Goal: Task Accomplishment & Management: Complete application form

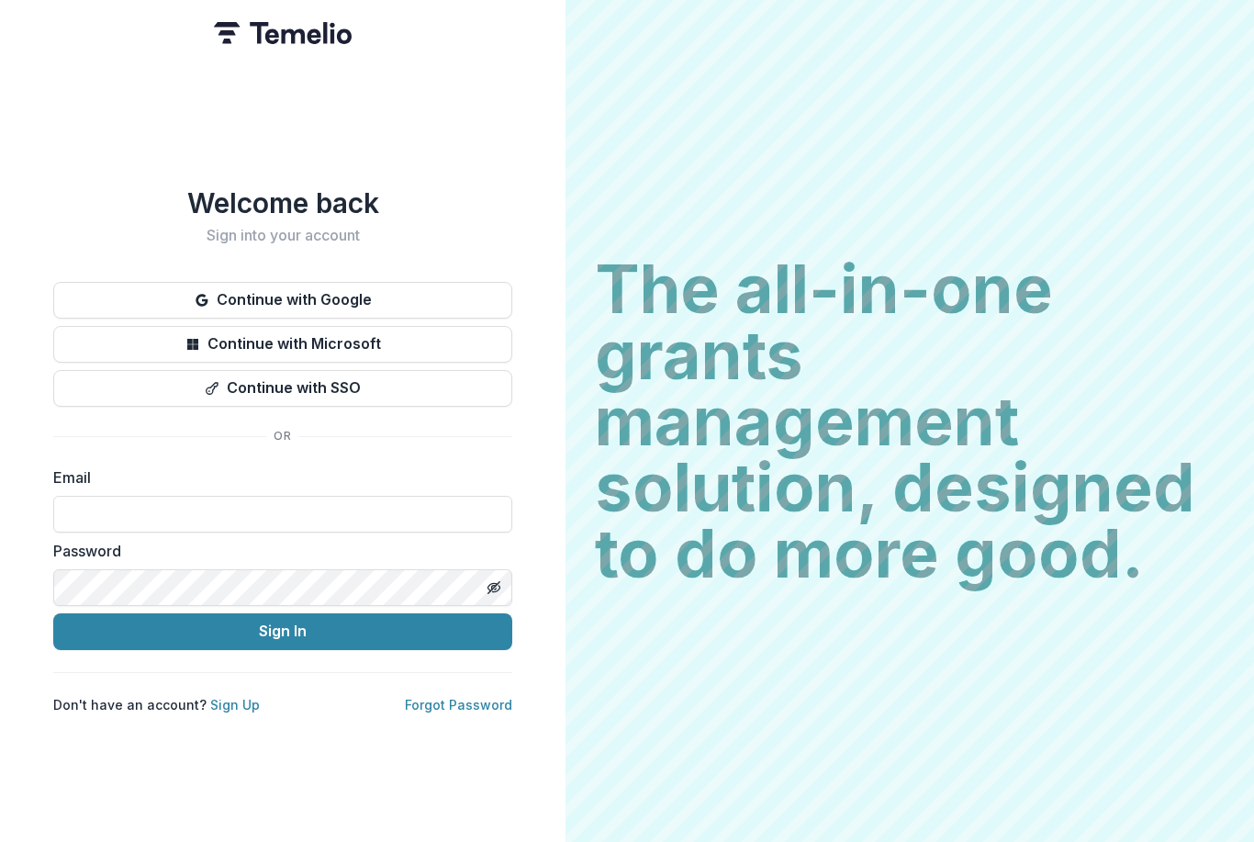
click at [444, 304] on button "Continue with Google" at bounding box center [282, 300] width 459 height 37
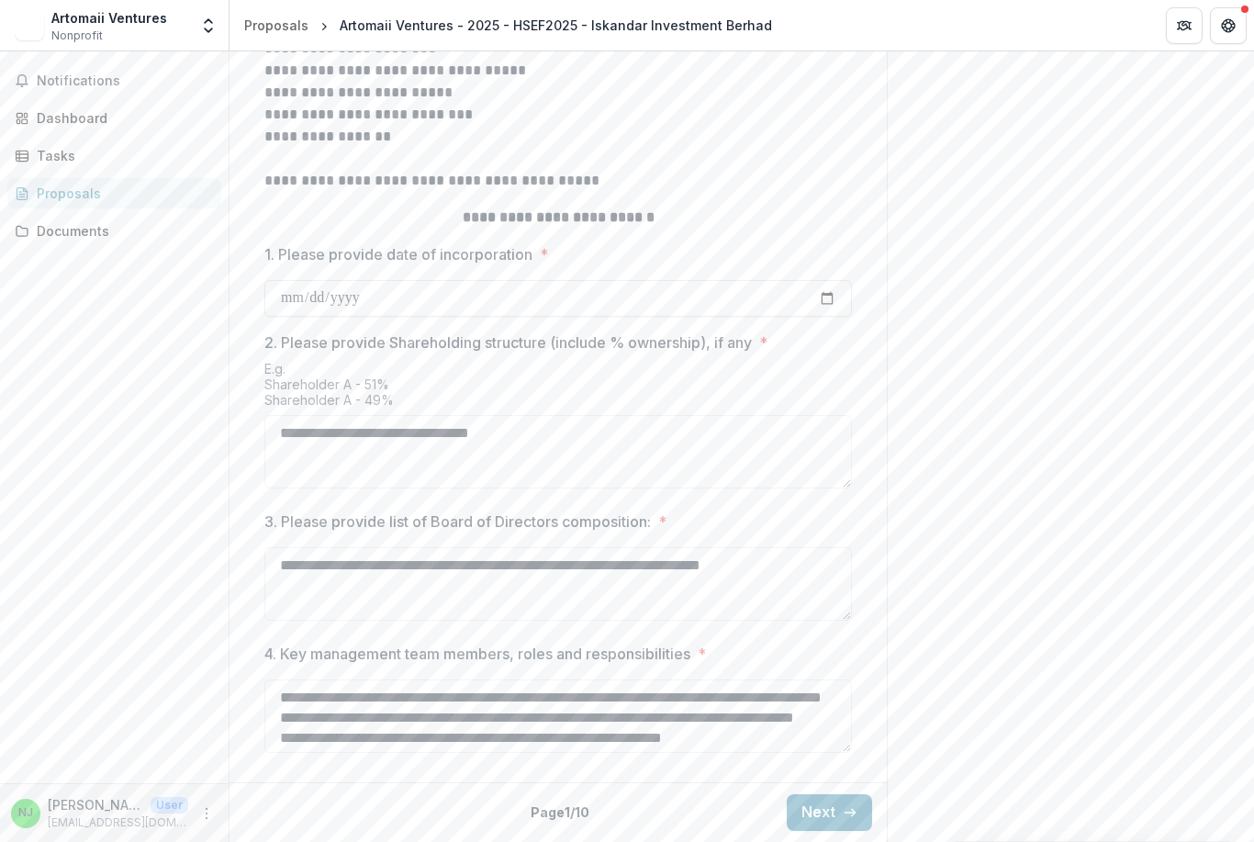
scroll to position [599, 0]
click at [846, 808] on icon "button" at bounding box center [850, 812] width 15 height 15
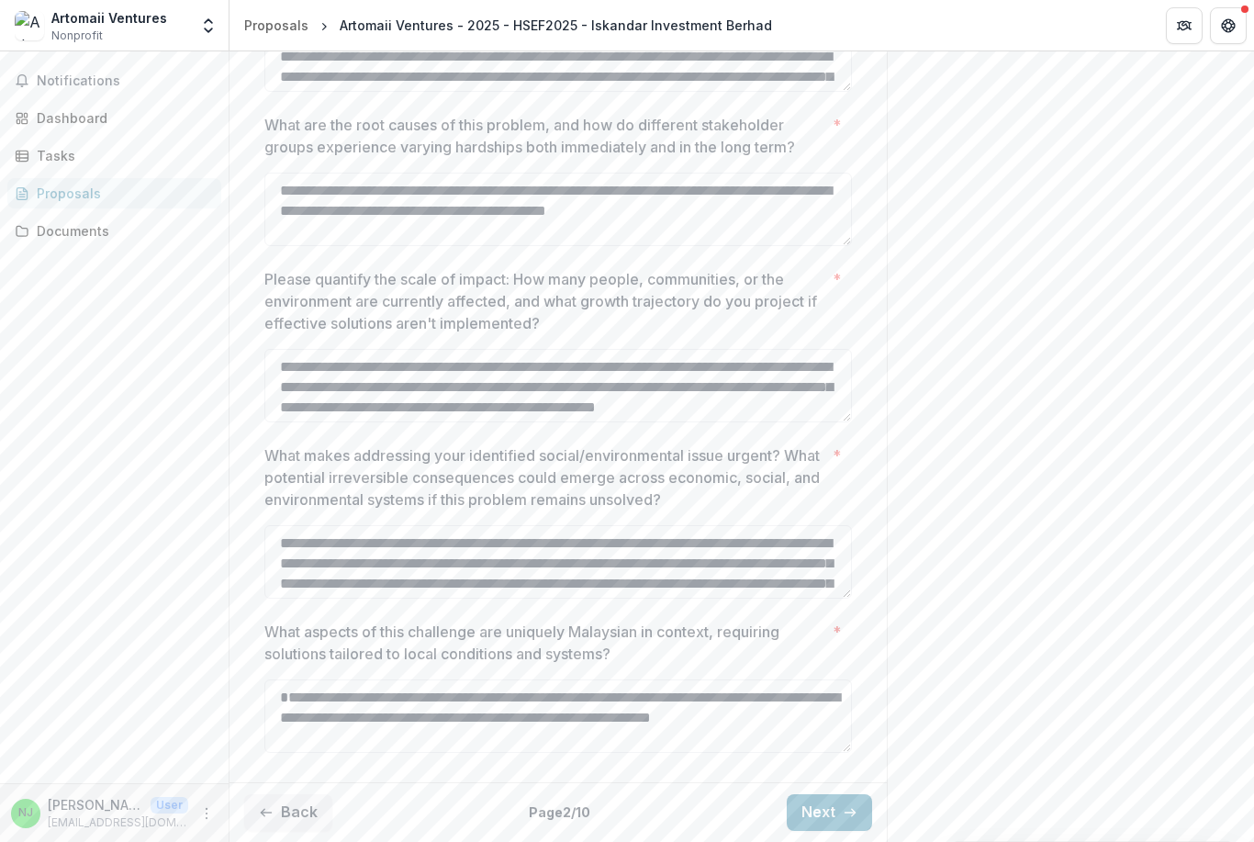
scroll to position [632, 0]
click at [844, 813] on icon "button" at bounding box center [850, 812] width 15 height 15
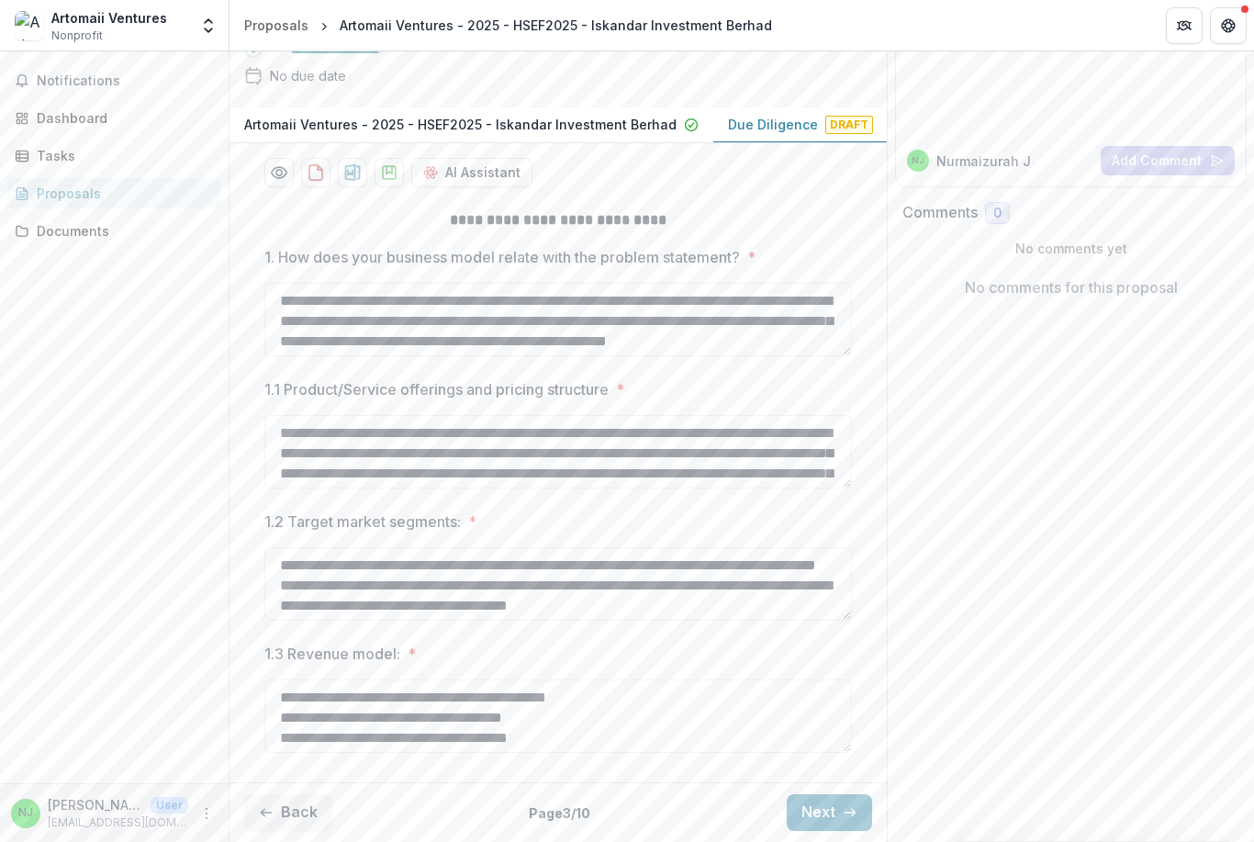
click at [845, 810] on icon "button" at bounding box center [850, 812] width 15 height 15
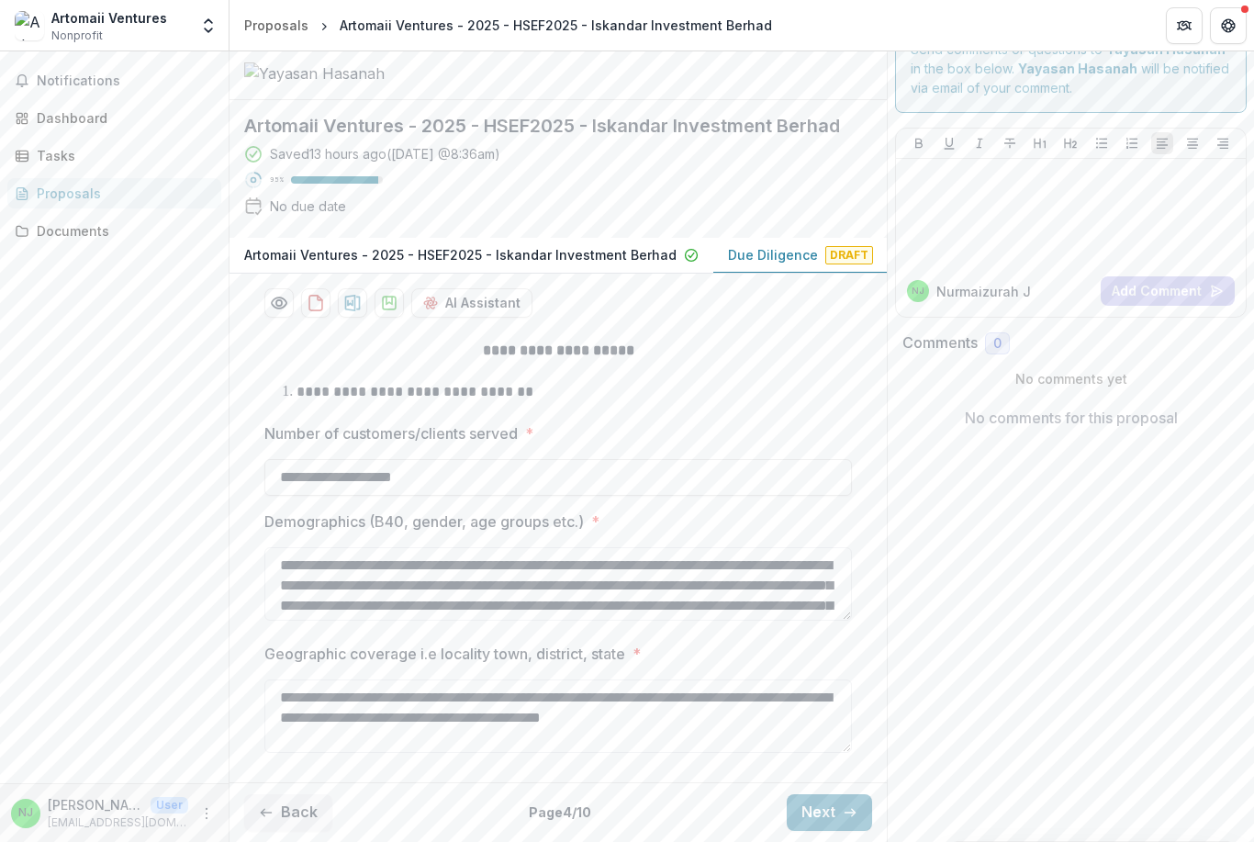
click at [848, 810] on icon "button" at bounding box center [850, 812] width 15 height 15
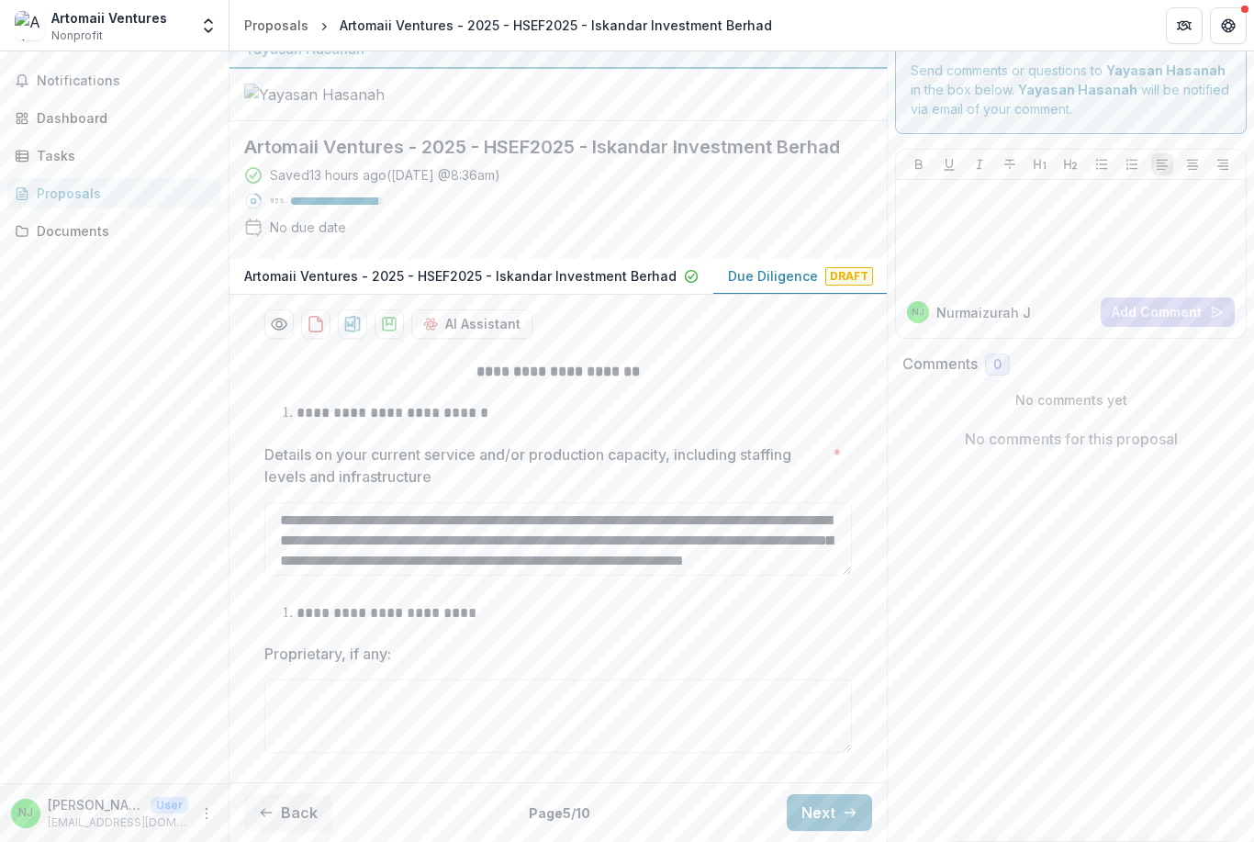
scroll to position [127, 0]
click at [841, 812] on button "Next" at bounding box center [829, 812] width 85 height 37
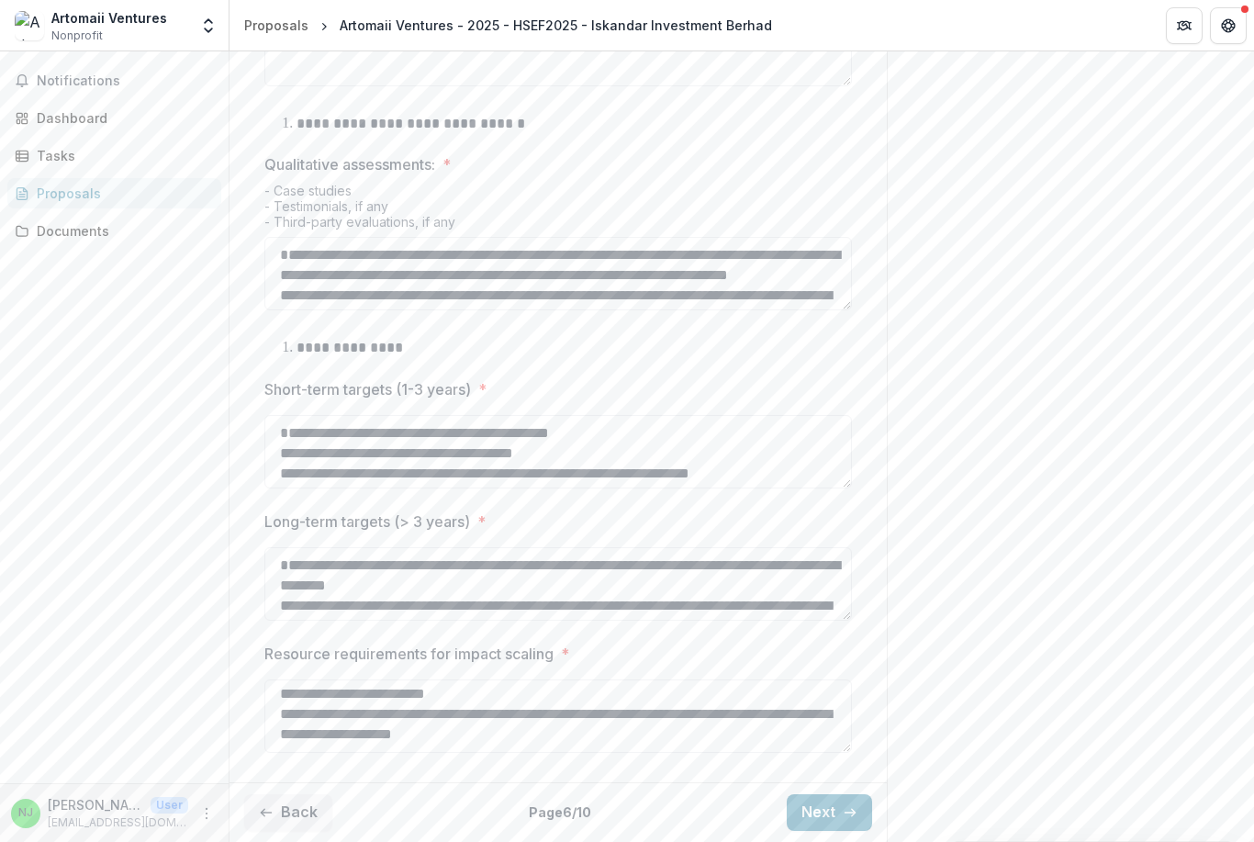
scroll to position [105, 0]
click at [275, 813] on button "Back" at bounding box center [288, 812] width 88 height 37
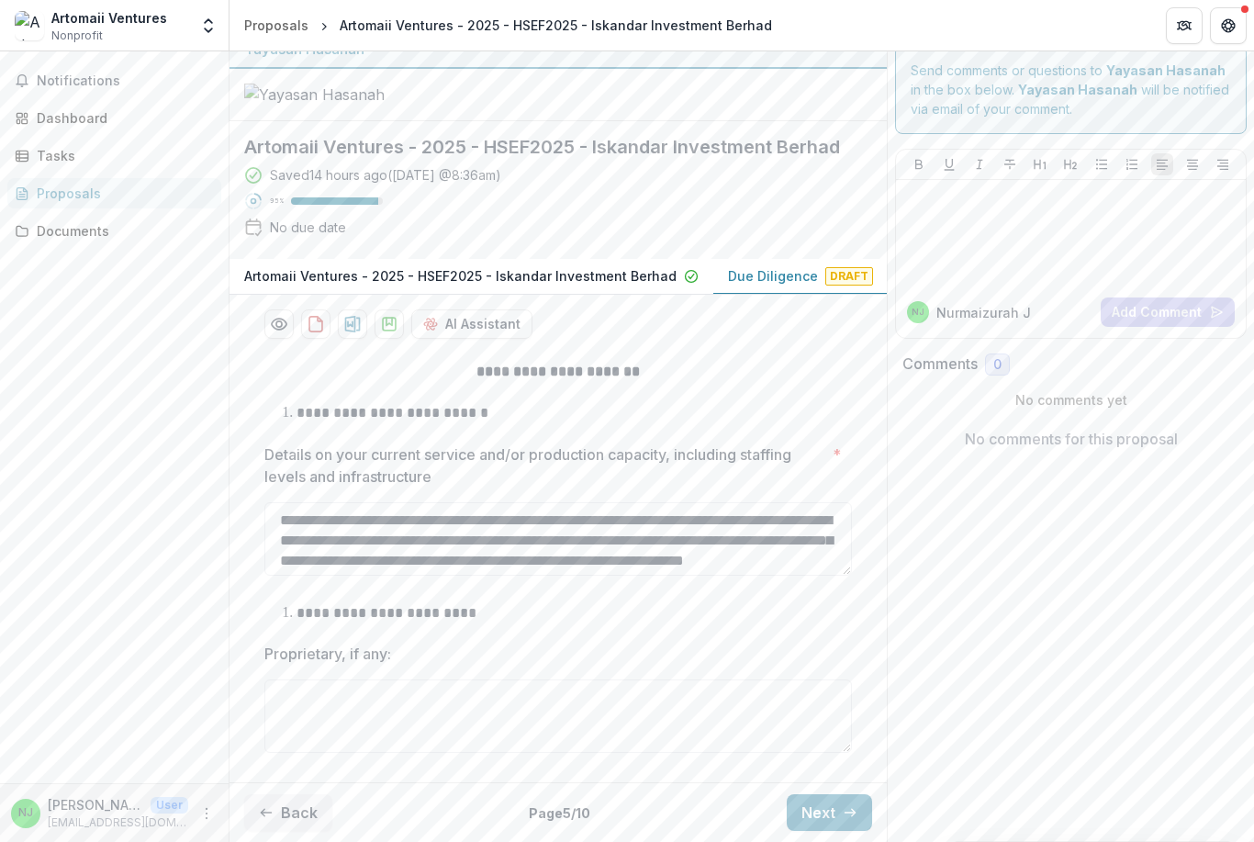
scroll to position [43, 0]
click at [280, 803] on button "Back" at bounding box center [288, 812] width 88 height 37
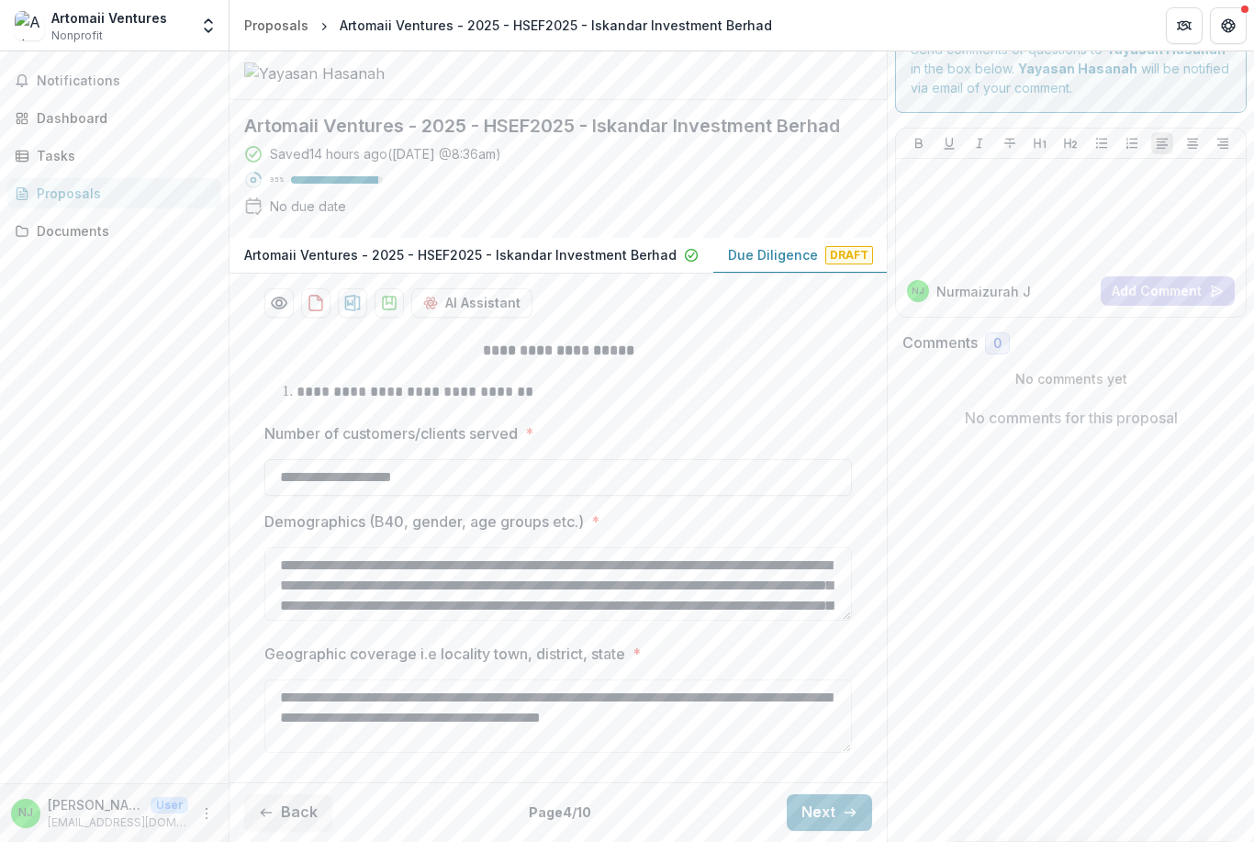
scroll to position [148, 0]
click at [288, 812] on button "Back" at bounding box center [288, 812] width 88 height 37
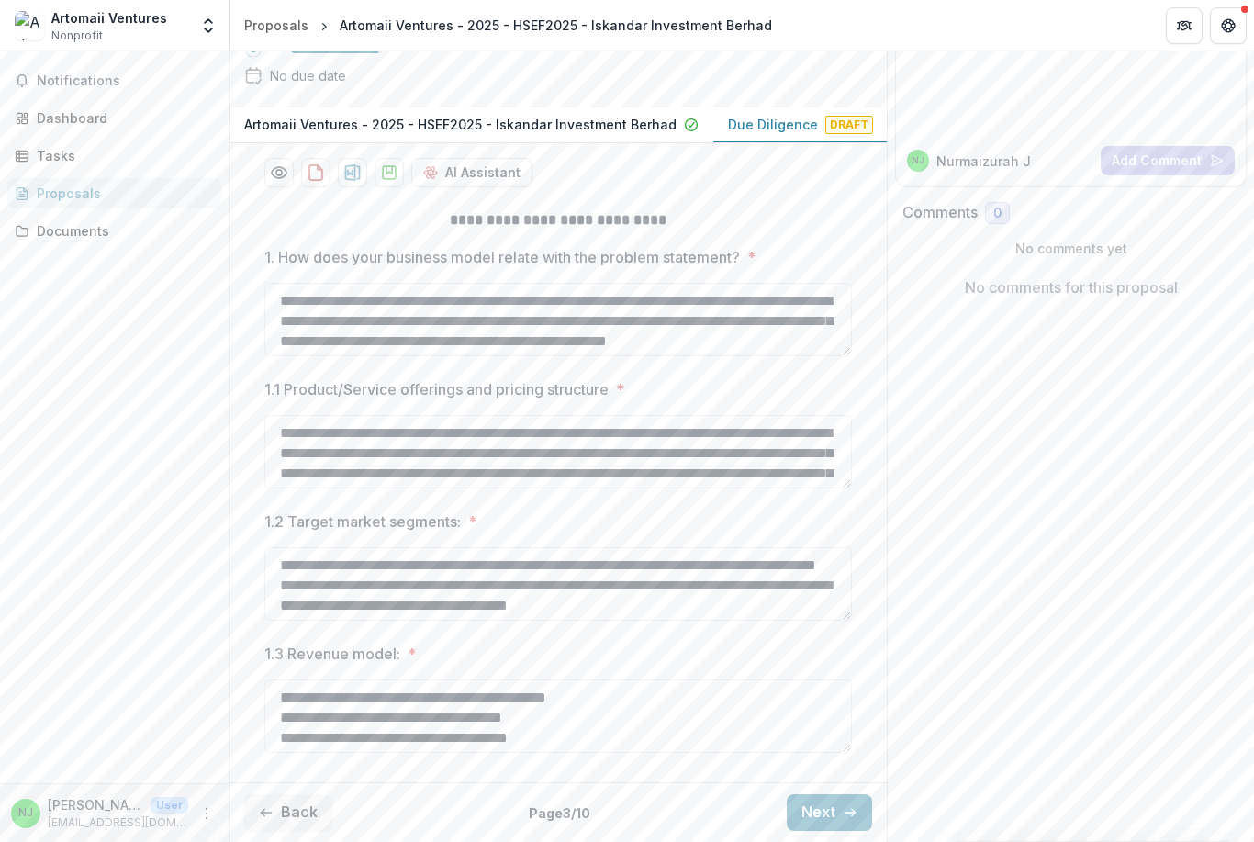
scroll to position [278, 0]
click at [280, 806] on button "Back" at bounding box center [288, 812] width 88 height 37
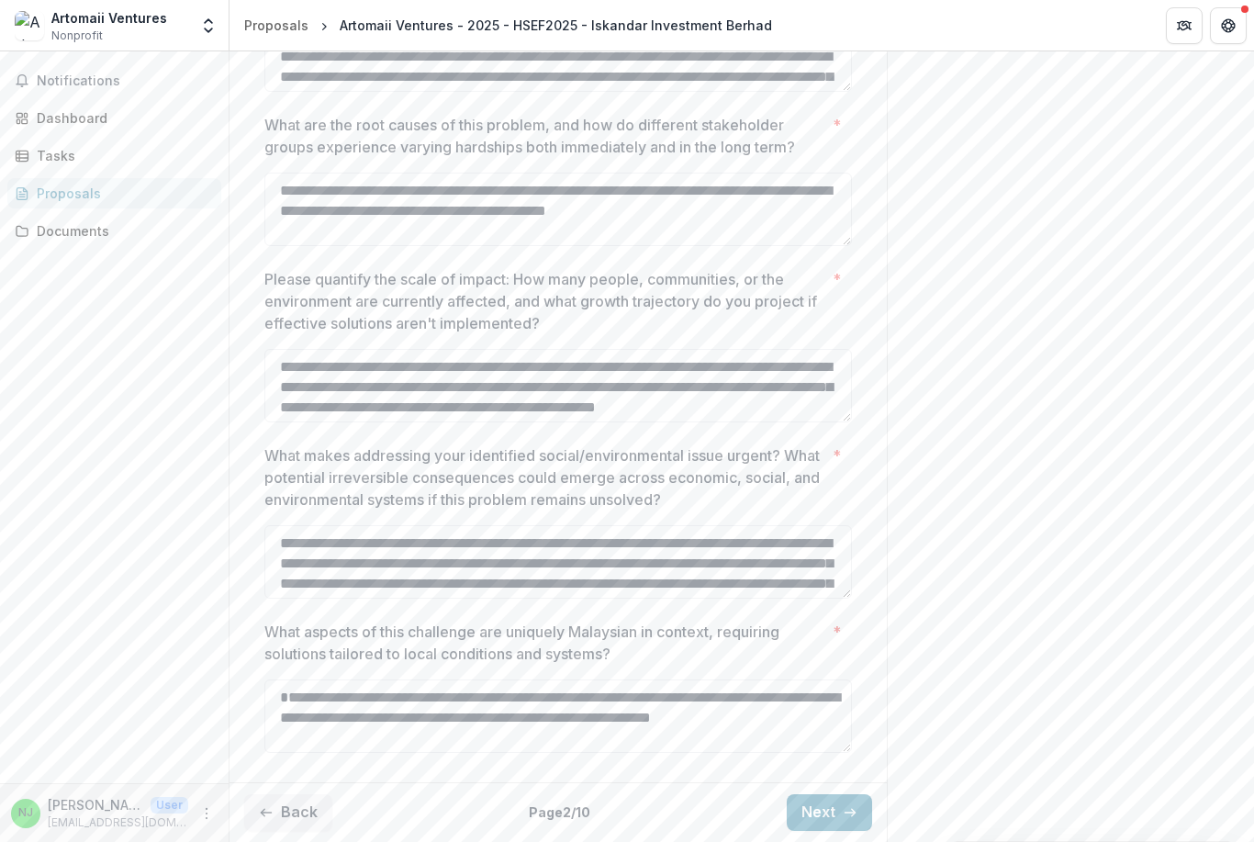
click at [281, 803] on button "Back" at bounding box center [288, 812] width 88 height 37
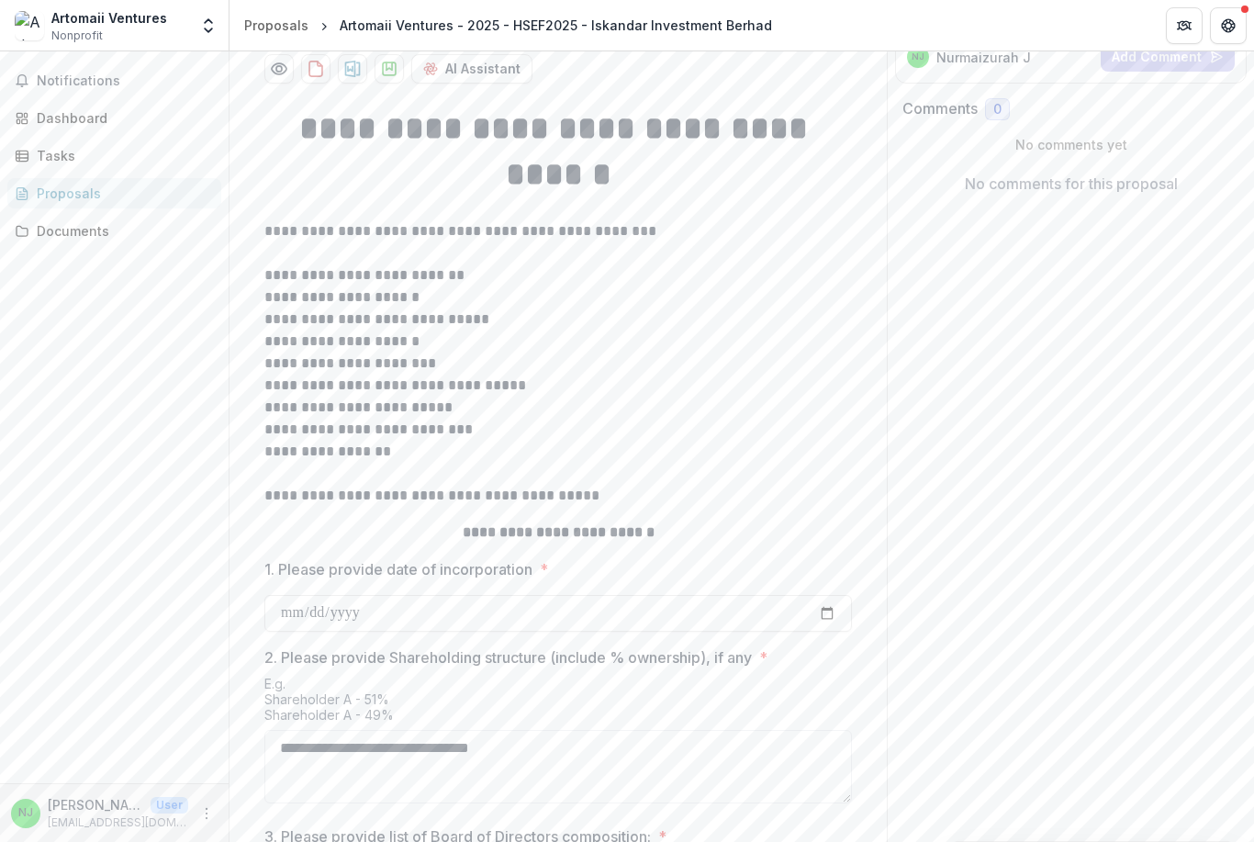
click at [719, 631] on input "1. Please provide date of incorporation *" at bounding box center [557, 613] width 587 height 37
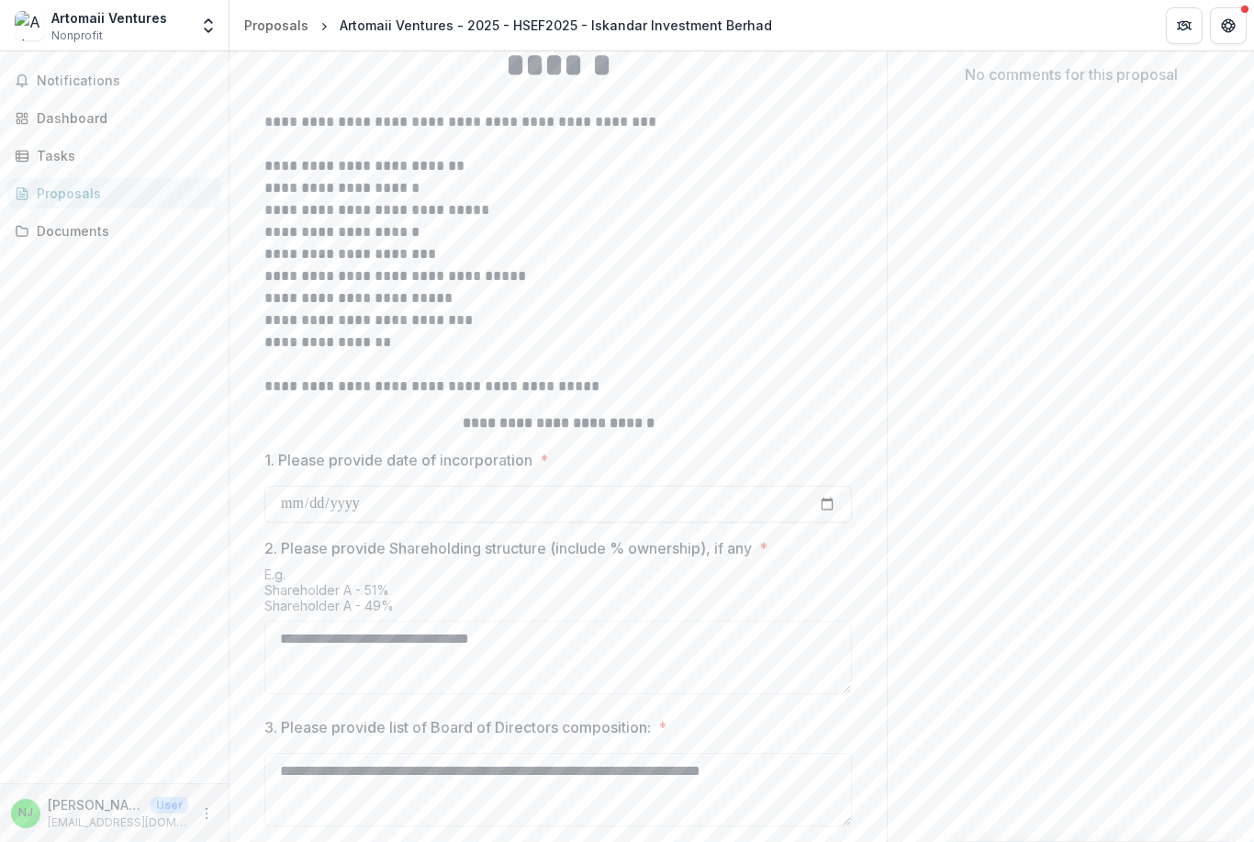
scroll to position [387, 0]
click at [511, 520] on input "**********" at bounding box center [557, 502] width 587 height 37
click at [538, 520] on input "**********" at bounding box center [557, 502] width 587 height 37
click at [594, 520] on input "**********" at bounding box center [557, 502] width 587 height 37
click at [523, 520] on input "**********" at bounding box center [557, 502] width 587 height 37
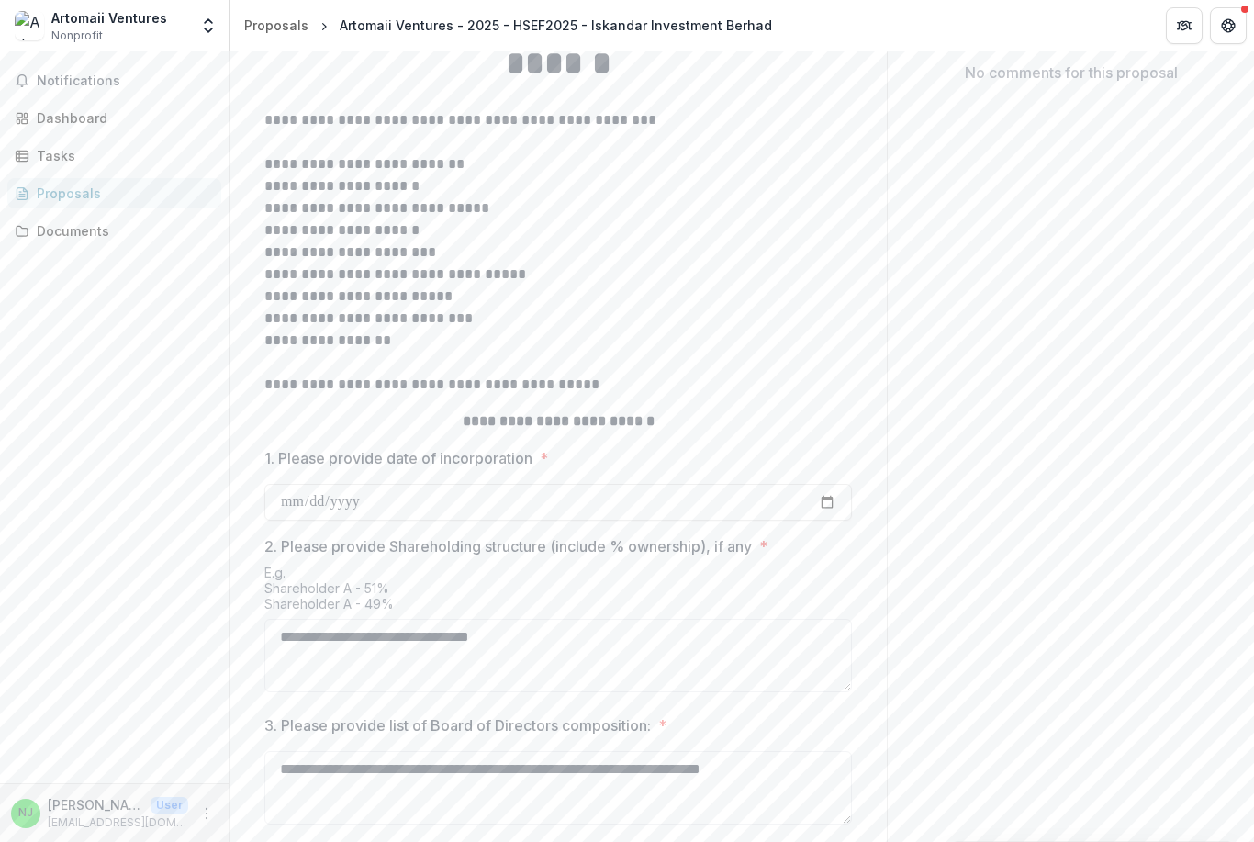
type input "**********"
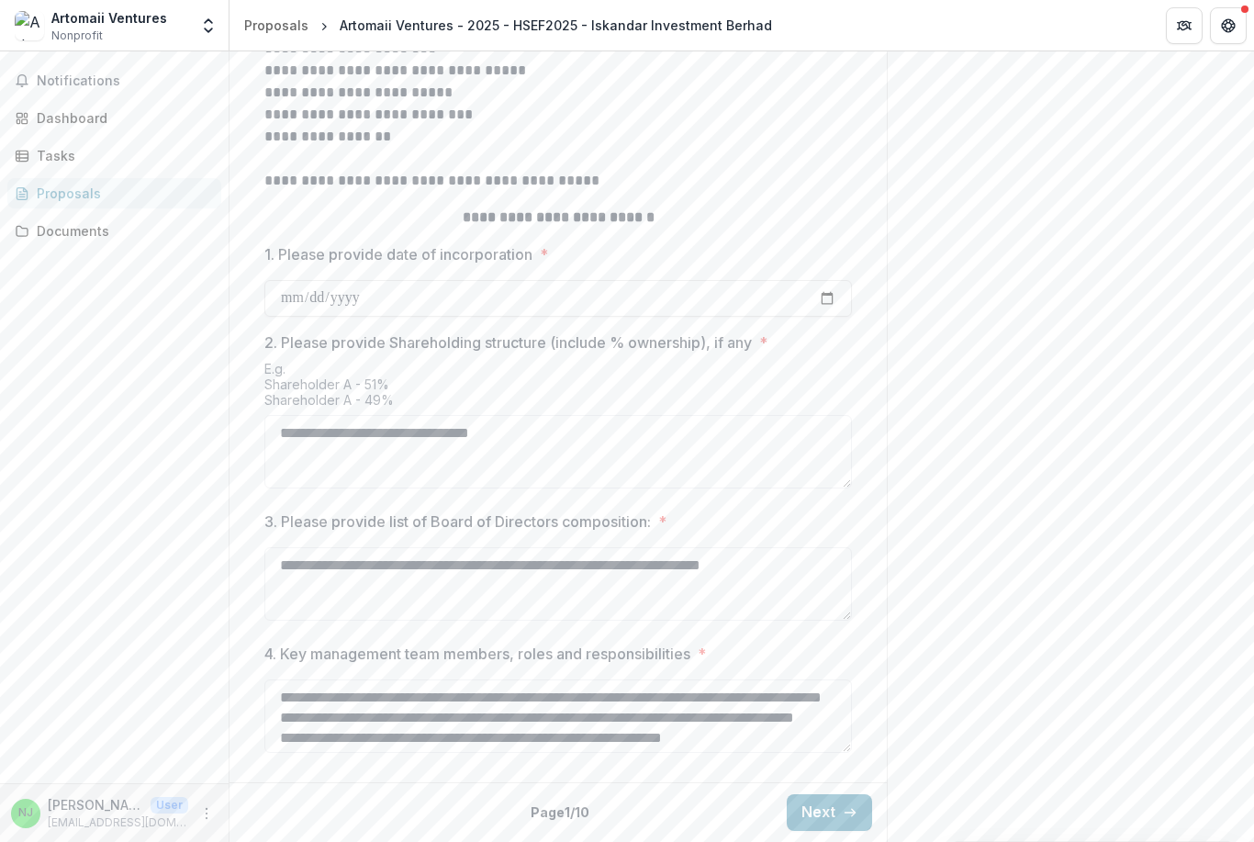
scroll to position [698, 0]
click at [830, 825] on button "Next" at bounding box center [829, 812] width 85 height 37
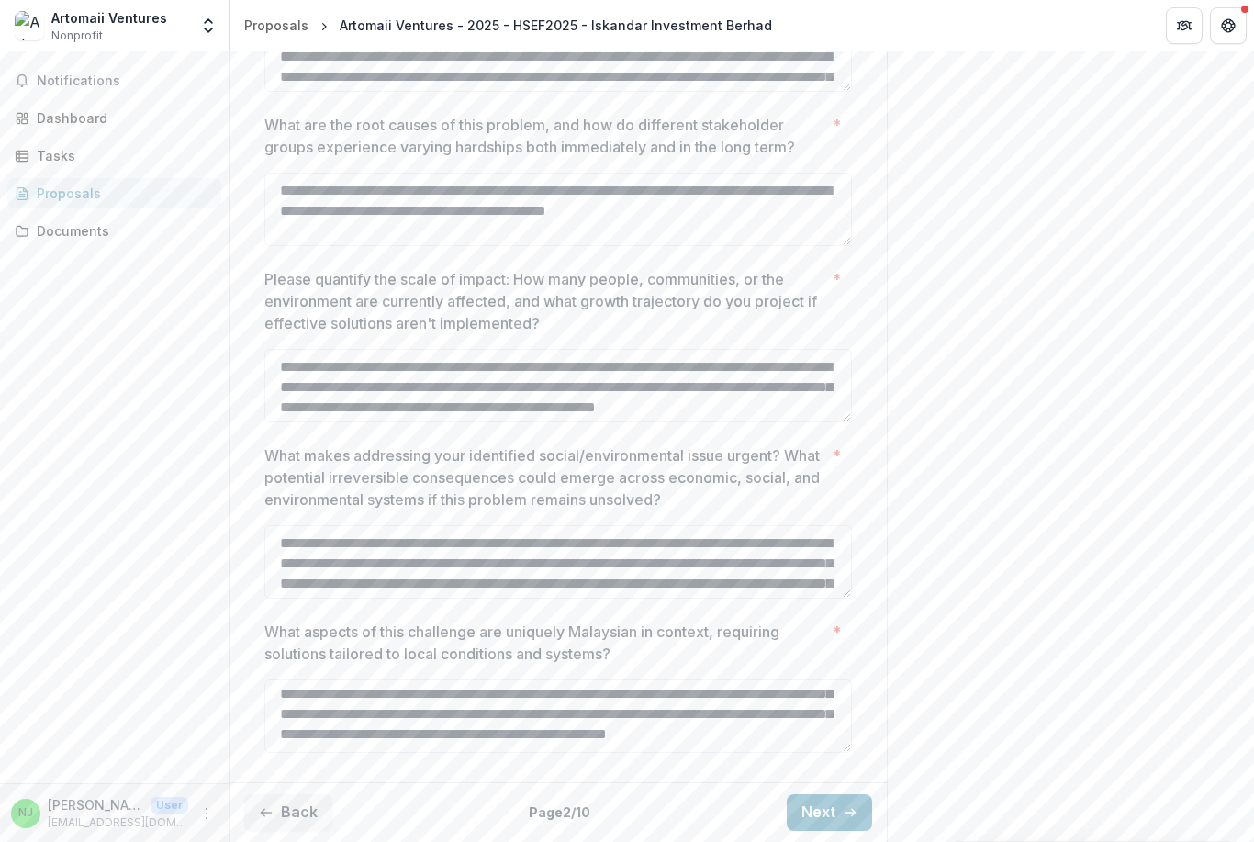
scroll to position [0, 0]
click at [827, 826] on button "Next" at bounding box center [829, 812] width 85 height 37
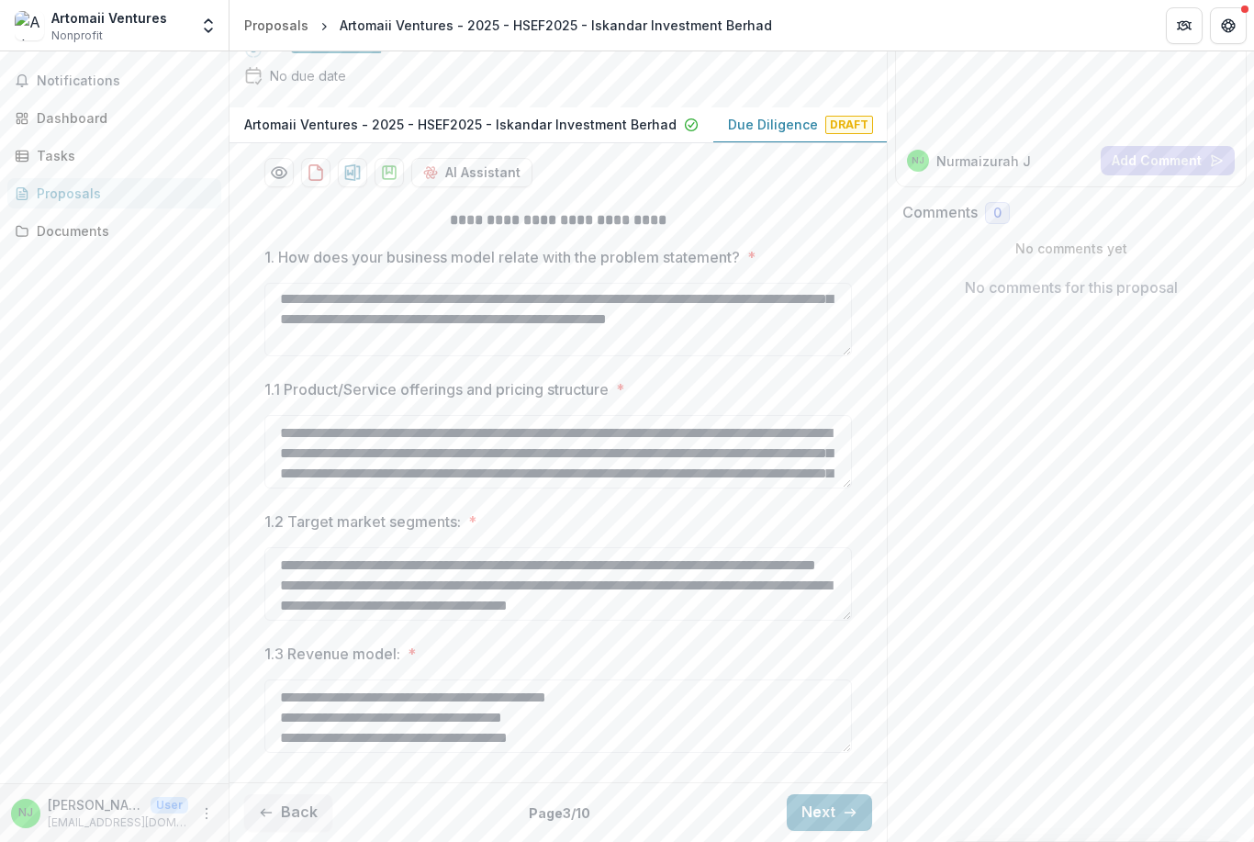
scroll to position [21, 0]
click at [486, 329] on textarea "**********" at bounding box center [557, 319] width 587 height 73
type textarea "**********"
click at [288, 260] on p "1. How does your business model relate with the problem statement?" at bounding box center [501, 257] width 475 height 22
click at [288, 283] on textarea "**********" at bounding box center [557, 319] width 587 height 73
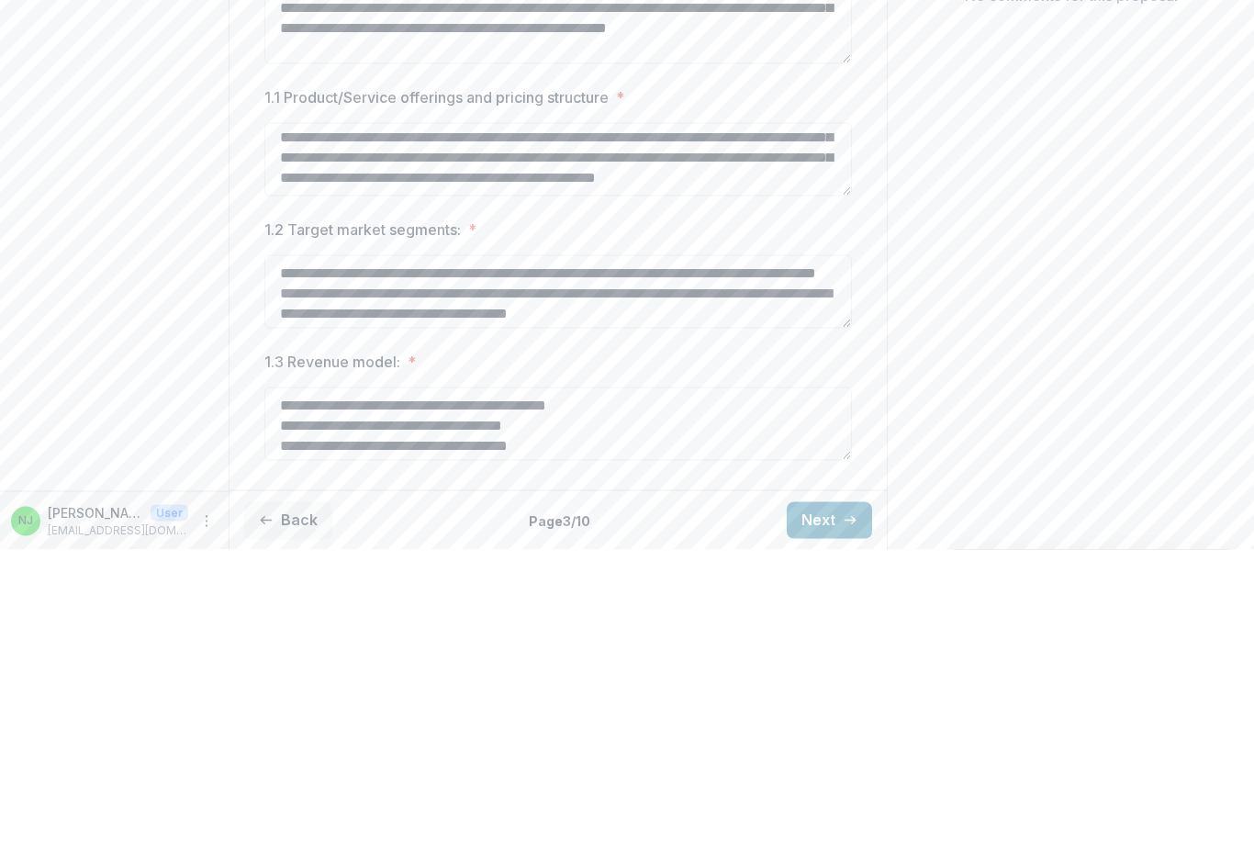
scroll to position [64, 0]
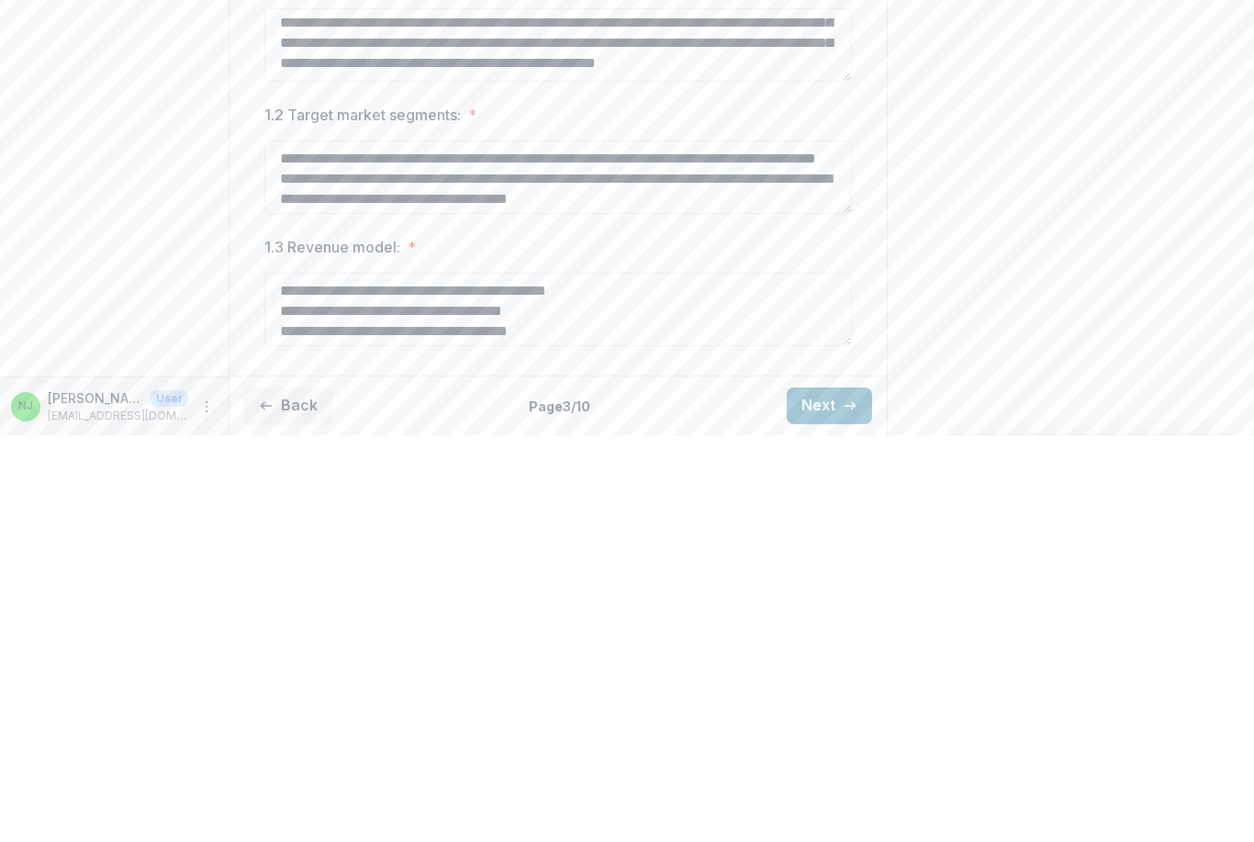
click at [823, 794] on button "Next" at bounding box center [829, 812] width 85 height 37
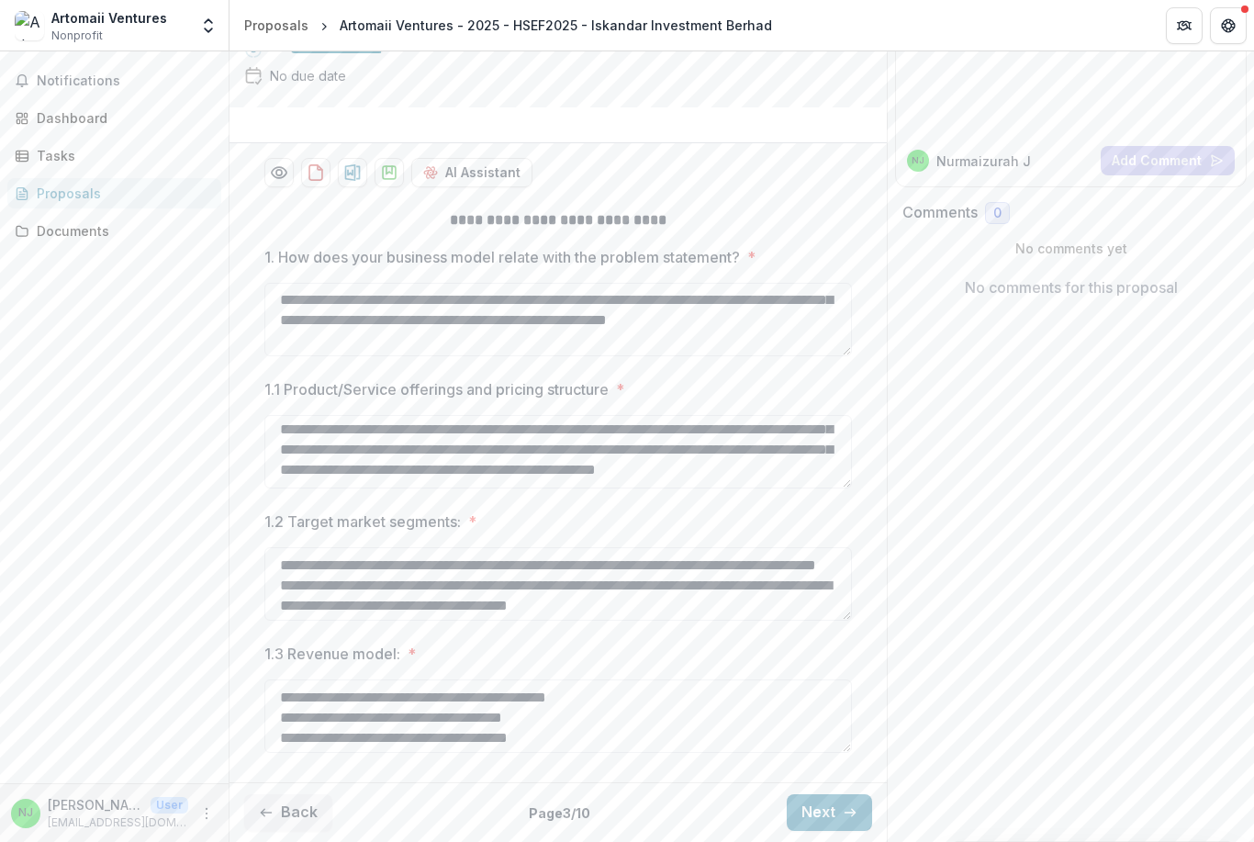
scroll to position [95, 0]
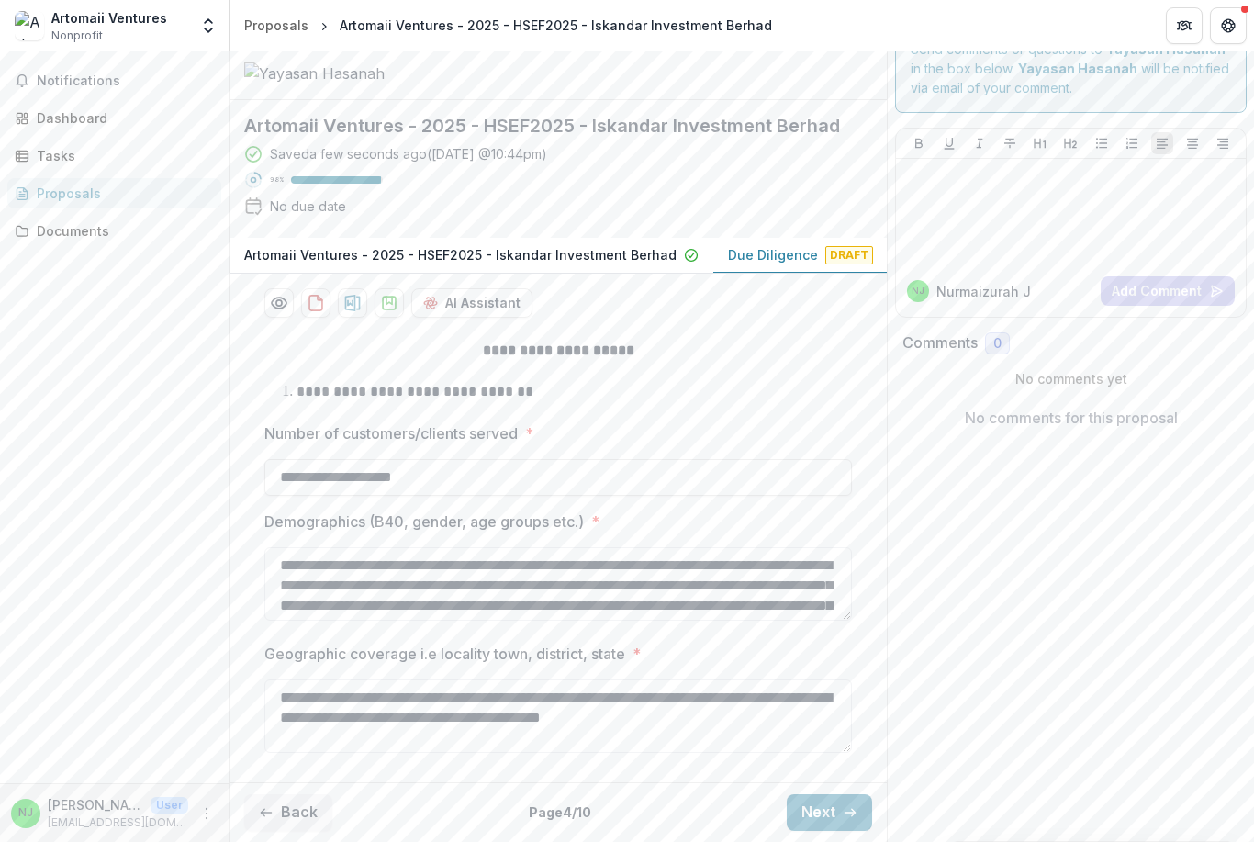
click at [844, 813] on icon "button" at bounding box center [850, 812] width 15 height 15
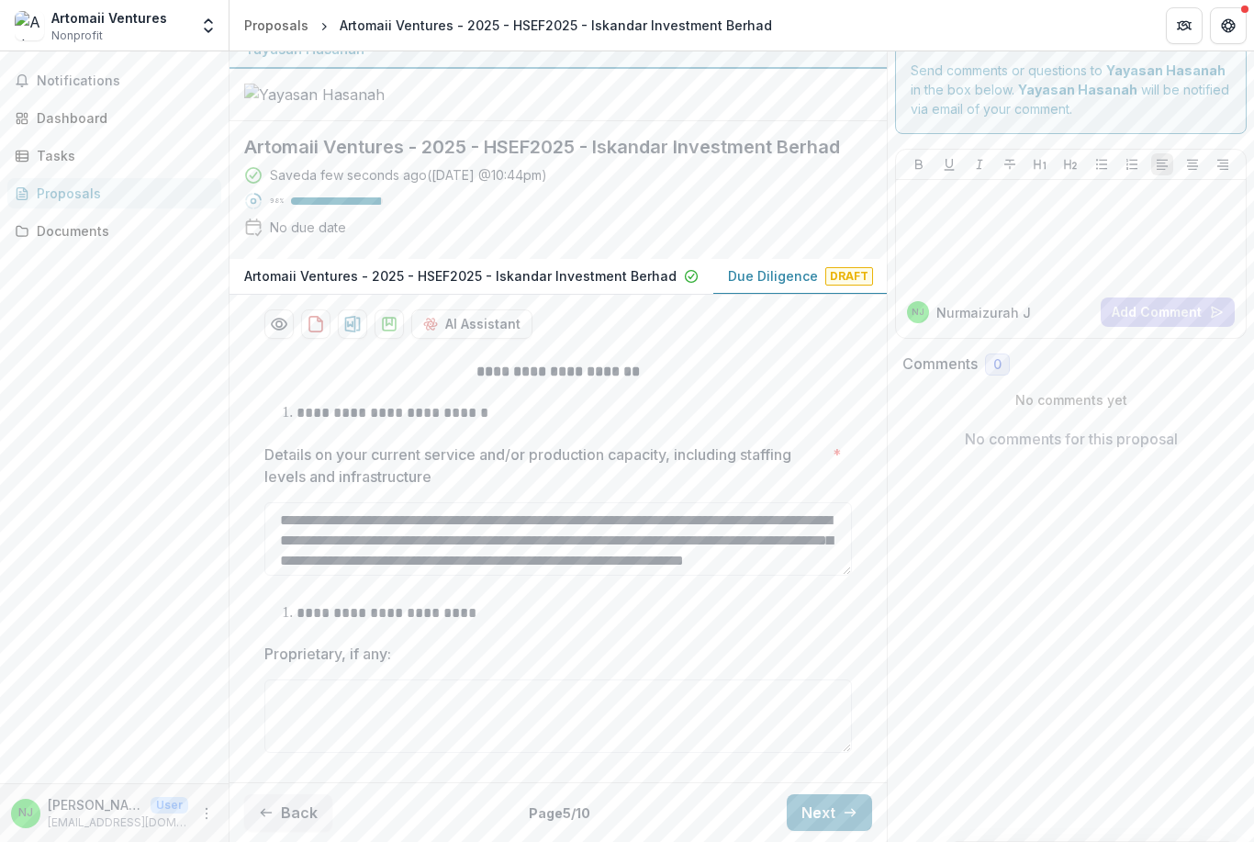
scroll to position [127, 0]
click at [829, 799] on button "Next" at bounding box center [829, 812] width 85 height 37
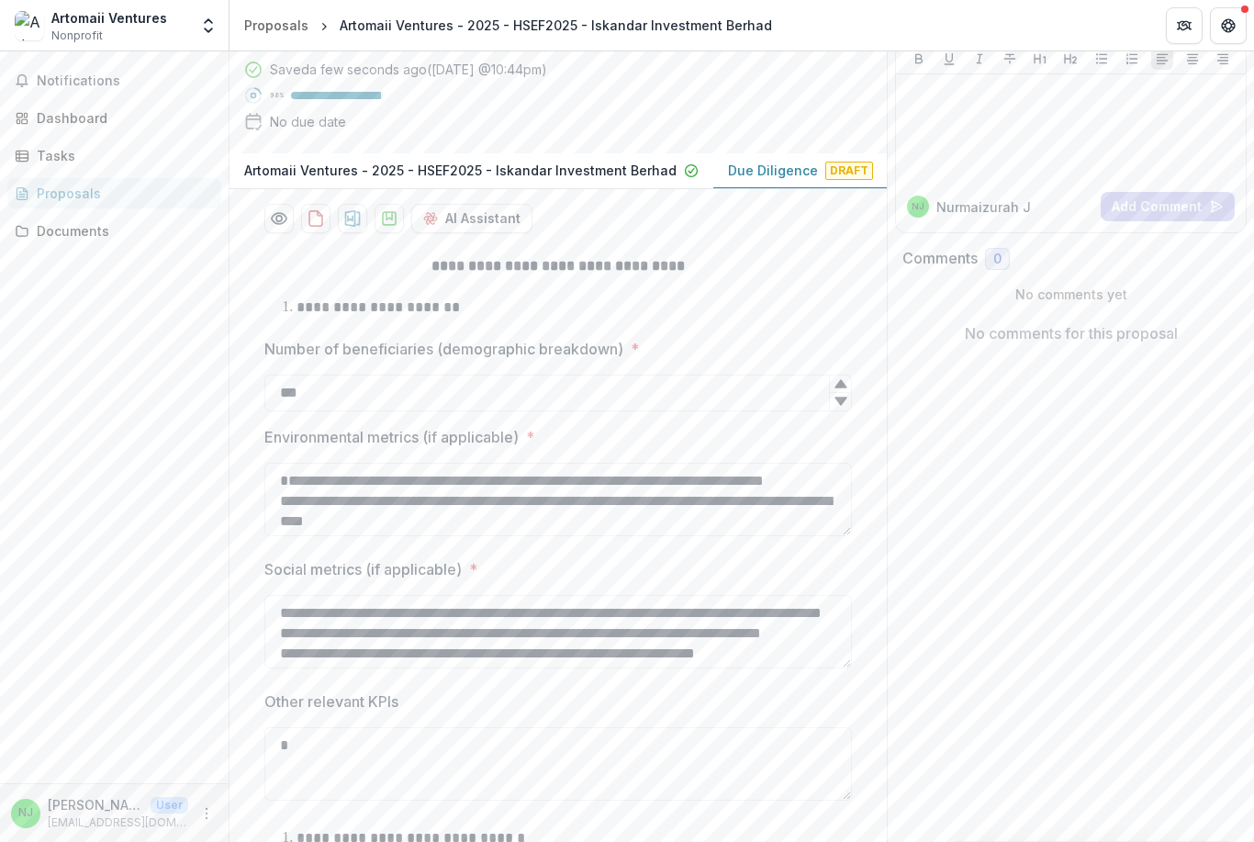
click at [375, 411] on input "***" at bounding box center [557, 392] width 587 height 37
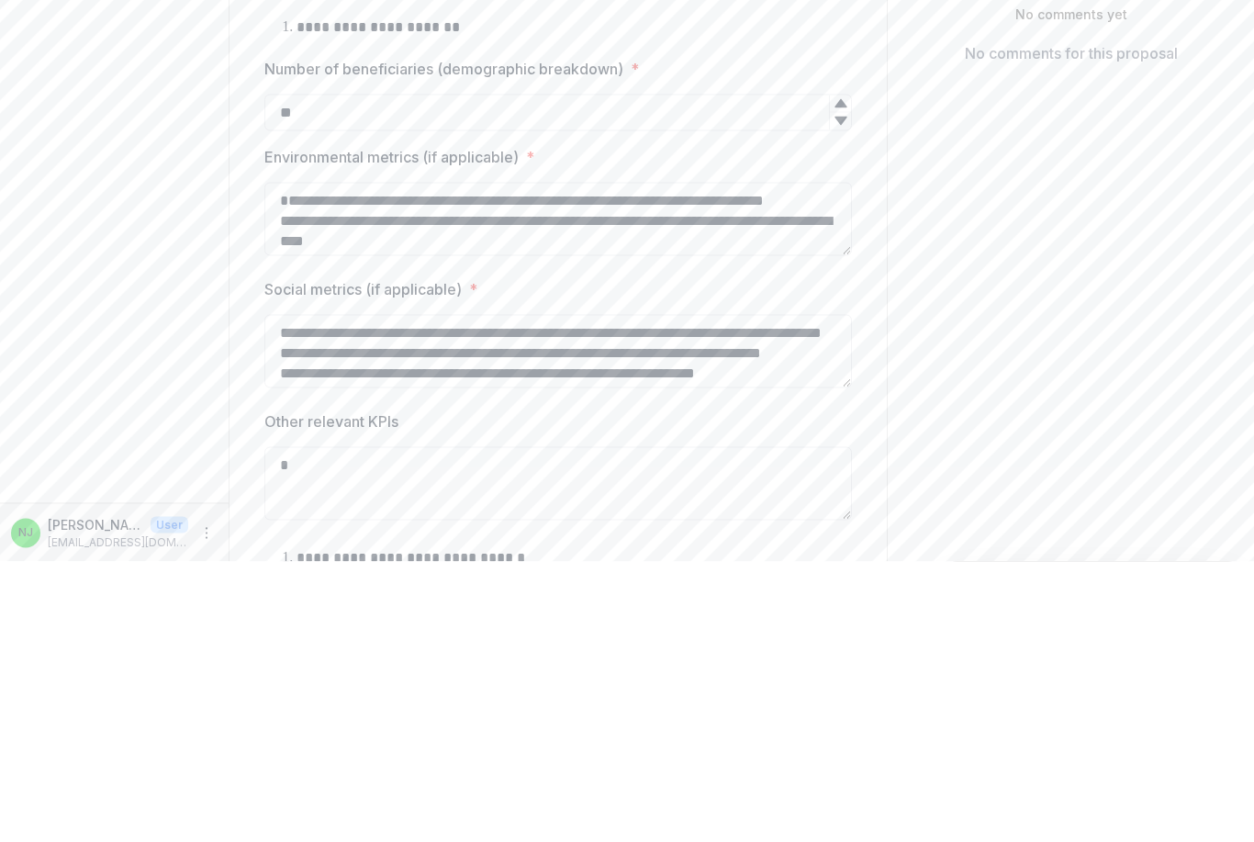
type input "*"
type input "***"
click at [95, 331] on div "Notifications Dashboard Tasks Proposals Documents" at bounding box center [114, 417] width 229 height 732
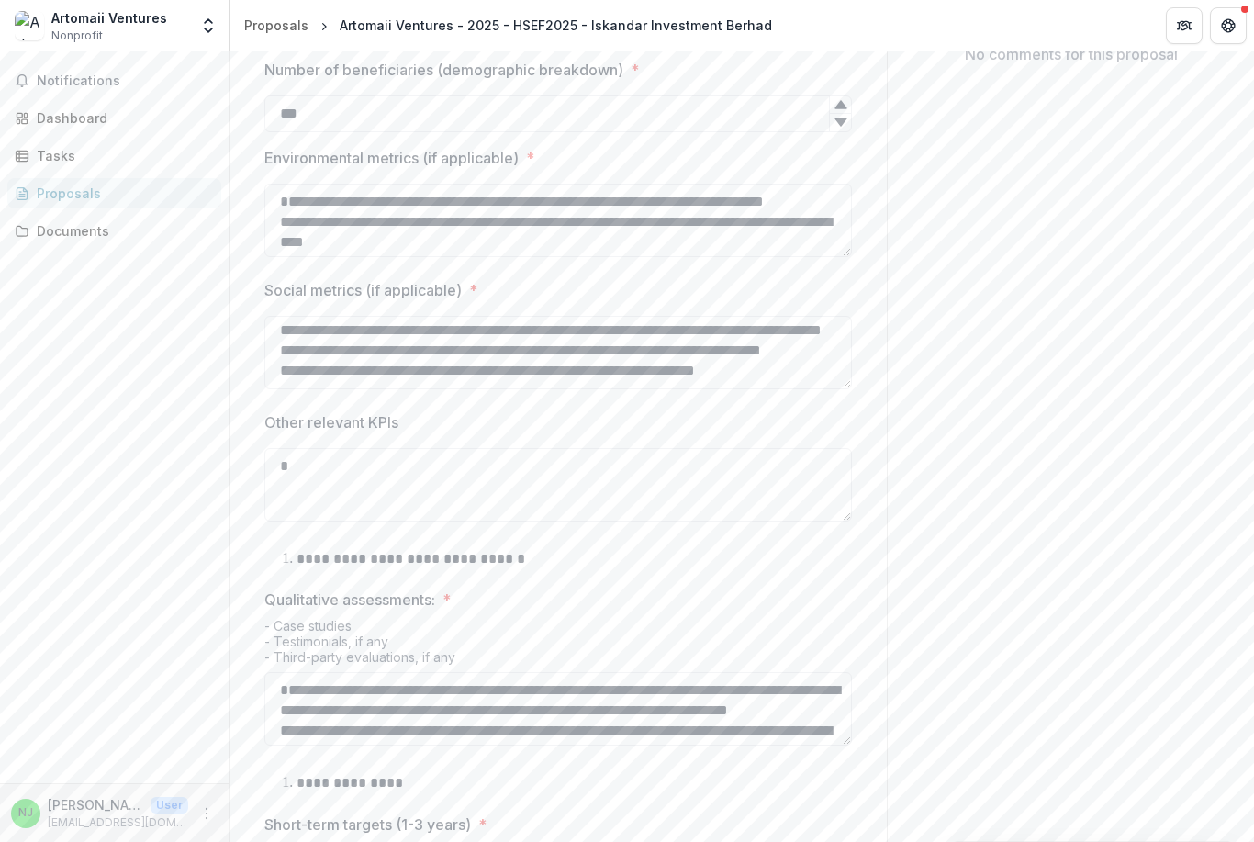
scroll to position [397, 0]
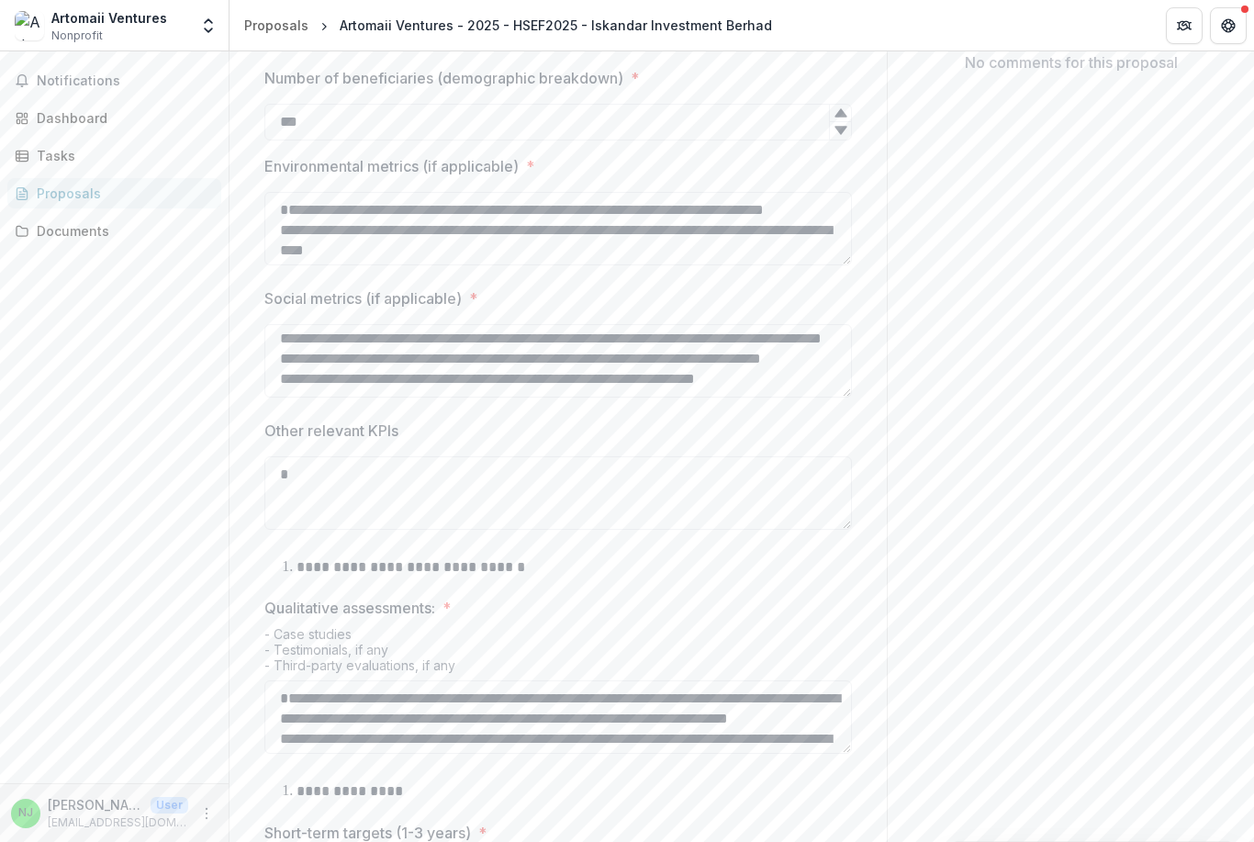
click at [311, 265] on textarea "**********" at bounding box center [557, 228] width 587 height 73
click at [266, 265] on textarea "**********" at bounding box center [557, 228] width 587 height 73
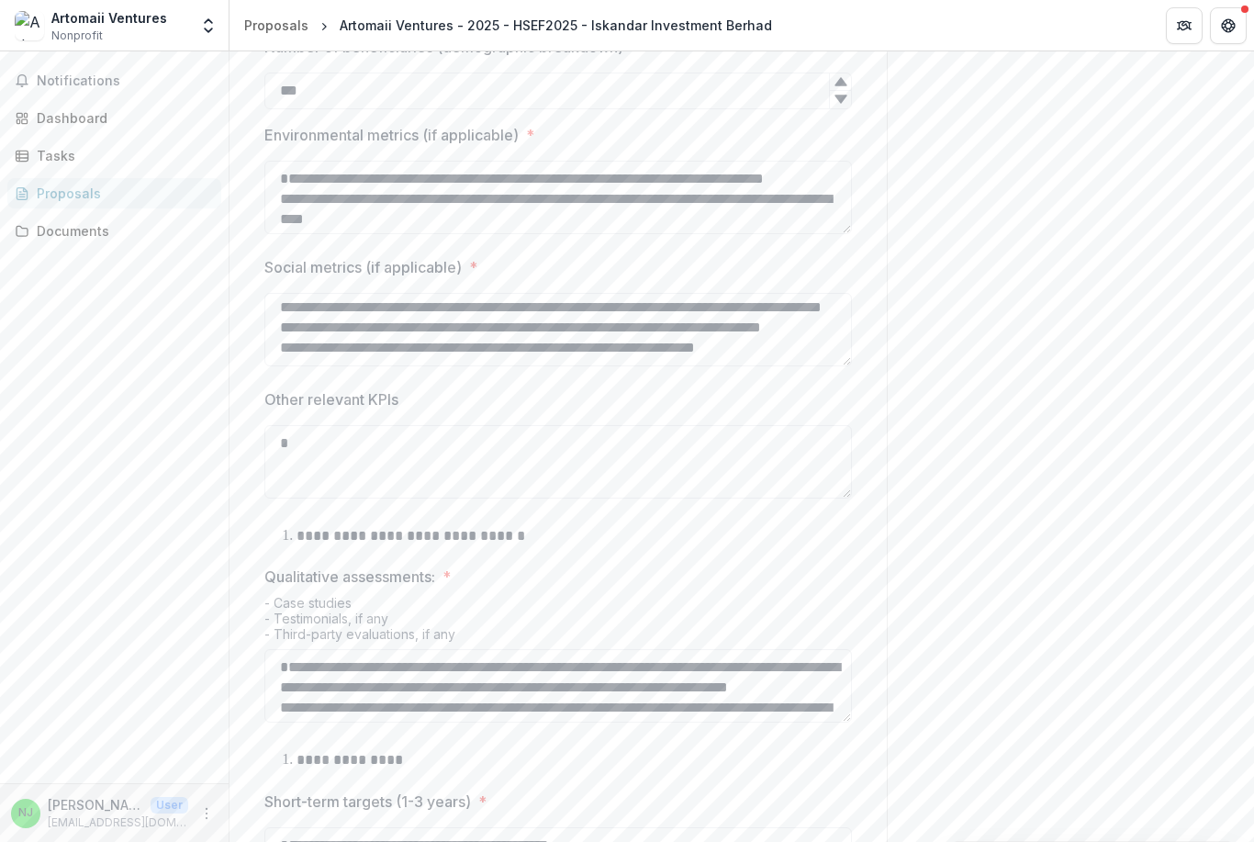
scroll to position [430, 0]
click at [1021, 306] on div "Send comments or questions to Yayasan Hasanah in the box below. Yayasan Hasanah…" at bounding box center [1070, 436] width 367 height 1631
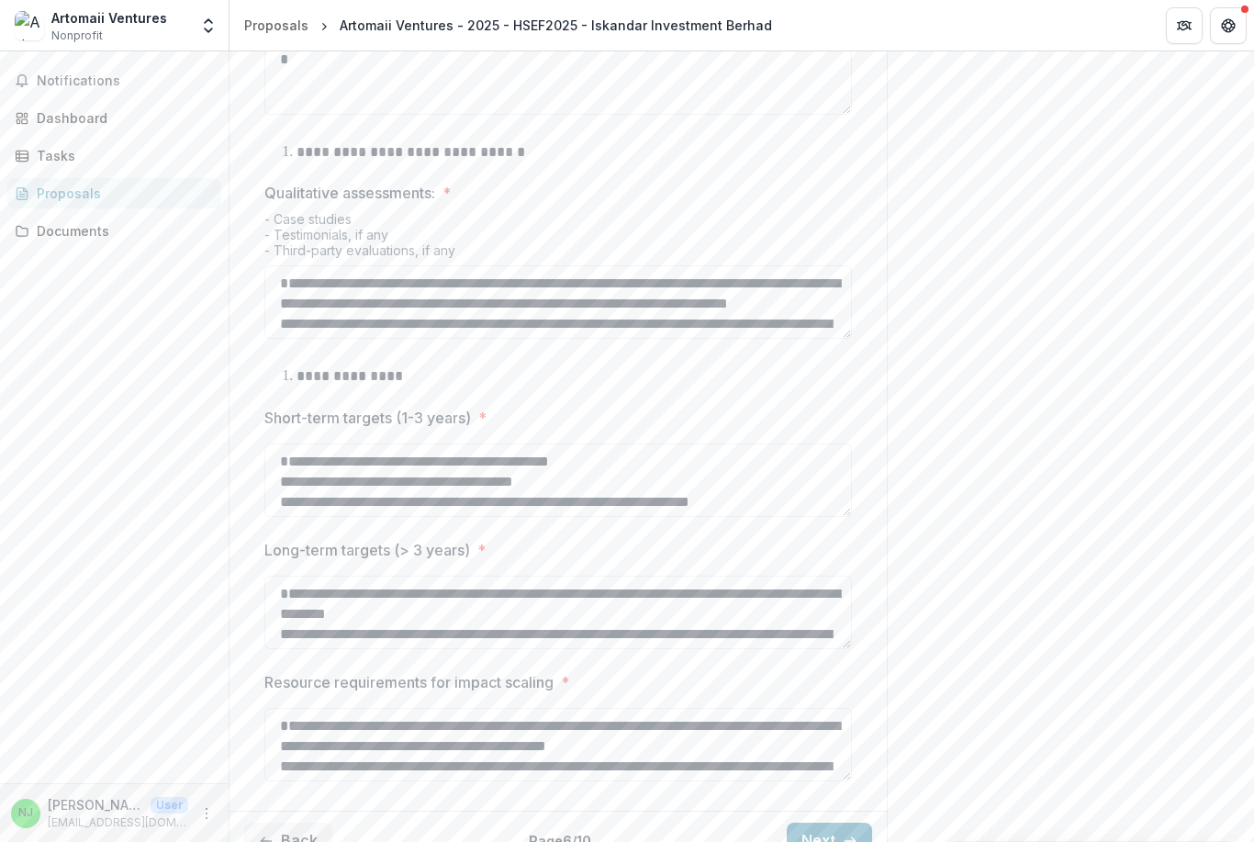
scroll to position [816, 0]
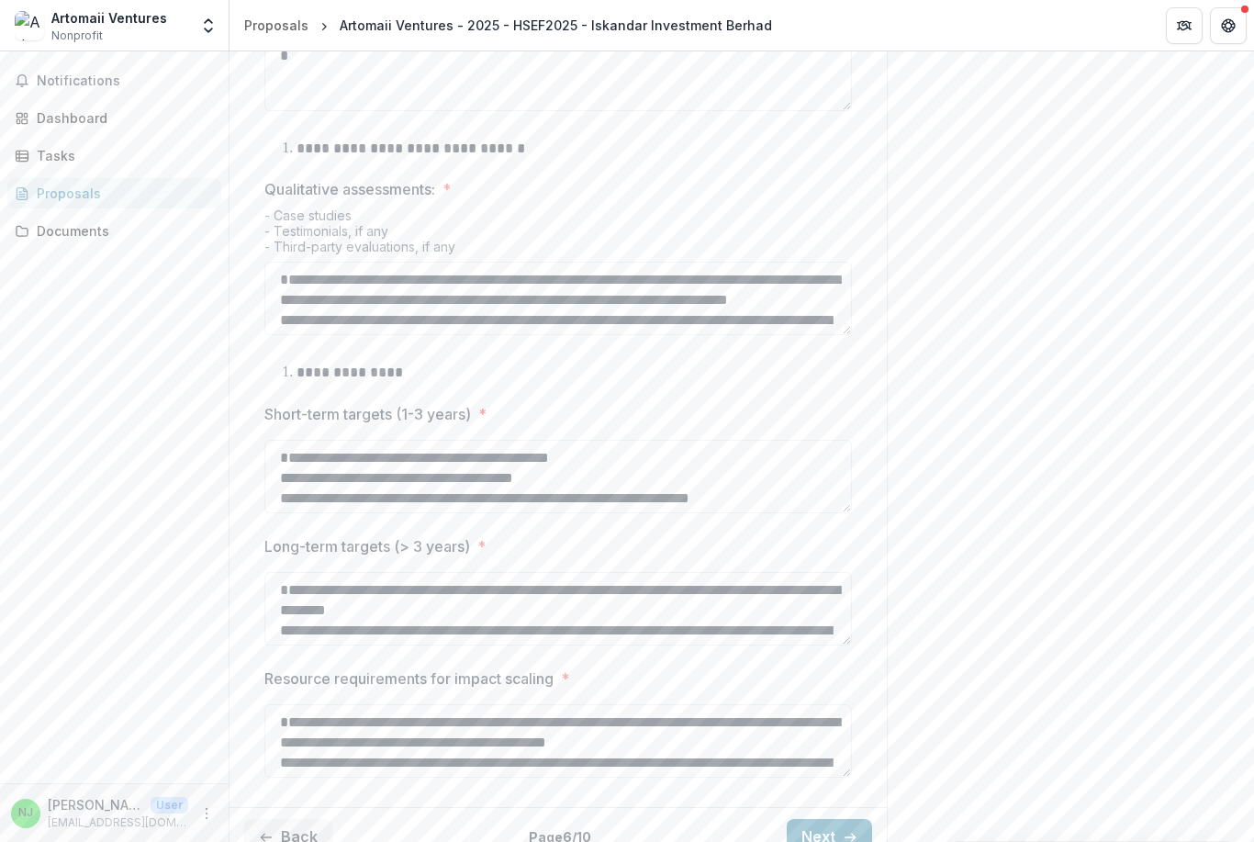
click at [813, 689] on label "Resource requirements for impact scaling *" at bounding box center [552, 678] width 576 height 22
click at [813, 777] on textarea "**********" at bounding box center [557, 740] width 587 height 73
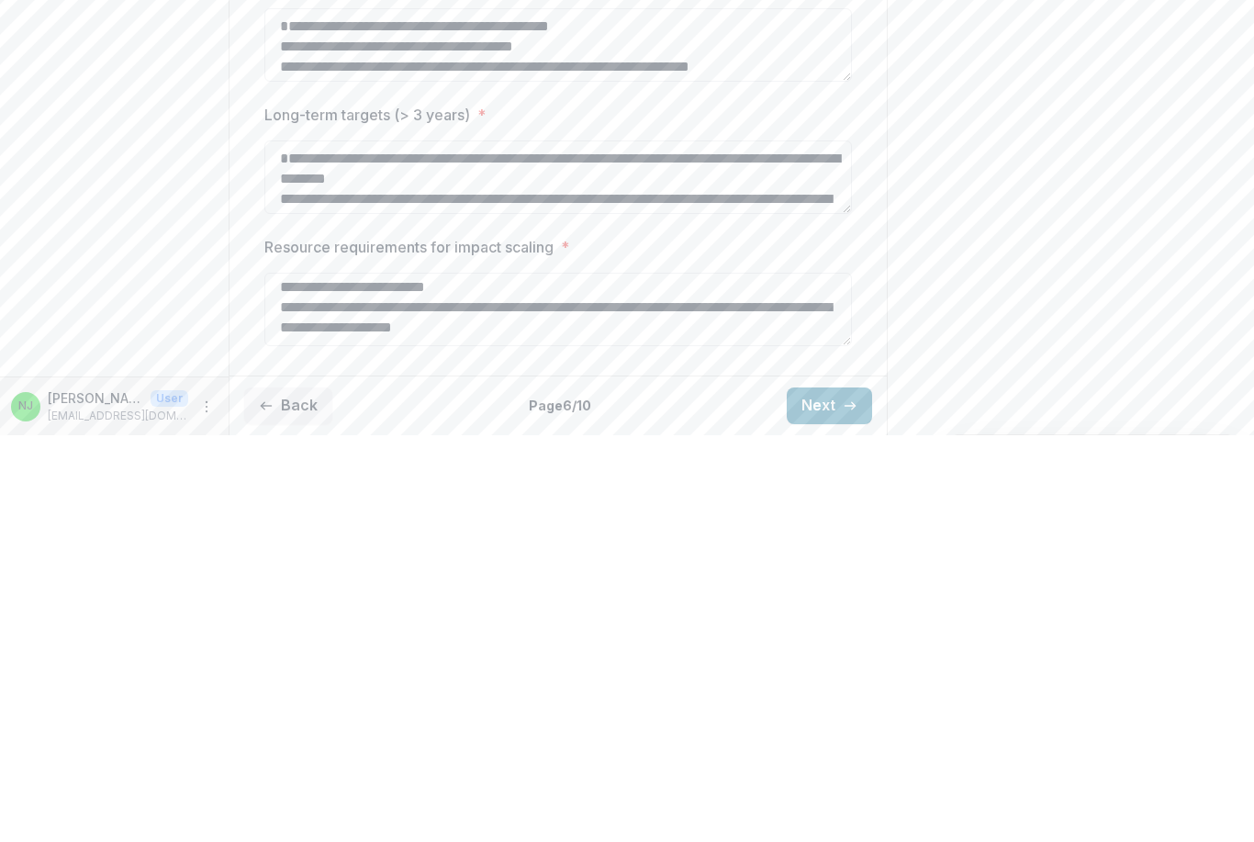
click at [1070, 237] on div "Send comments or questions to Yayasan Hasanah in the box below. Yayasan Hasanah…" at bounding box center [1070, 26] width 367 height 1631
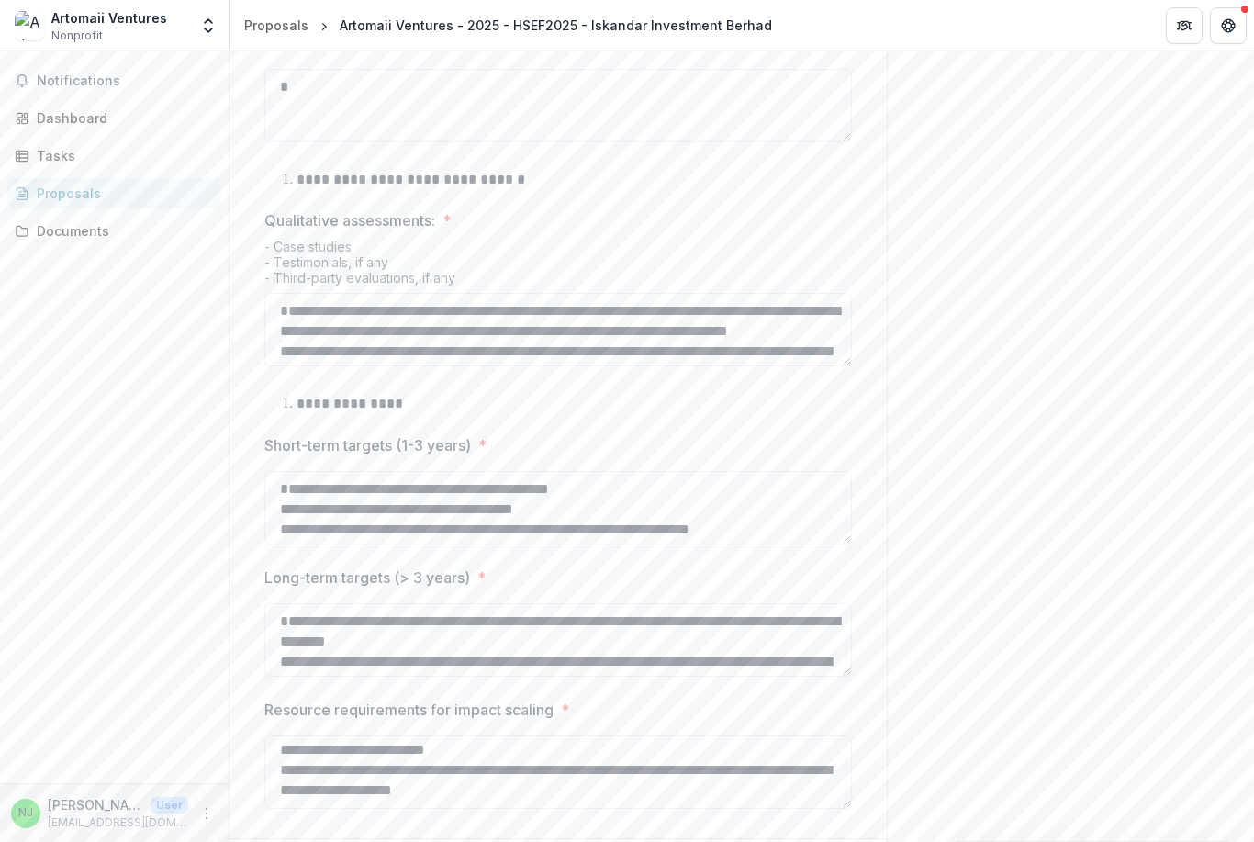
scroll to position [786, 0]
click at [700, 543] on textarea "**********" at bounding box center [557, 506] width 587 height 73
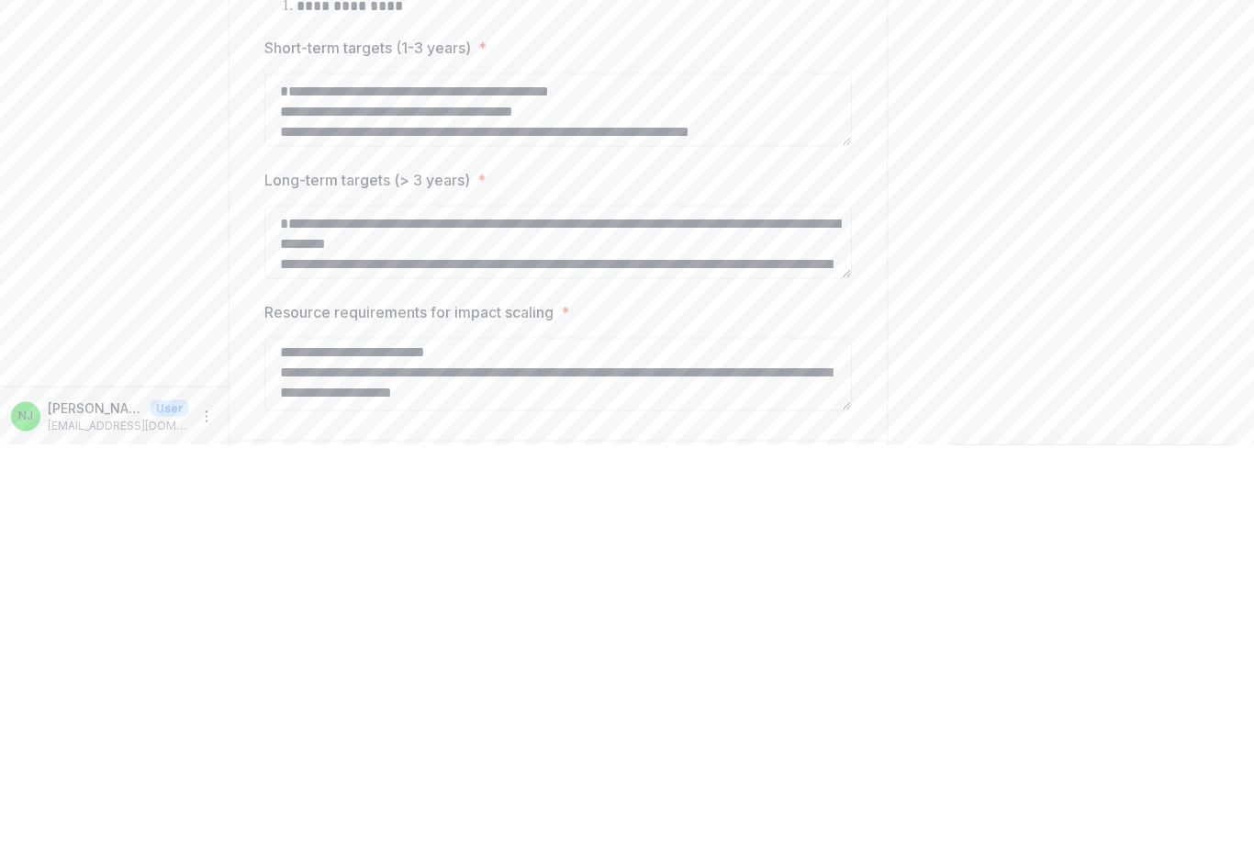
click at [478, 470] on textarea "**********" at bounding box center [557, 506] width 587 height 73
click at [480, 470] on textarea "**********" at bounding box center [557, 506] width 587 height 73
click at [479, 470] on textarea "**********" at bounding box center [557, 506] width 587 height 73
click at [478, 470] on textarea "**********" at bounding box center [557, 506] width 587 height 73
type textarea "**********"
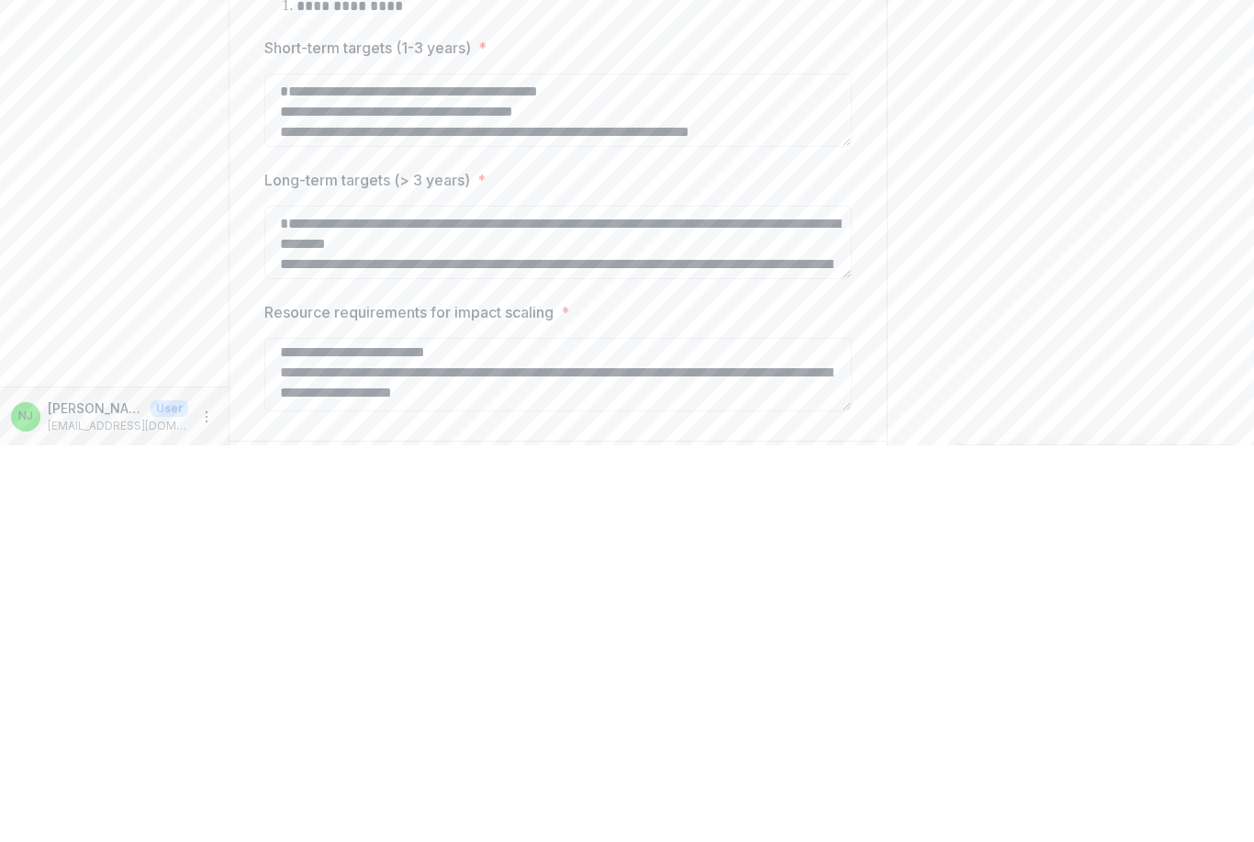
click at [991, 353] on div "Send comments or questions to Yayasan Hasanah in the box below. Yayasan Hasanah…" at bounding box center [1070, 81] width 367 height 1631
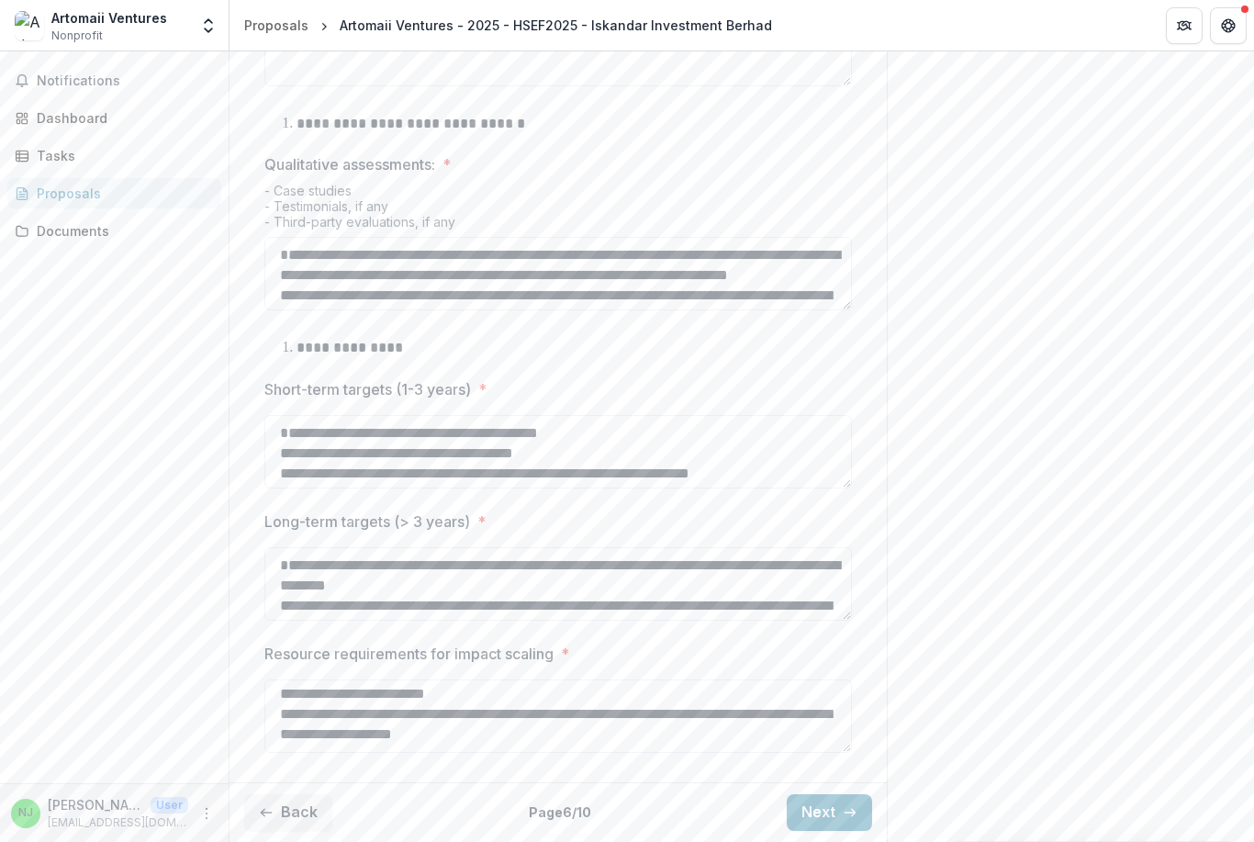
scroll to position [949, 0]
click at [386, 585] on textarea "**********" at bounding box center [557, 583] width 587 height 73
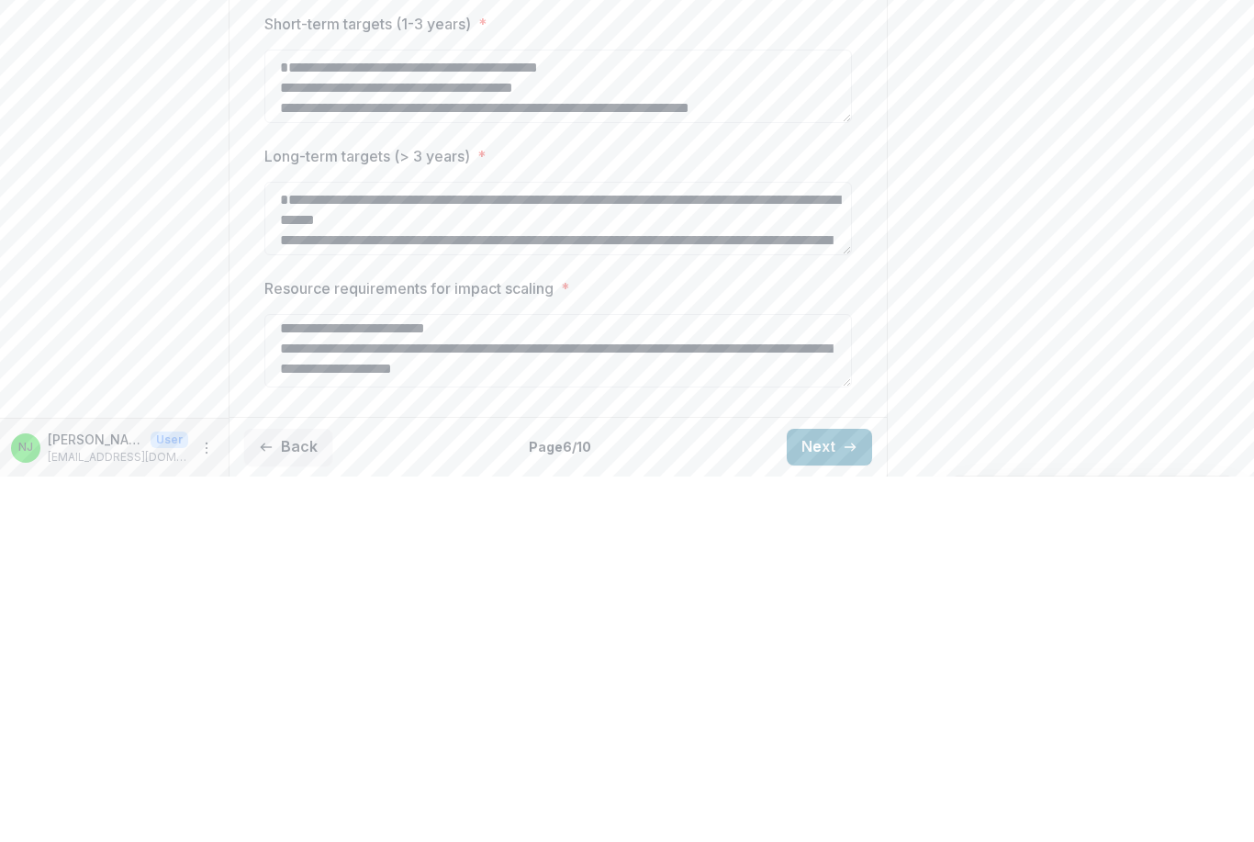
type textarea "**********"
click at [1044, 295] on div "Send comments or questions to Yayasan Hasanah in the box below. Yayasan Hasanah…" at bounding box center [1070, 26] width 367 height 1631
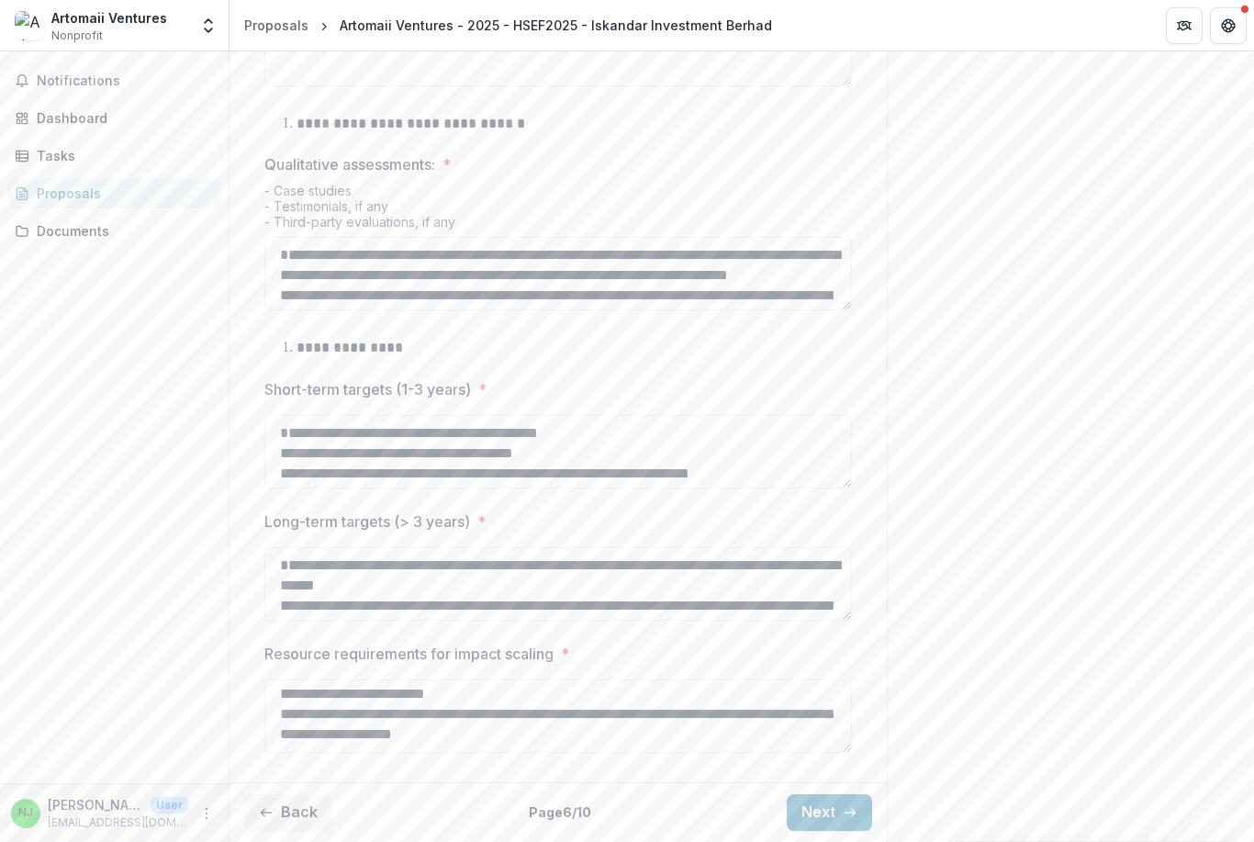
click at [823, 788] on div "Back Page 6 / 10 Next" at bounding box center [557, 812] width 657 height 60
click at [844, 813] on icon "button" at bounding box center [850, 812] width 15 height 15
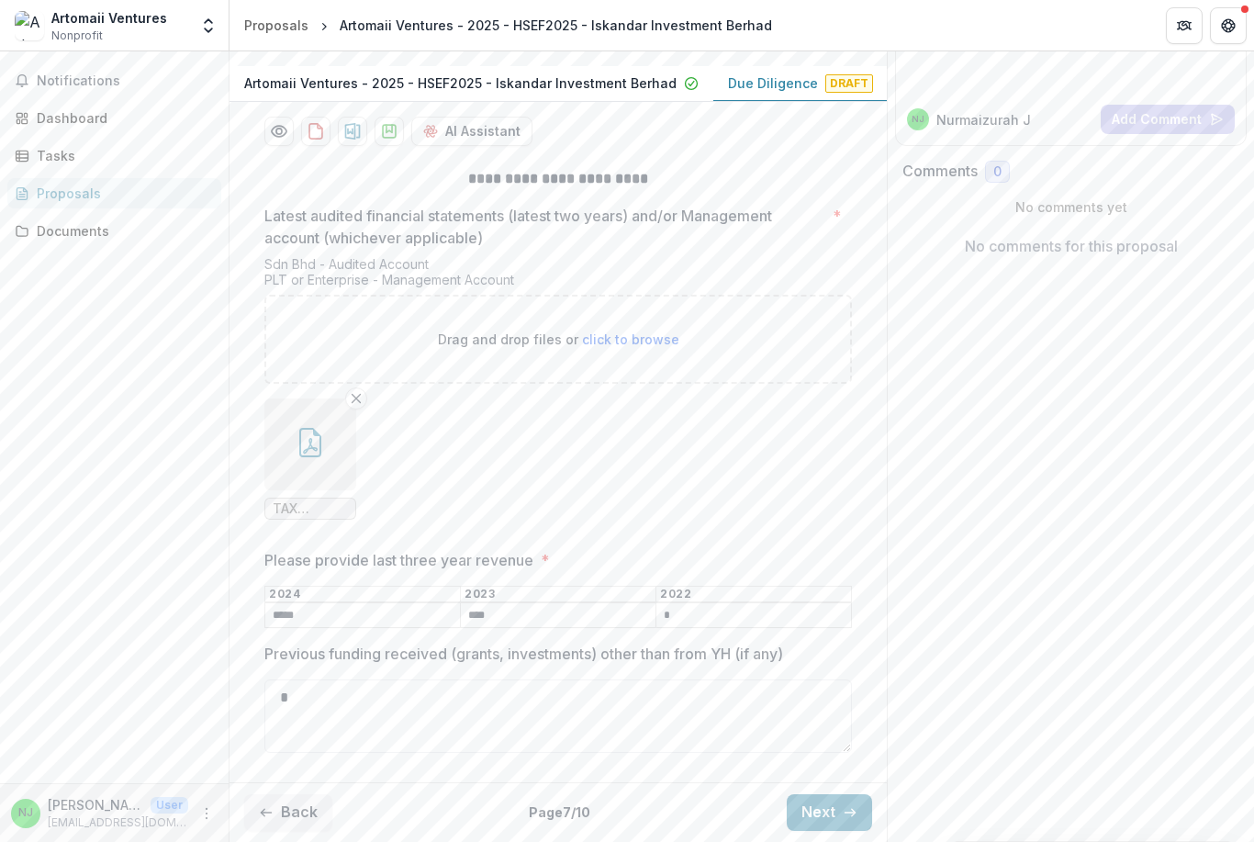
scroll to position [319, 0]
click at [846, 804] on button "Next" at bounding box center [829, 812] width 85 height 37
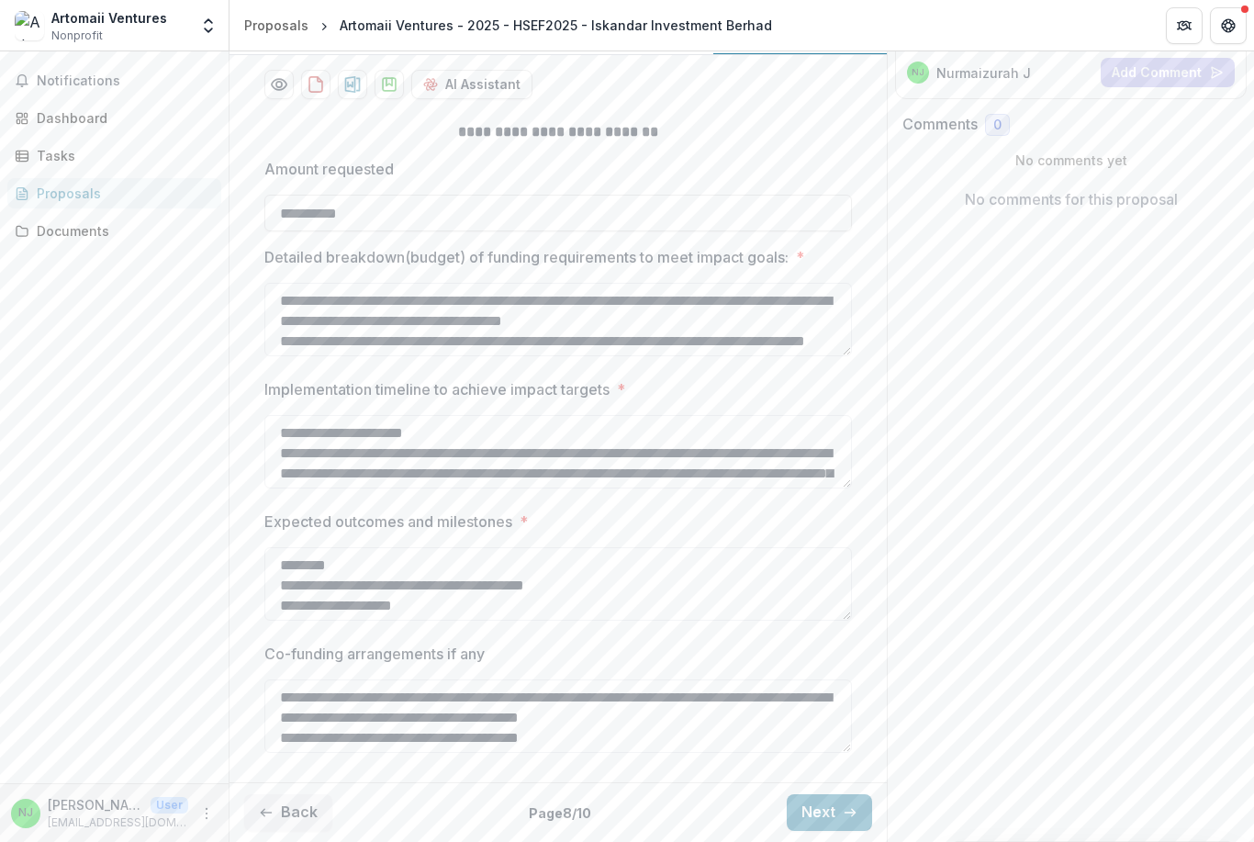
click at [857, 799] on button "Next" at bounding box center [829, 812] width 85 height 37
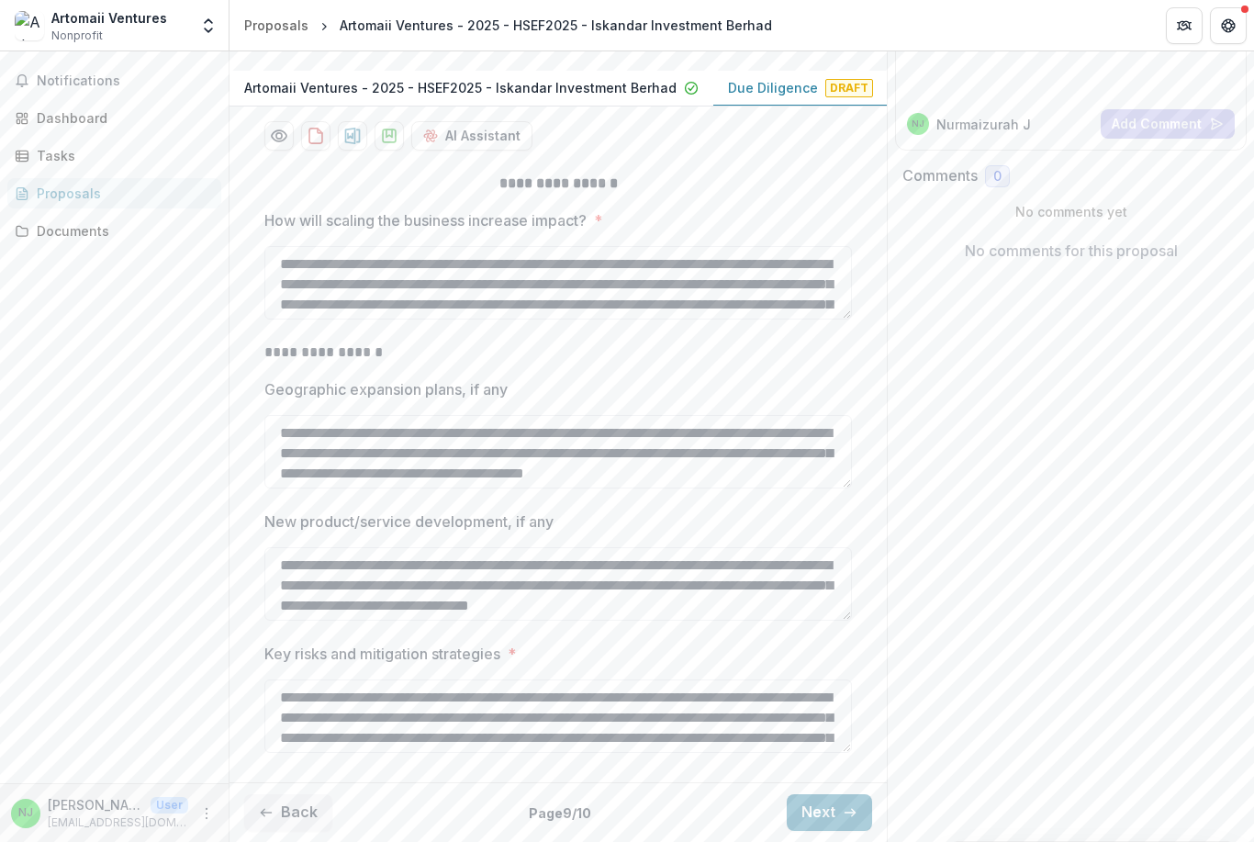
scroll to position [315, 0]
click at [848, 805] on icon "button" at bounding box center [850, 812] width 15 height 15
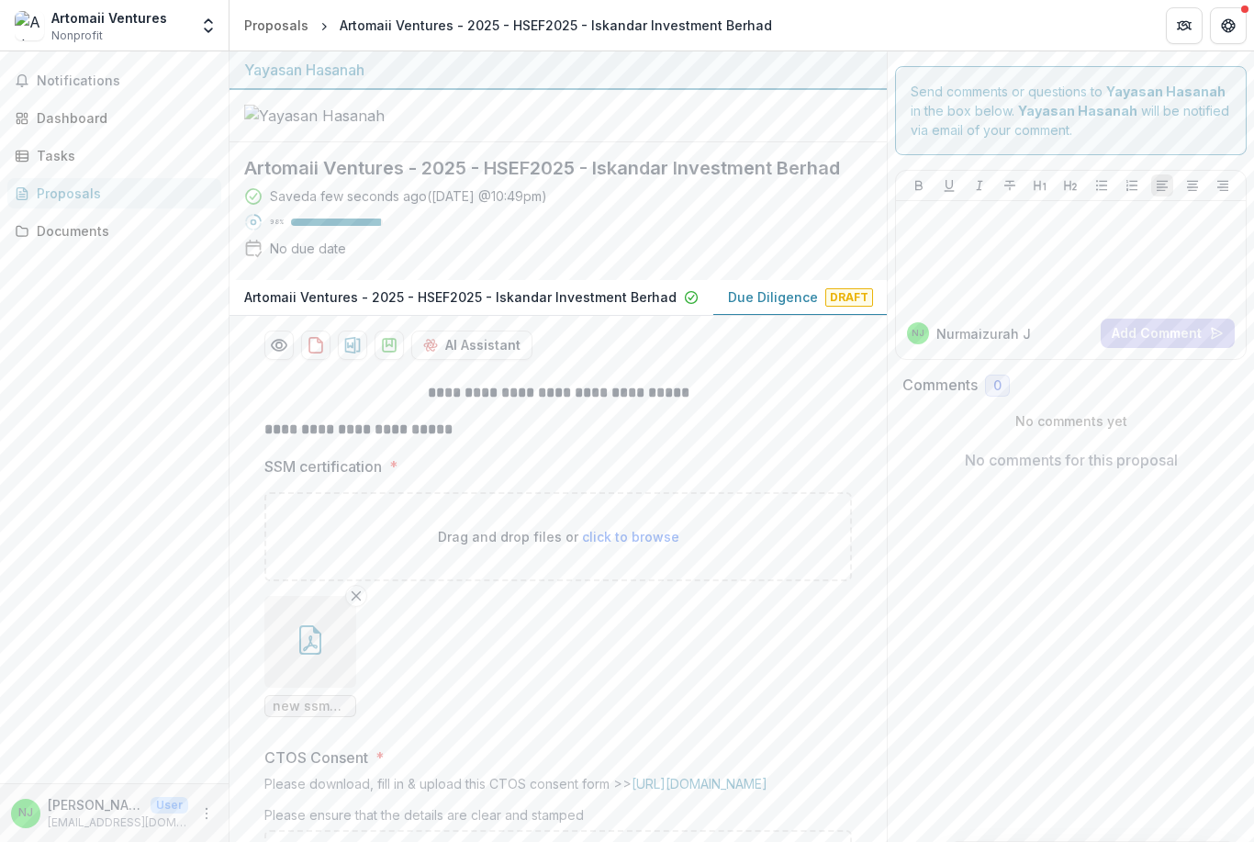
scroll to position [0, 0]
click at [276, 354] on icon "Preview 21758a10-9d24-4002-be49-461ed7b88e94-1.pdf" at bounding box center [279, 345] width 18 height 18
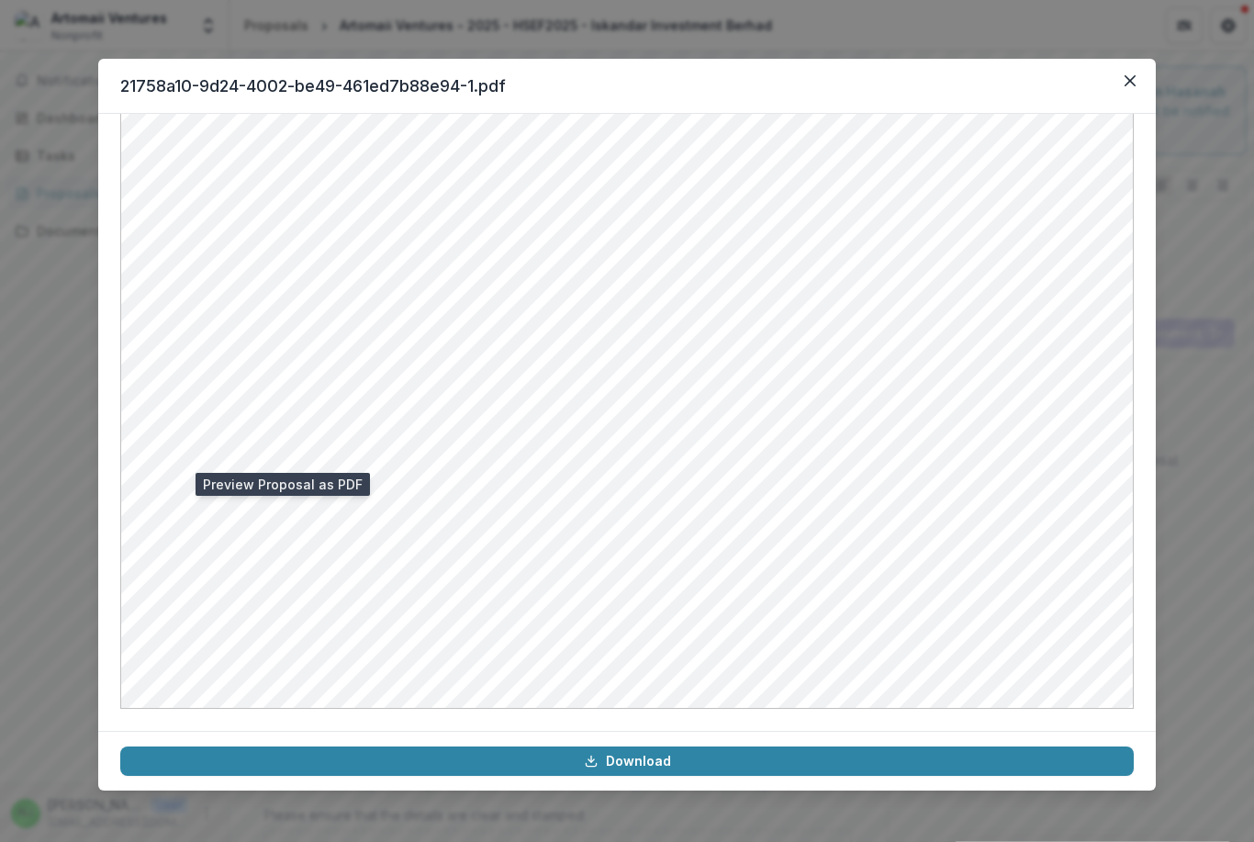
scroll to position [861, 0]
click at [57, 425] on div "21758a10-9d24-4002-be49-461ed7b88e94-1.pdf Download" at bounding box center [627, 421] width 1254 height 842
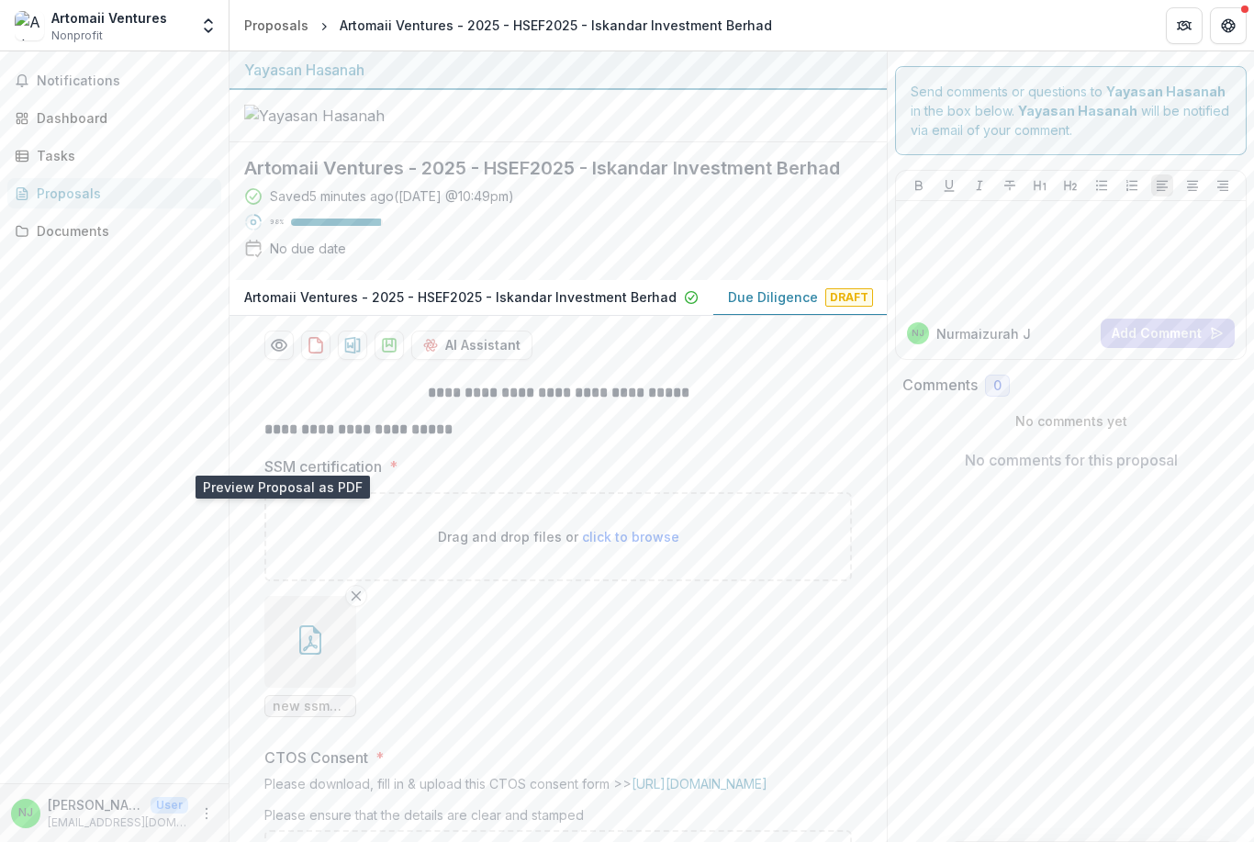
scroll to position [0, 0]
click at [312, 354] on icon "download-proposal" at bounding box center [316, 345] width 18 height 18
click at [283, 354] on icon "Preview 21758a10-9d24-4002-be49-461ed7b88e94-1.pdf" at bounding box center [279, 345] width 18 height 18
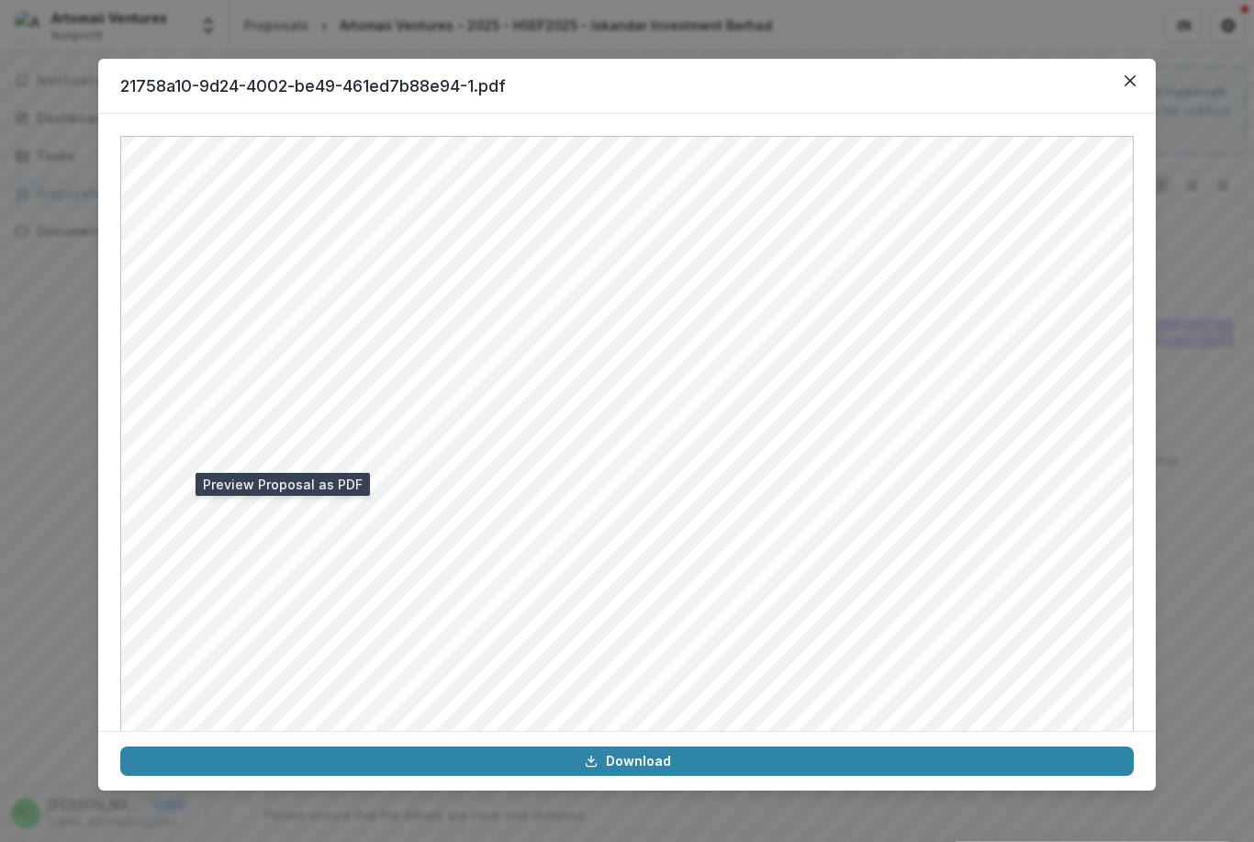
click at [256, 768] on link "Download" at bounding box center [626, 760] width 1013 height 29
click at [81, 397] on div "21758a10-9d24-4002-be49-461ed7b88e94-1.pdf Download" at bounding box center [627, 421] width 1254 height 842
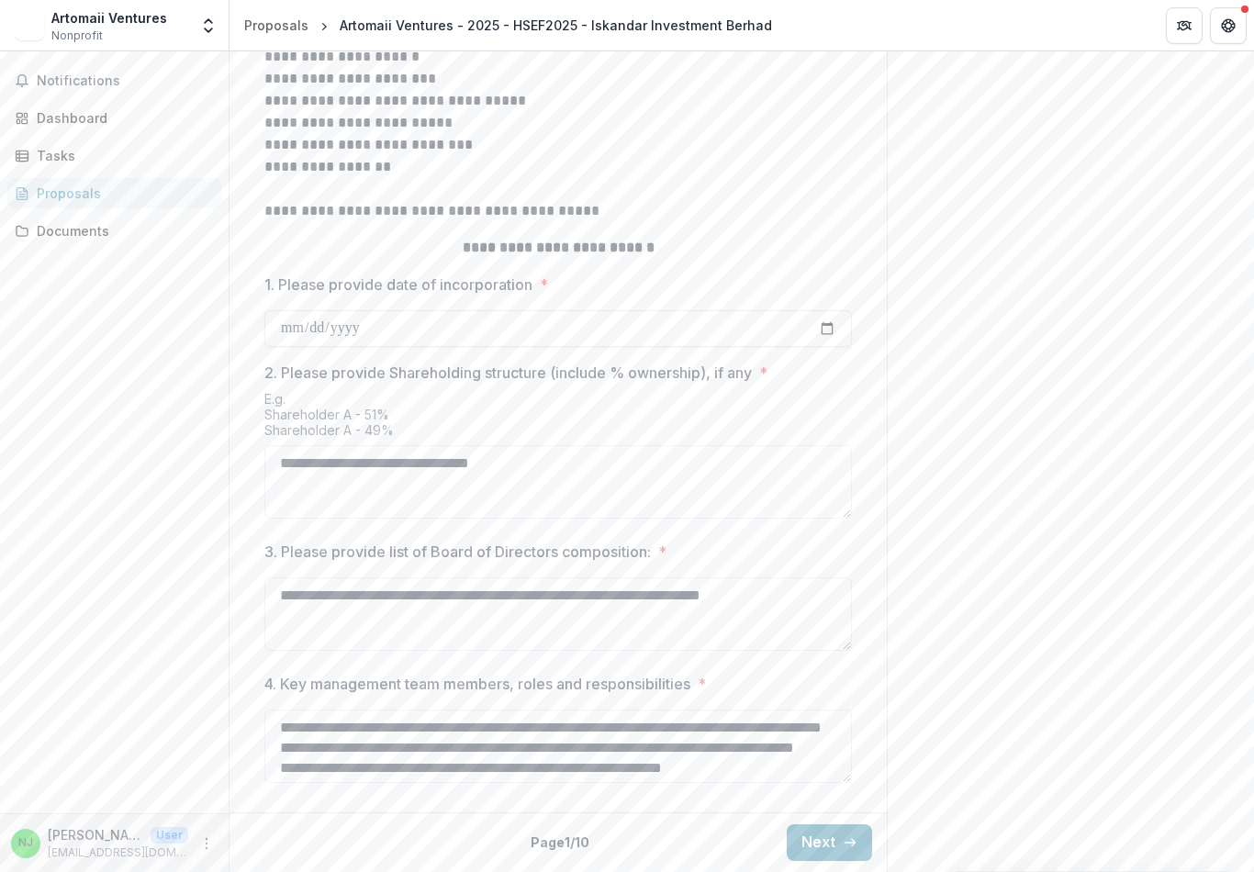
scroll to position [668, 0]
click at [820, 847] on button "Next" at bounding box center [829, 842] width 85 height 37
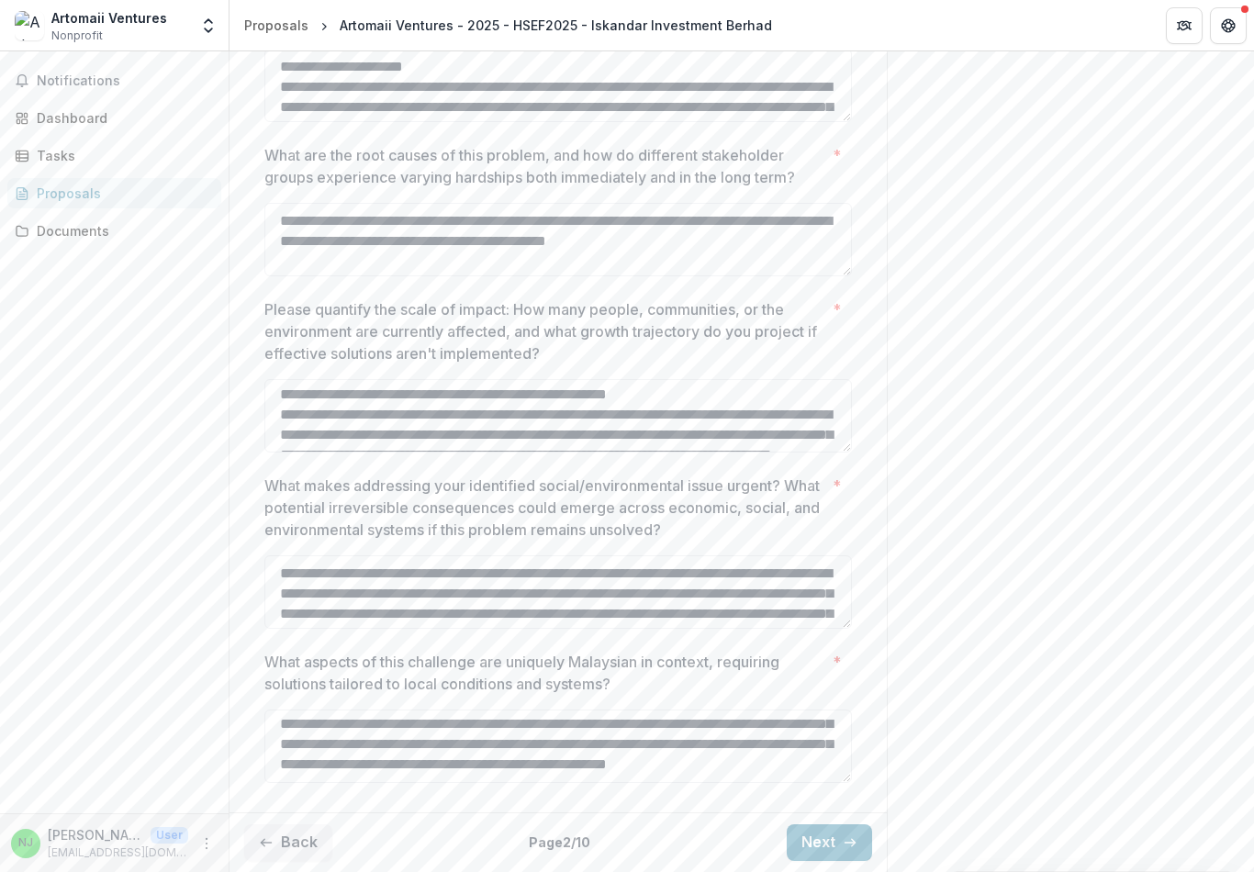
scroll to position [602, 0]
click at [393, 398] on textarea "Please quantify the scale of impact: How many people, communities, or the envir…" at bounding box center [557, 415] width 587 height 73
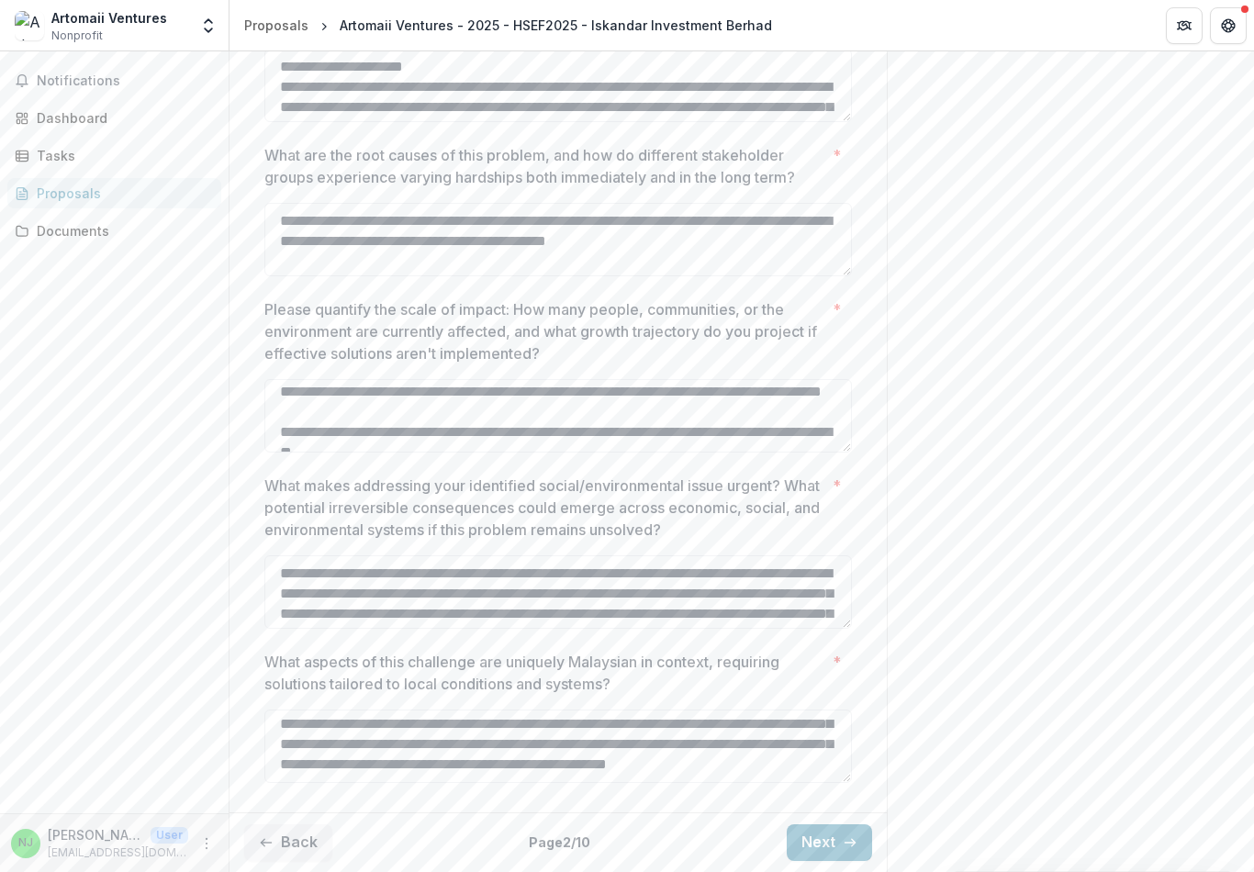
click at [353, 392] on textarea "Please quantify the scale of impact: How many people, communities, or the envir…" at bounding box center [557, 415] width 587 height 73
click at [289, 389] on textarea "Please quantify the scale of impact: How many people, communities, or the envir…" at bounding box center [557, 415] width 587 height 73
click at [289, 388] on textarea "Please quantify the scale of impact: How many people, communities, or the envir…" at bounding box center [557, 415] width 587 height 73
click at [647, 402] on textarea "Please quantify the scale of impact: How many people, communities, or the envir…" at bounding box center [557, 415] width 587 height 73
click at [289, 388] on textarea "Please quantify the scale of impact: How many people, communities, or the envir…" at bounding box center [557, 415] width 587 height 73
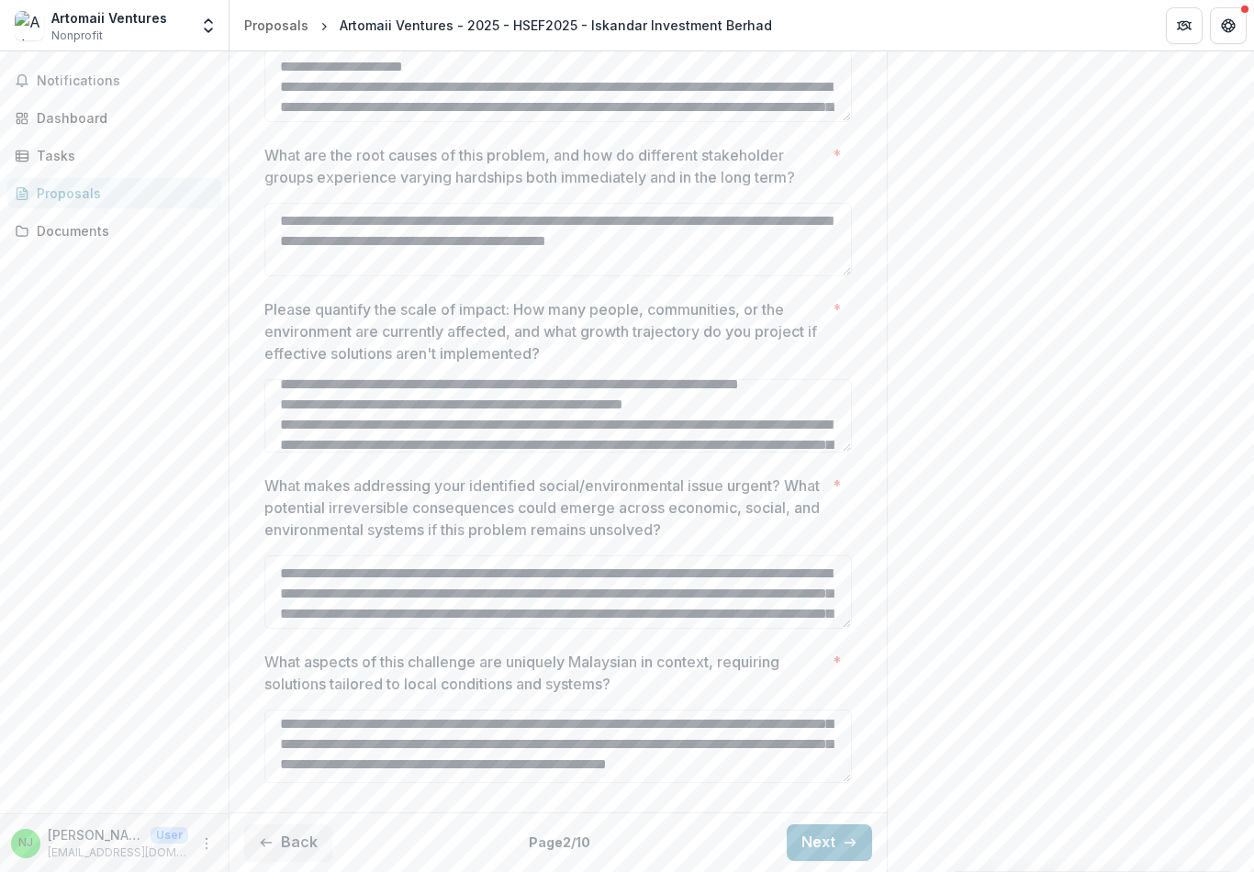
click at [311, 442] on textarea "Please quantify the scale of impact: How many people, communities, or the envir…" at bounding box center [557, 415] width 587 height 73
click at [310, 451] on textarea "Please quantify the scale of impact: How many people, communities, or the envir…" at bounding box center [557, 415] width 587 height 73
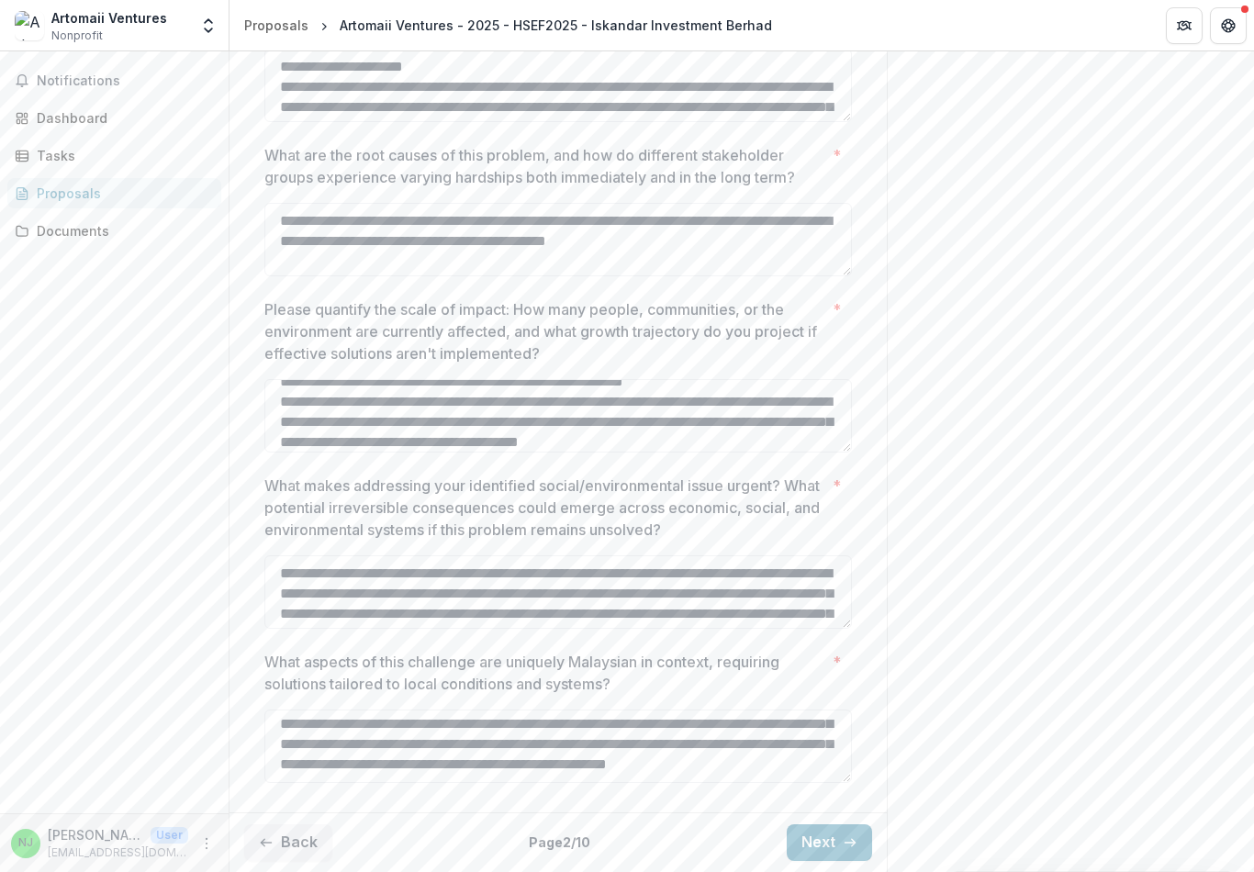
click at [320, 441] on textarea "Please quantify the scale of impact: How many people, communities, or the envir…" at bounding box center [557, 415] width 587 height 73
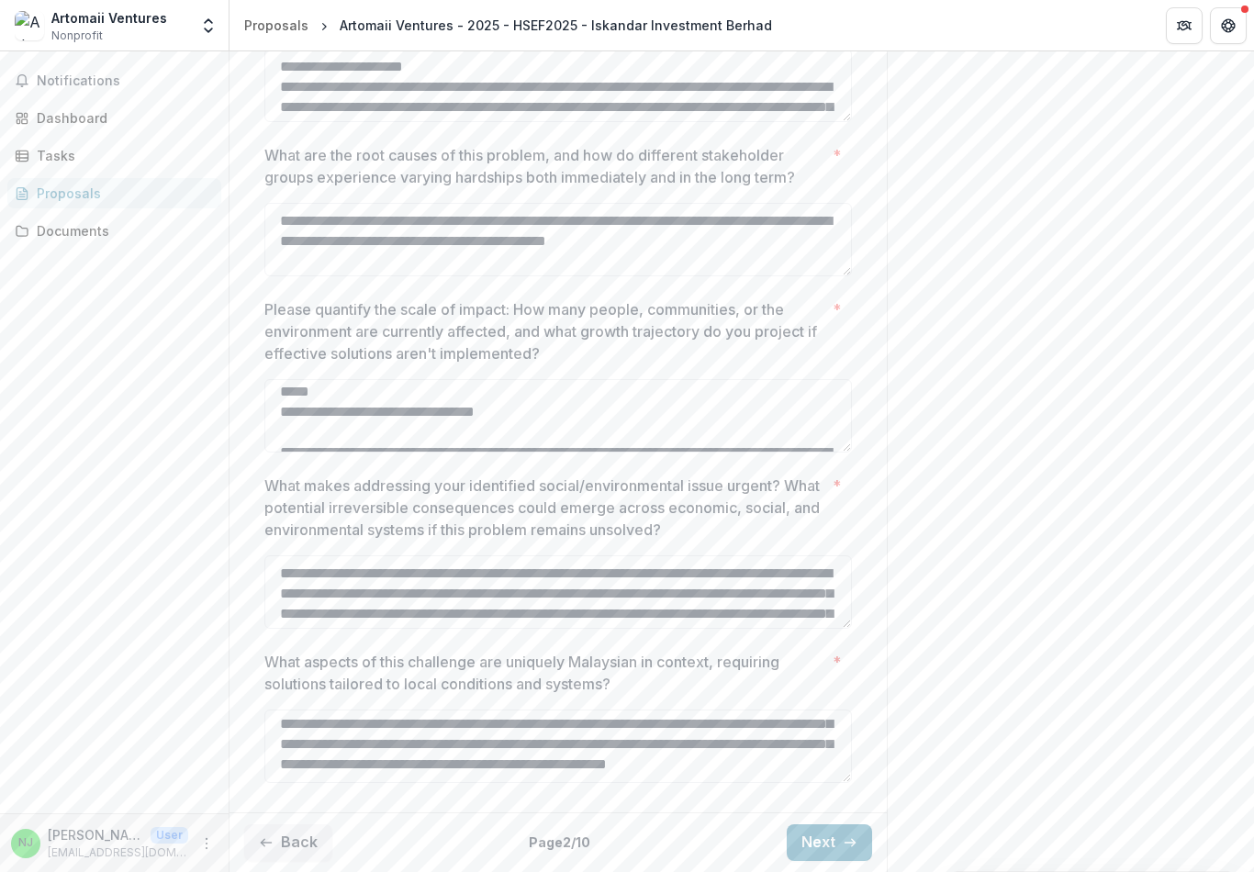
click at [288, 379] on textarea "Please quantify the scale of impact: How many people, communities, or the envir…" at bounding box center [557, 415] width 587 height 73
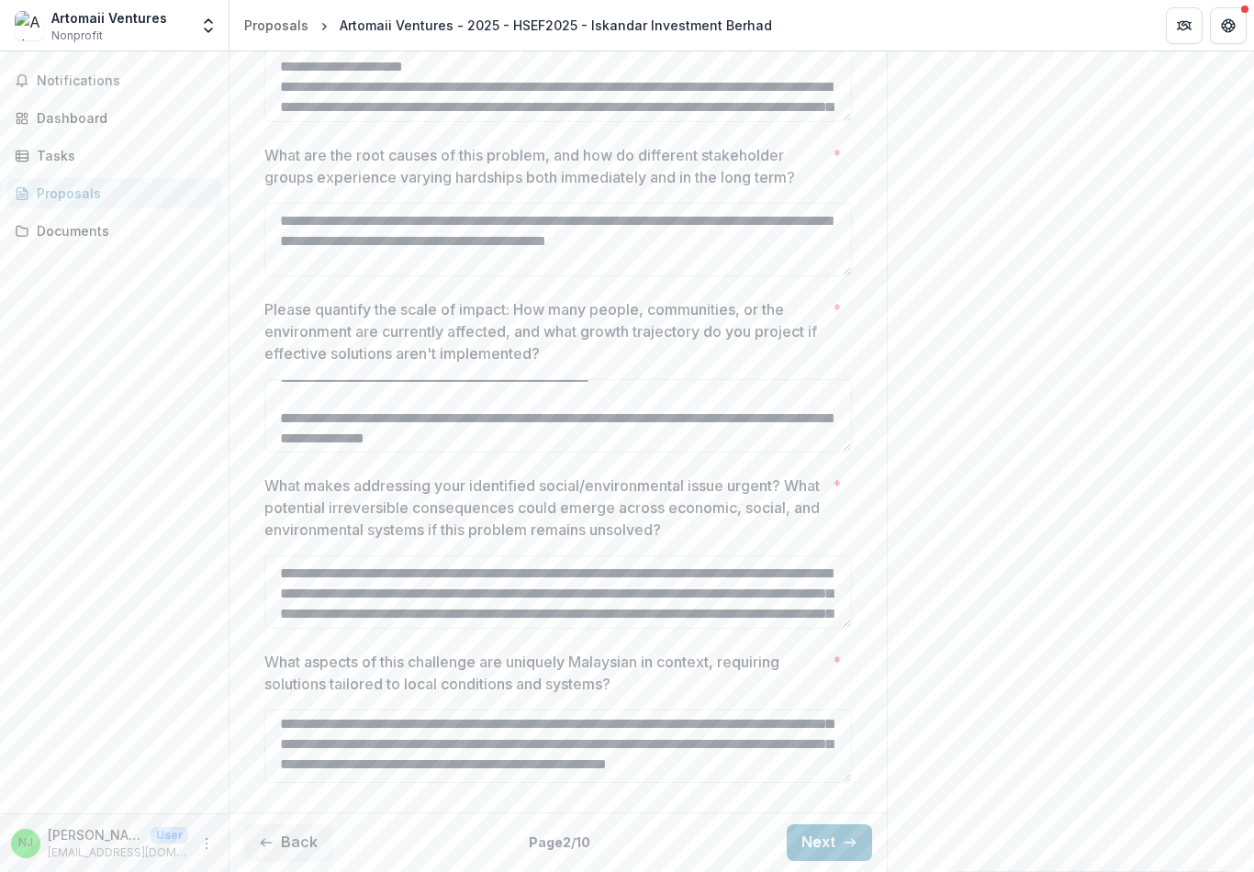
scroll to position [2346, 0]
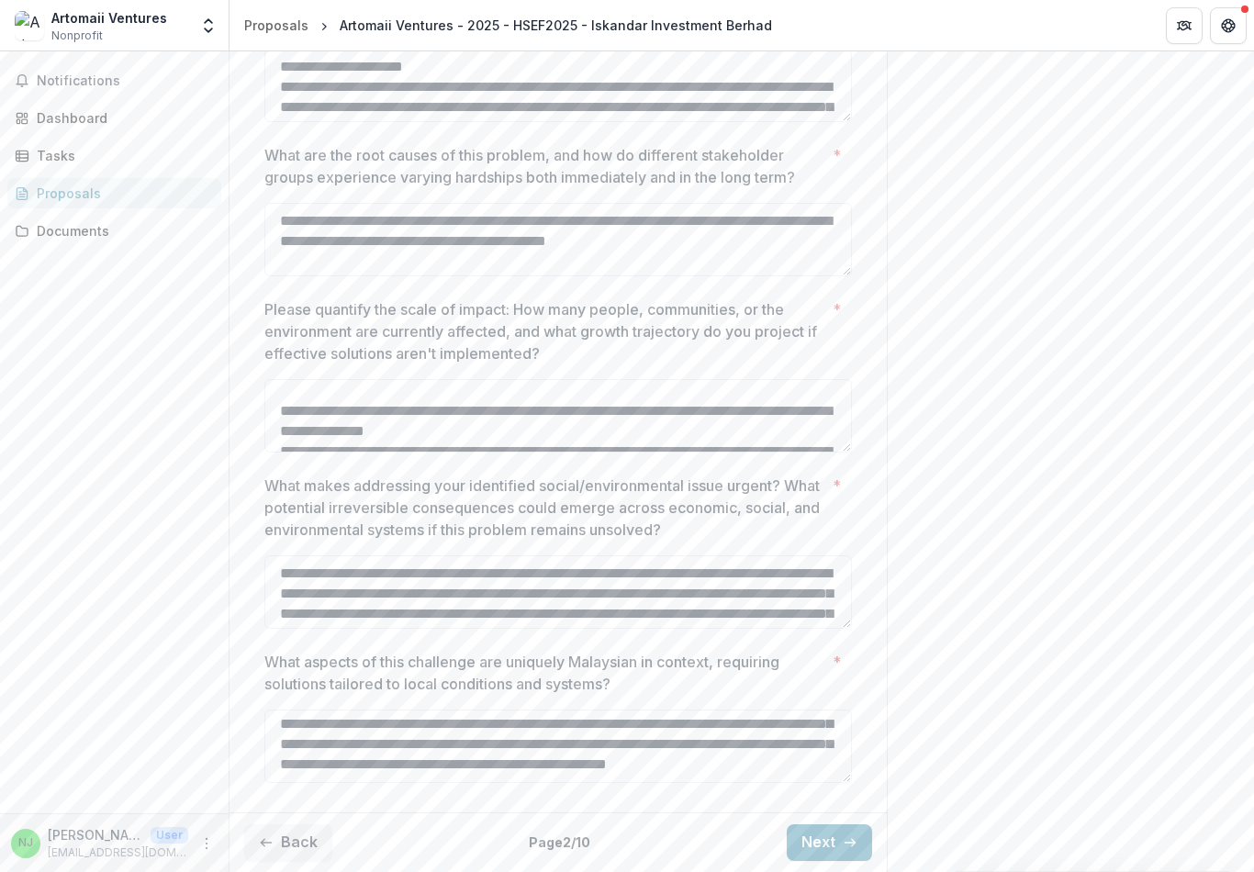
click at [290, 391] on textarea "Please quantify the scale of impact: How many people, communities, or the envir…" at bounding box center [557, 415] width 587 height 73
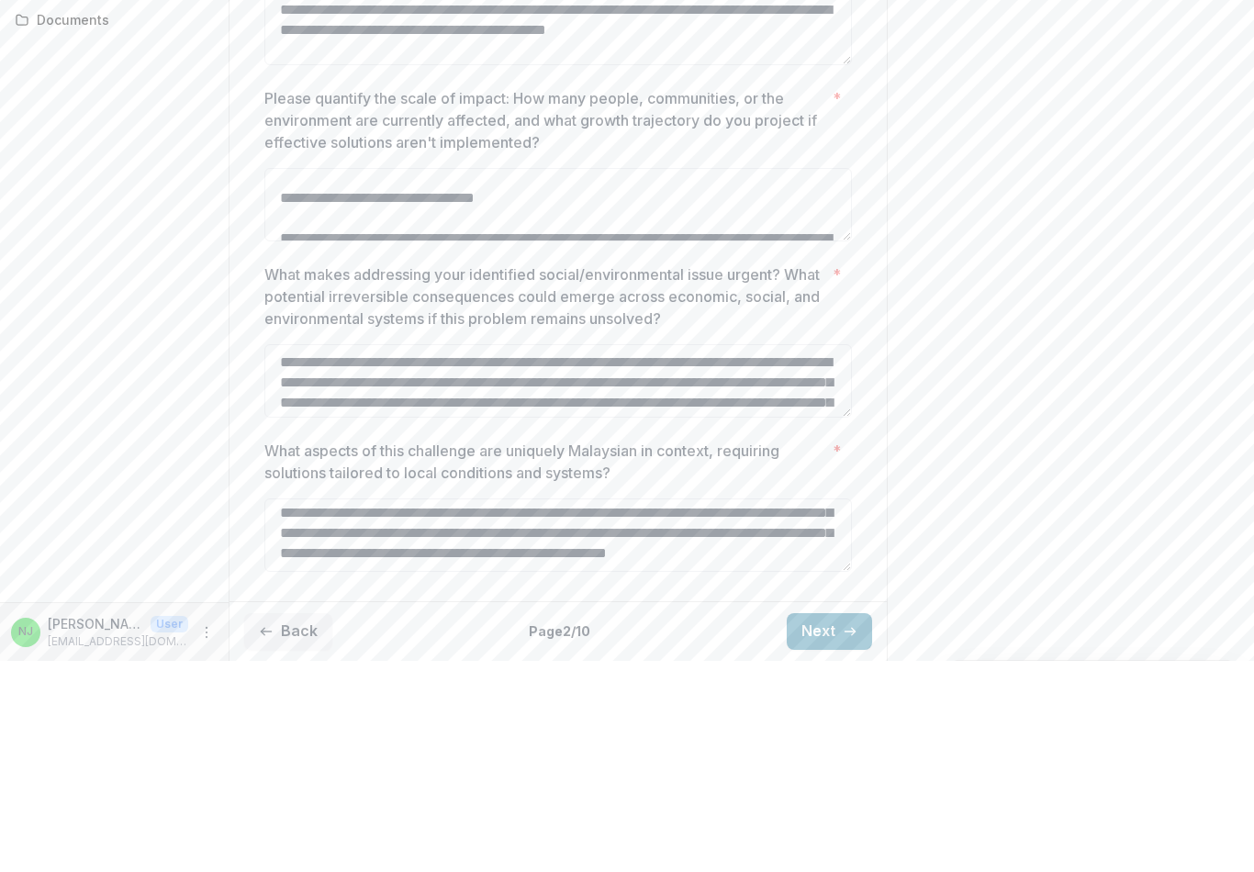
scroll to position [419, 0]
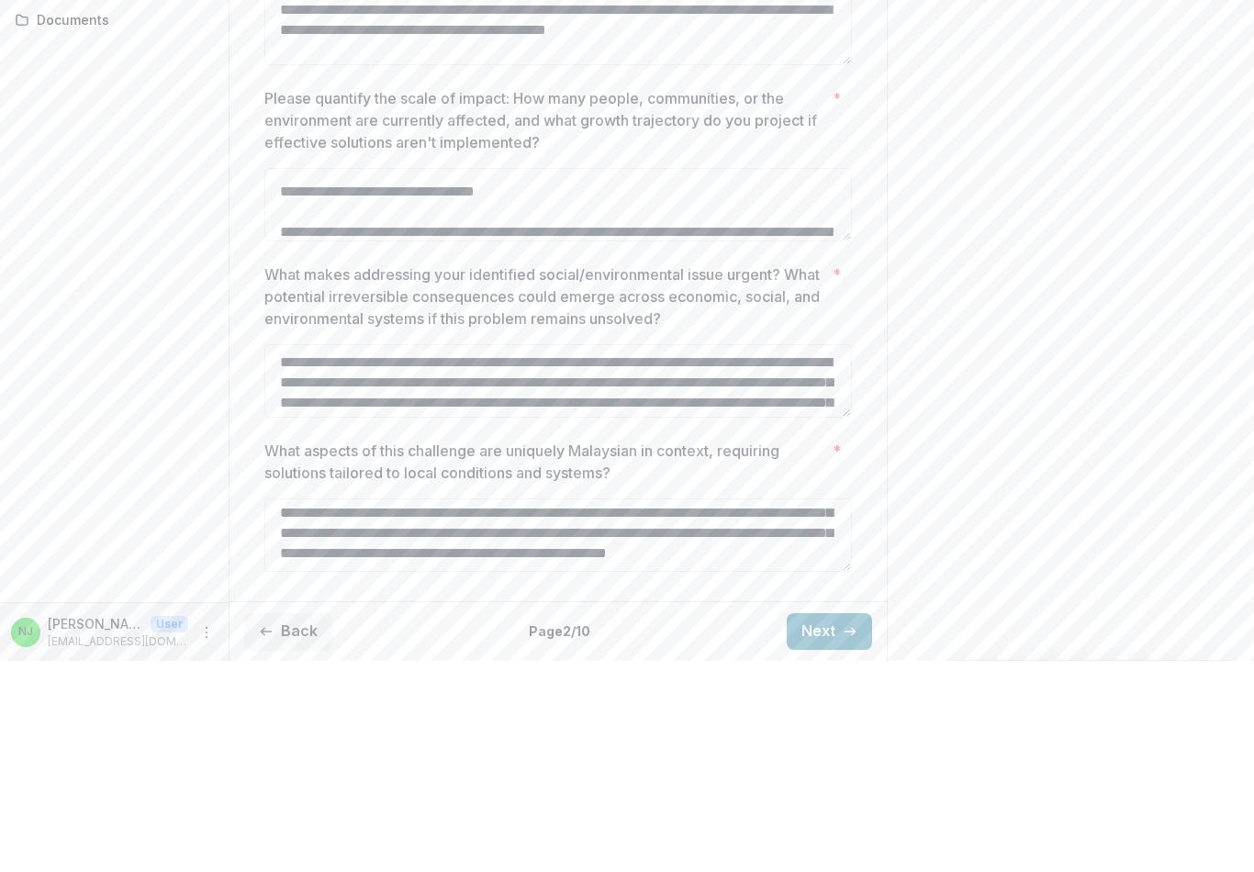
click at [289, 379] on textarea "Please quantify the scale of impact: How many people, communities, or the envir…" at bounding box center [557, 415] width 587 height 73
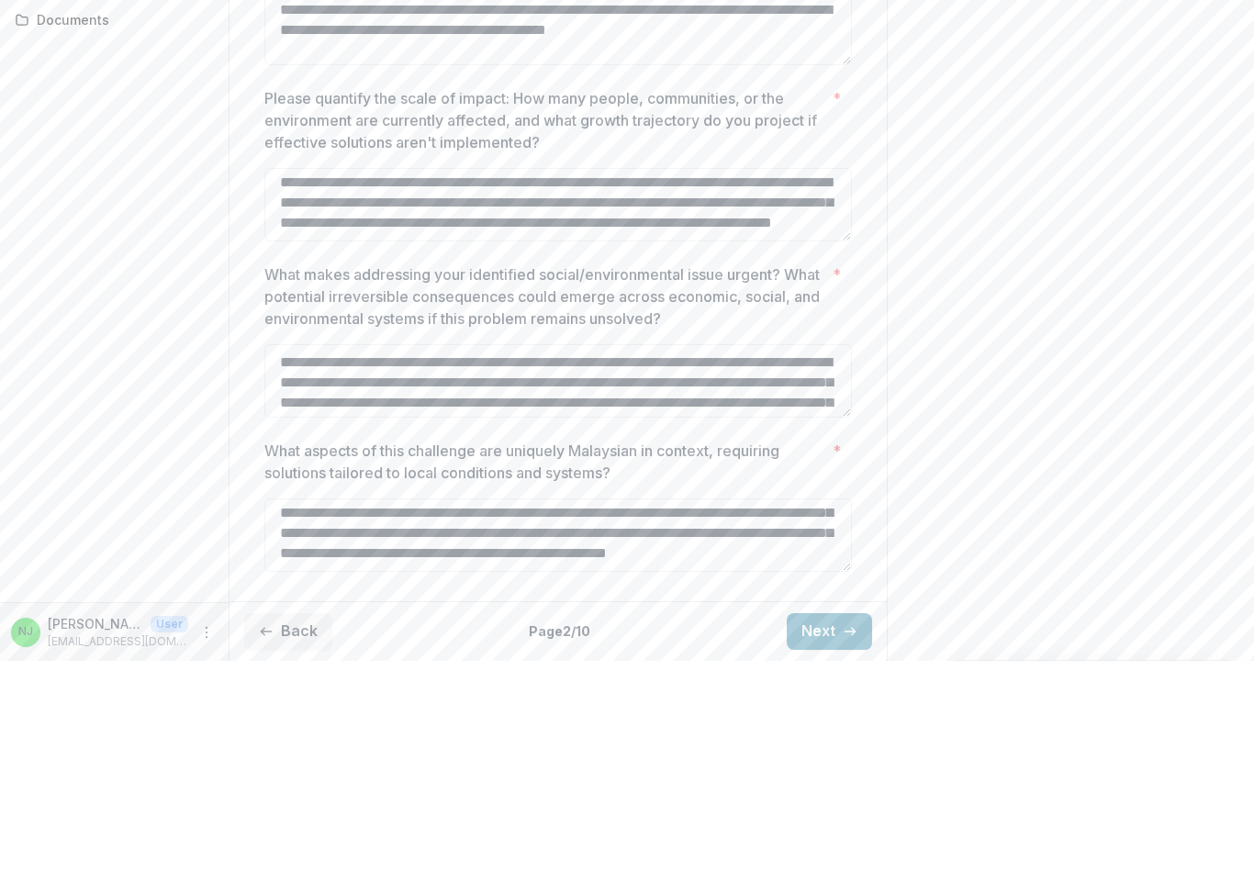
scroll to position [387, 0]
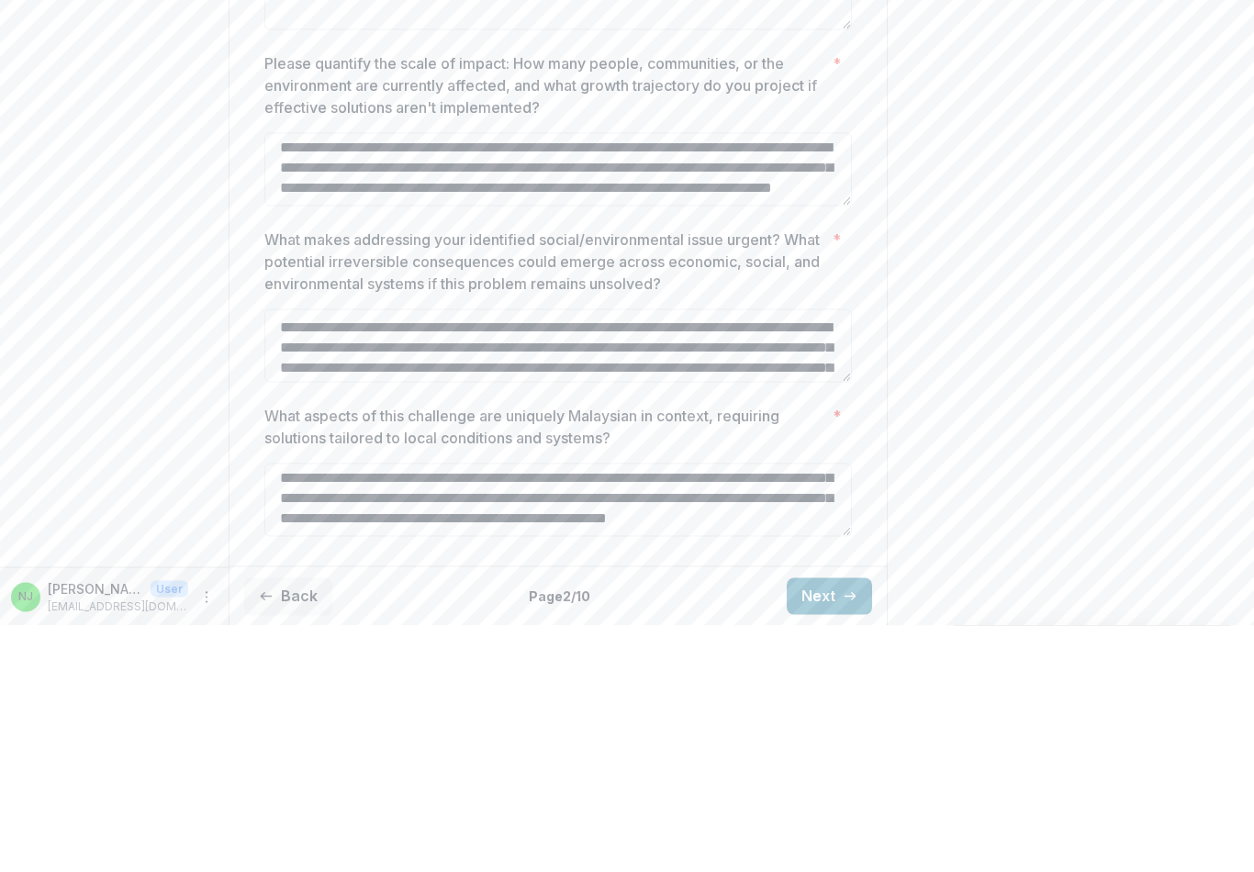
type textarea "**********"
click at [976, 180] on div "Send comments or questions to Yayasan Hasanah in the box below. Yayasan Hasanah…" at bounding box center [1070, 213] width 367 height 1317
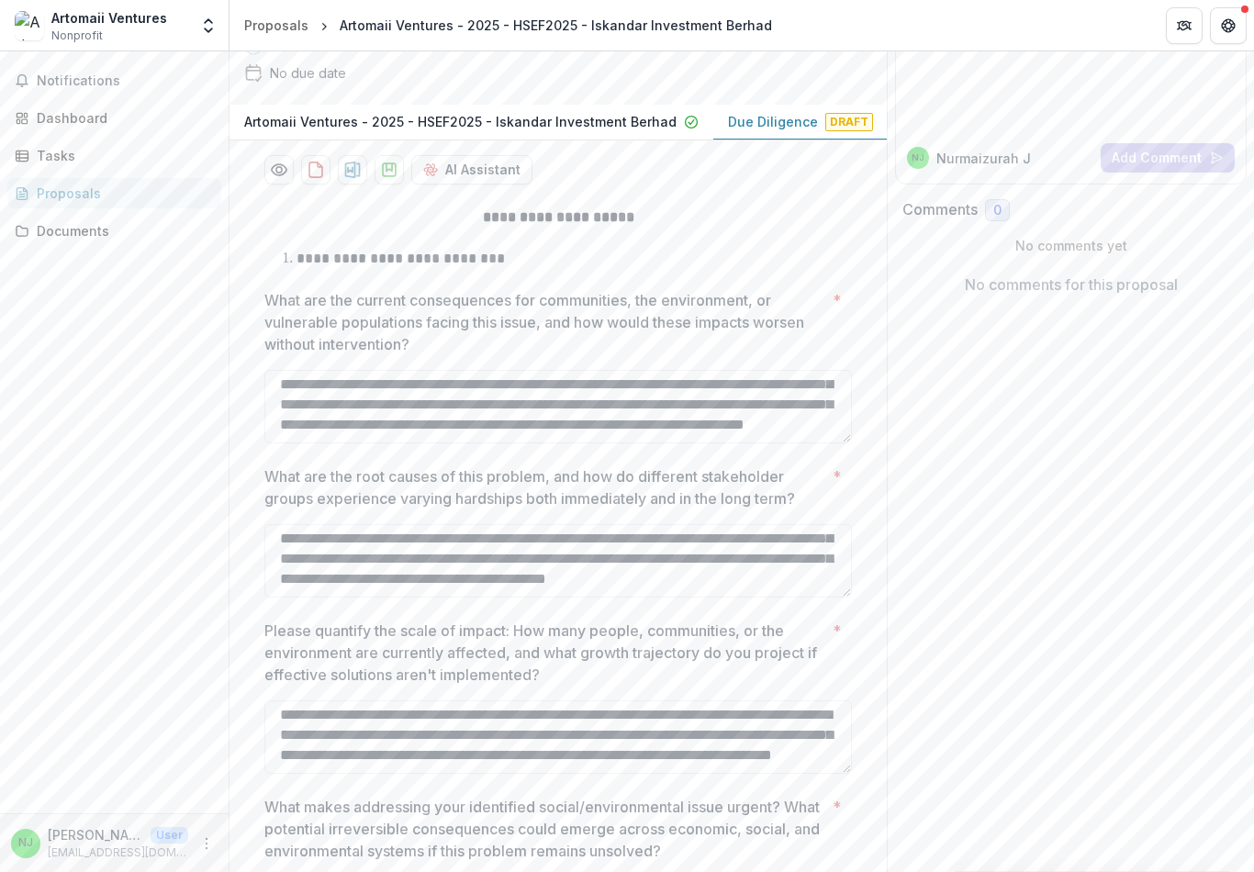
scroll to position [165, 0]
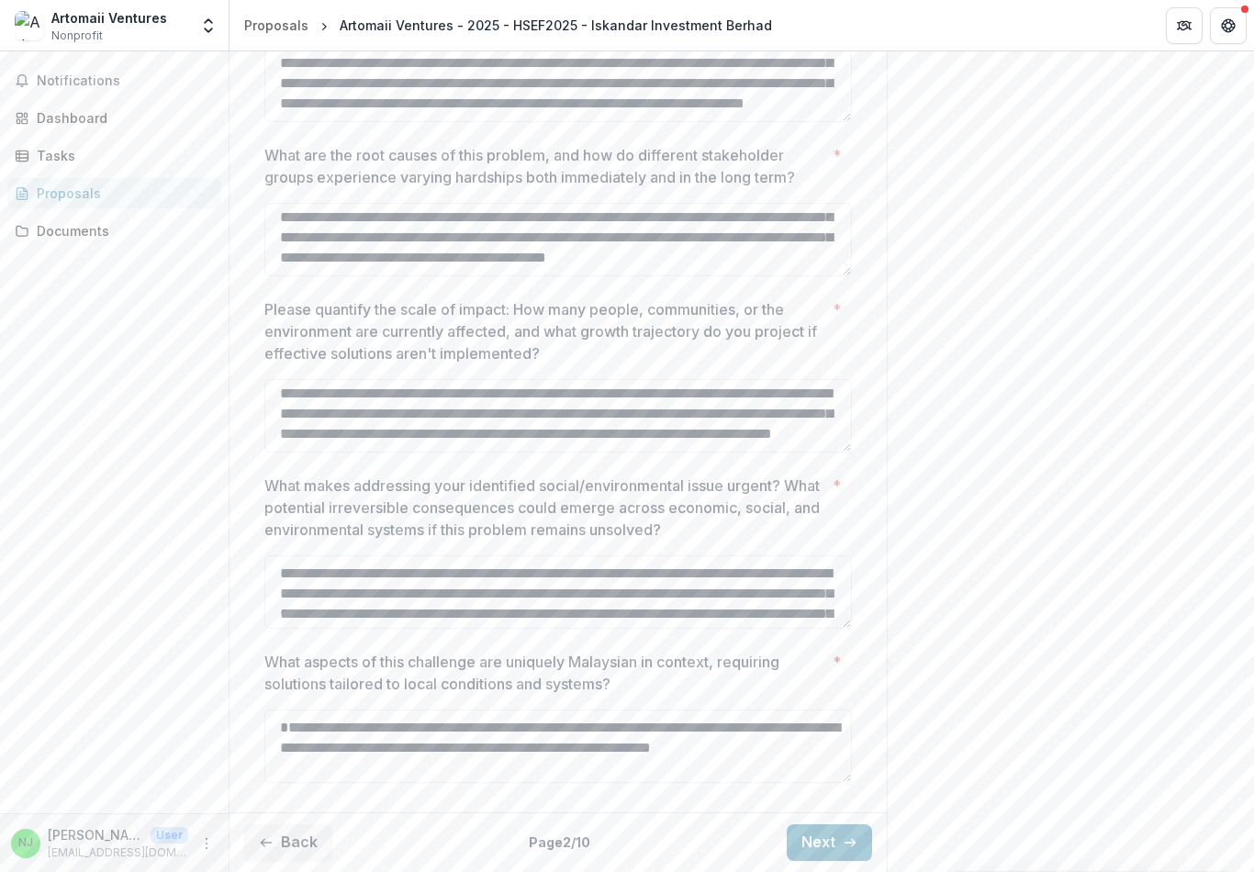
click at [752, 575] on textarea "**********" at bounding box center [557, 591] width 587 height 73
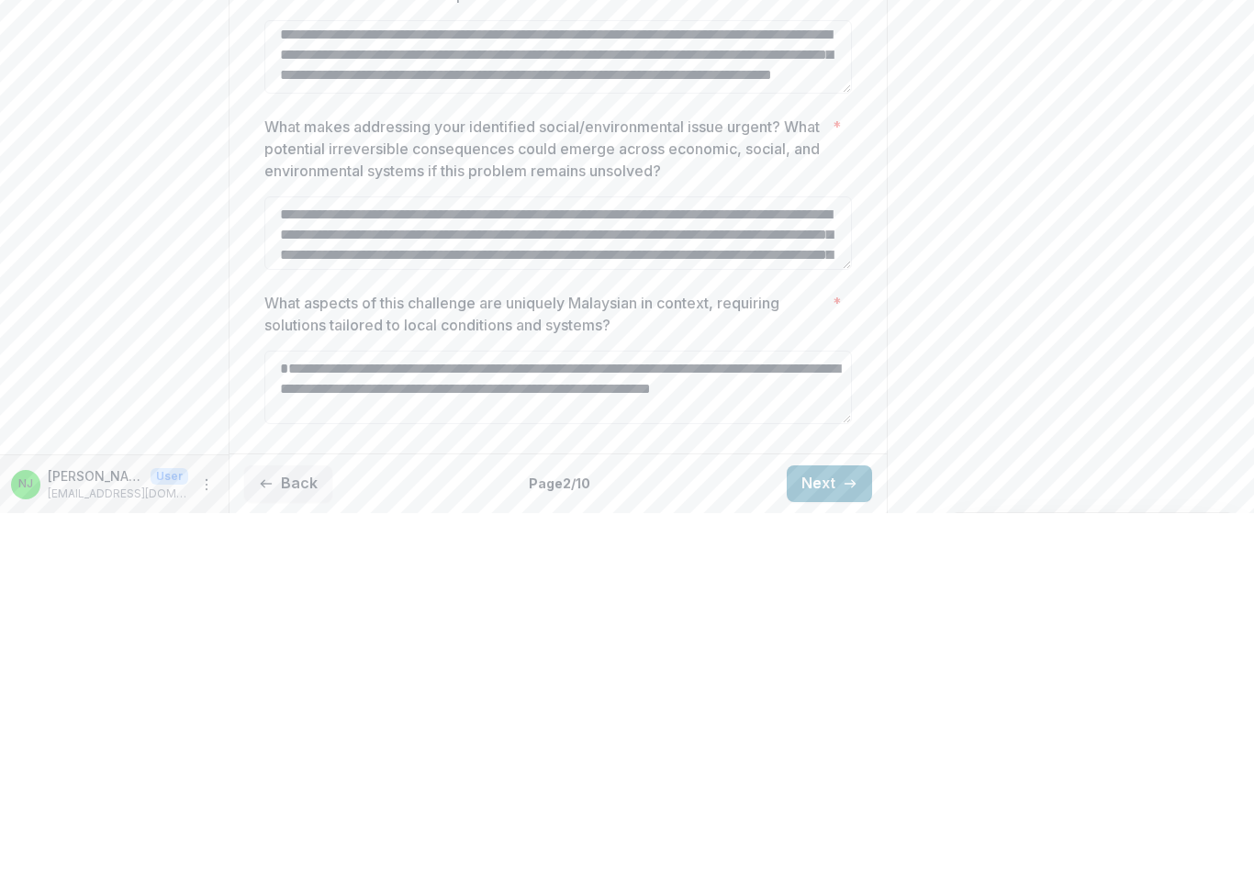
click at [956, 240] on div "Send comments or questions to Yayasan Hasanah in the box below. Yayasan Hasanah…" at bounding box center [1070, 213] width 367 height 1317
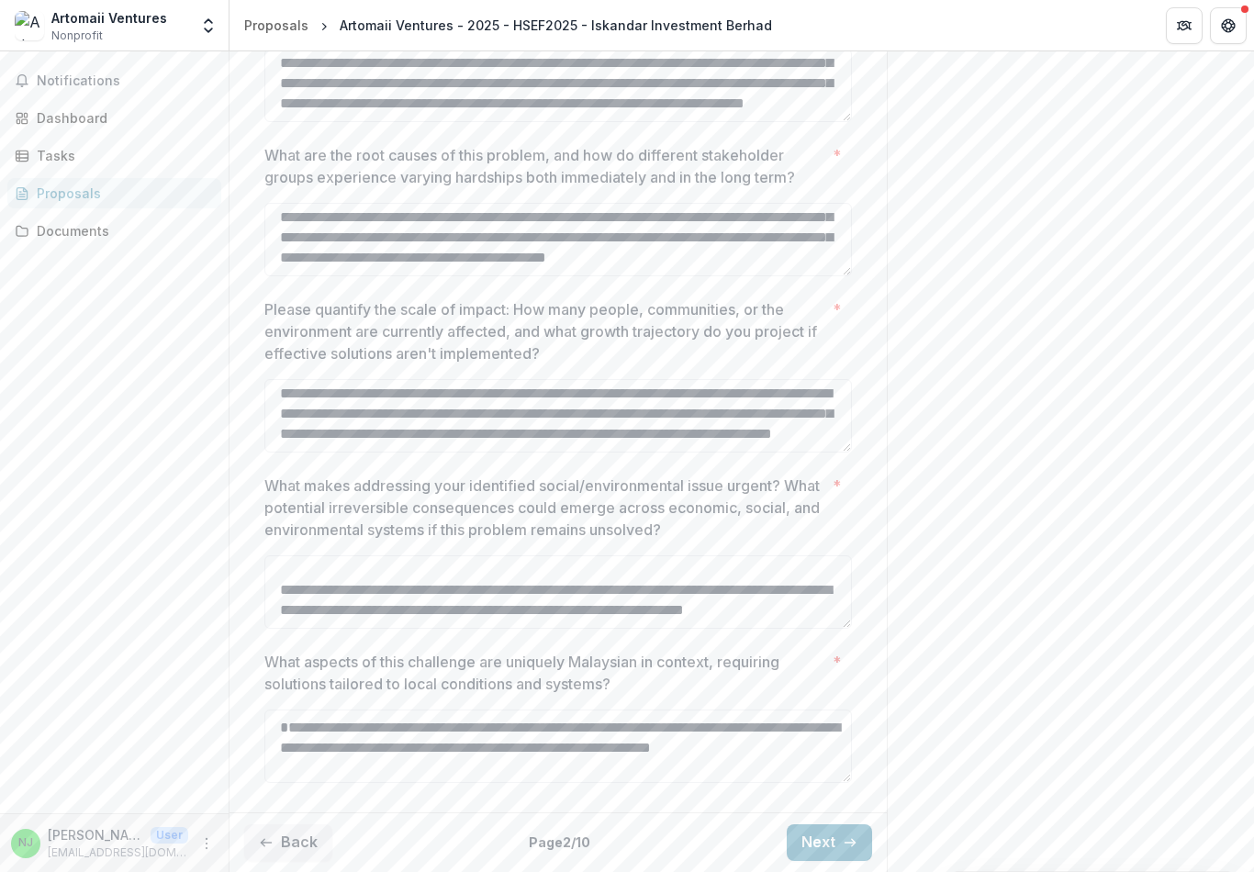
scroll to position [145, 0]
click at [748, 740] on textarea "What aspects of this challenge are uniquely Malaysian in context, requiring sol…" at bounding box center [557, 745] width 587 height 73
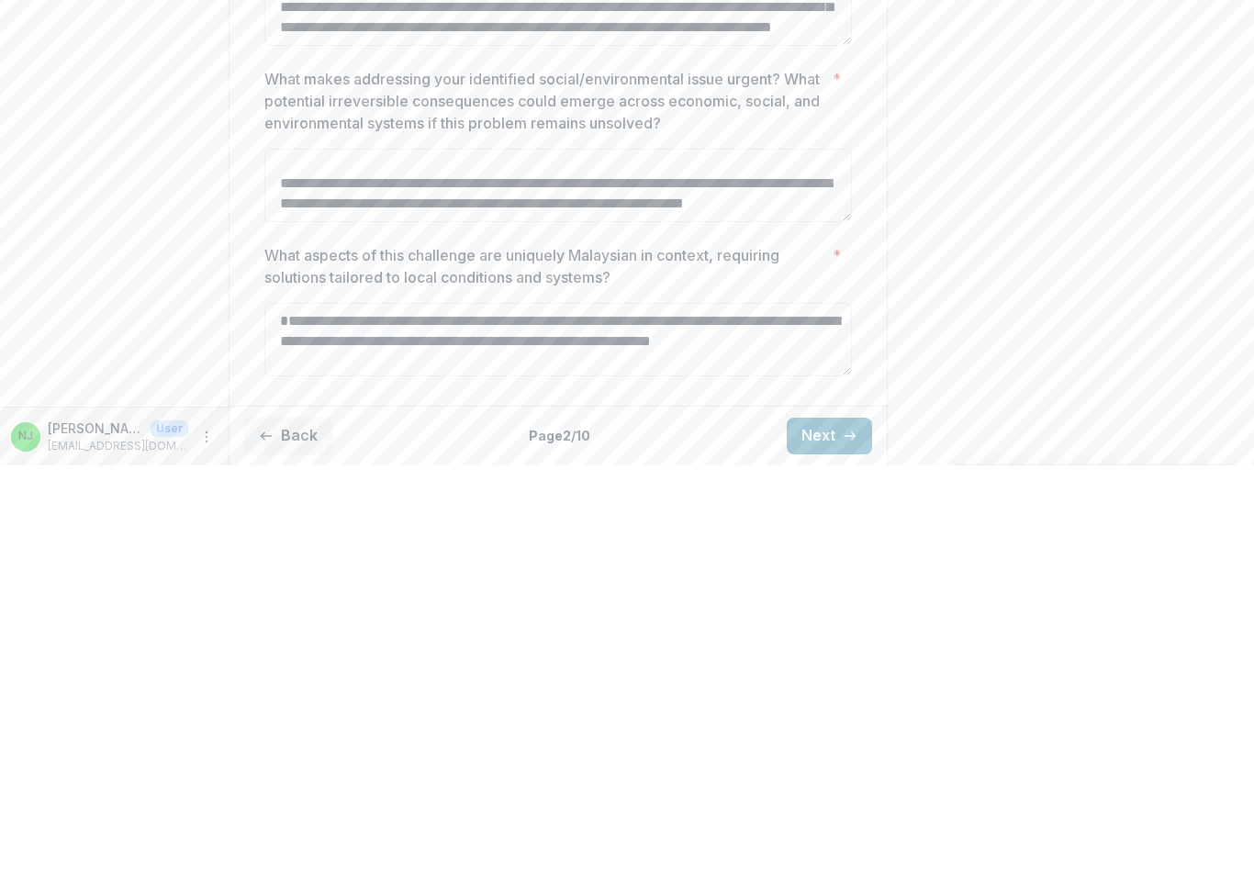
click at [913, 301] on div "Send comments or questions to Yayasan Hasanah in the box below. Yayasan Hasanah…" at bounding box center [1070, 213] width 367 height 1317
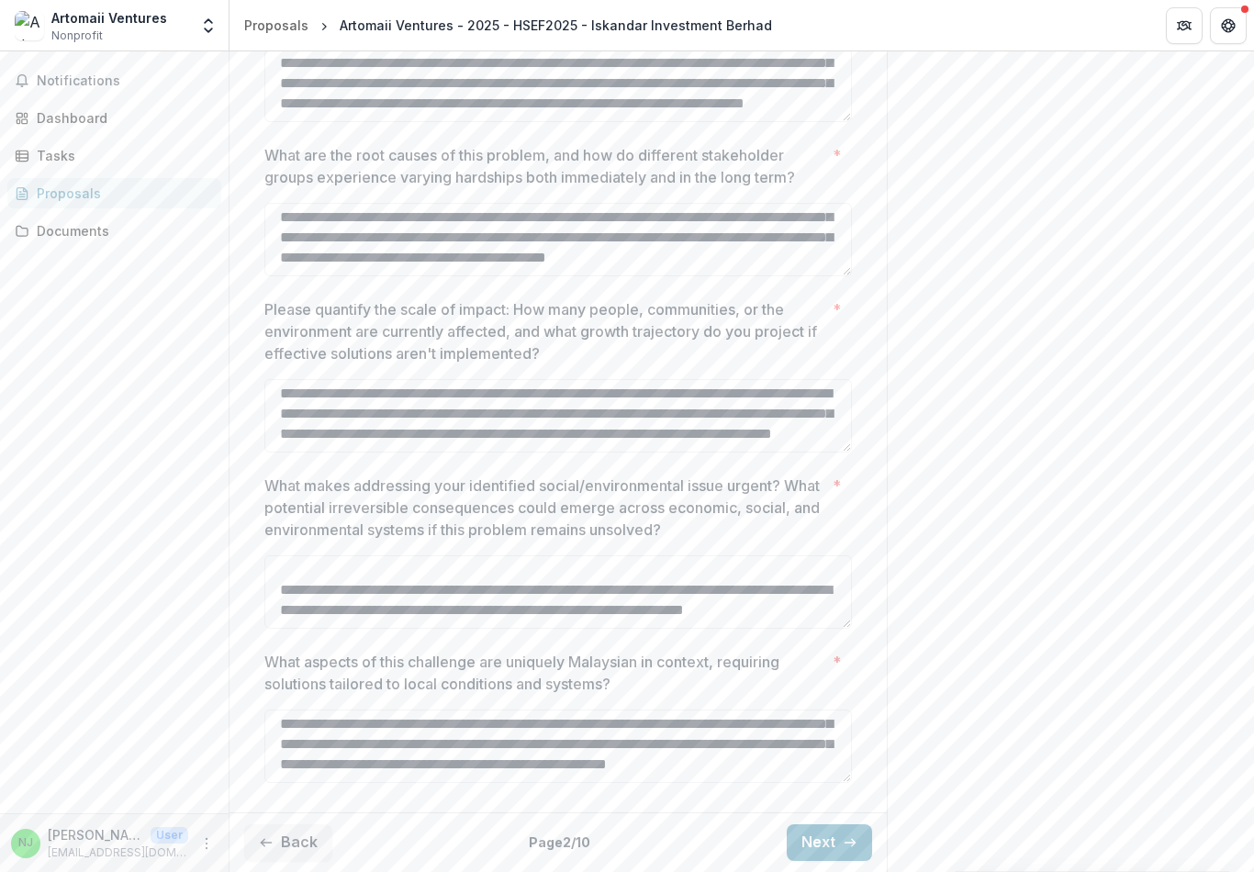
click at [840, 853] on button "Next" at bounding box center [829, 842] width 85 height 37
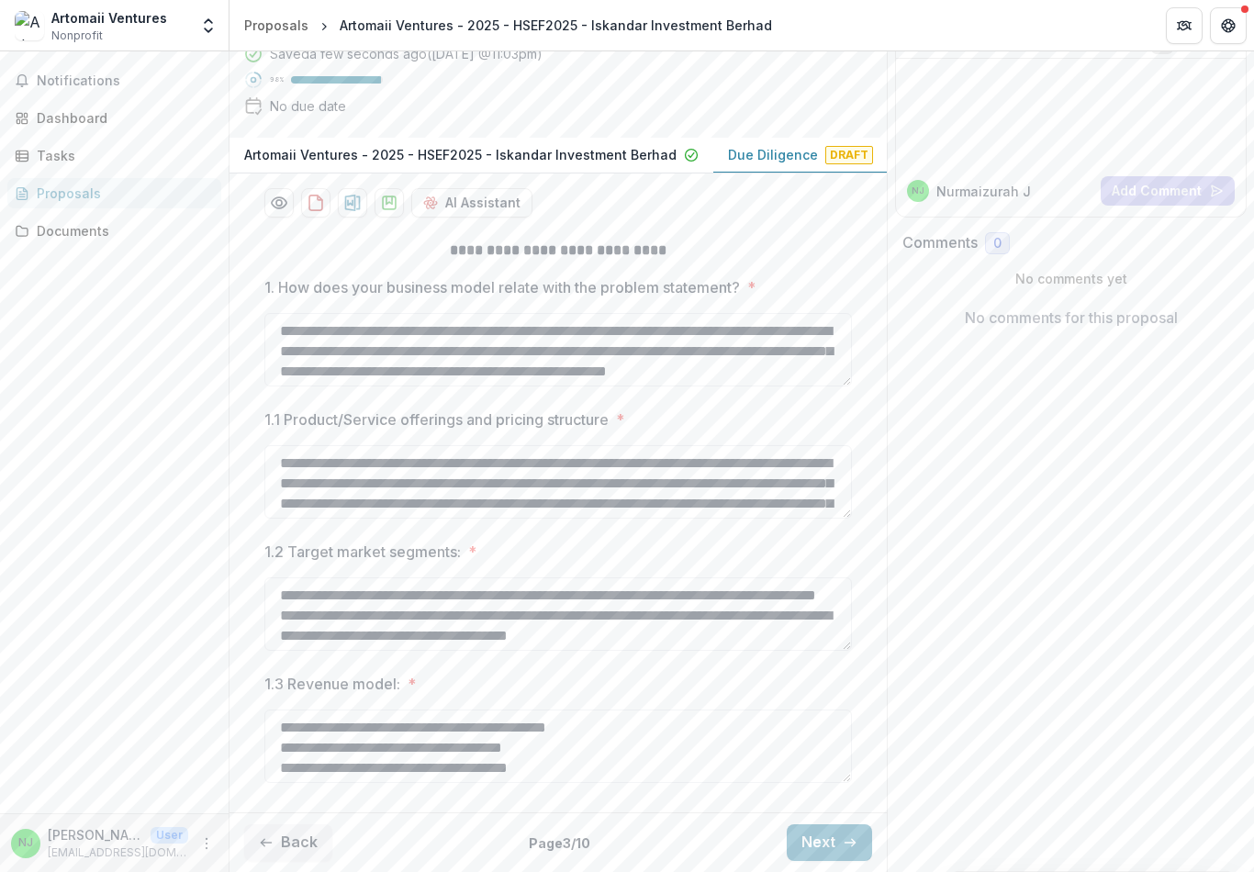
click at [843, 826] on button "Next" at bounding box center [829, 842] width 85 height 37
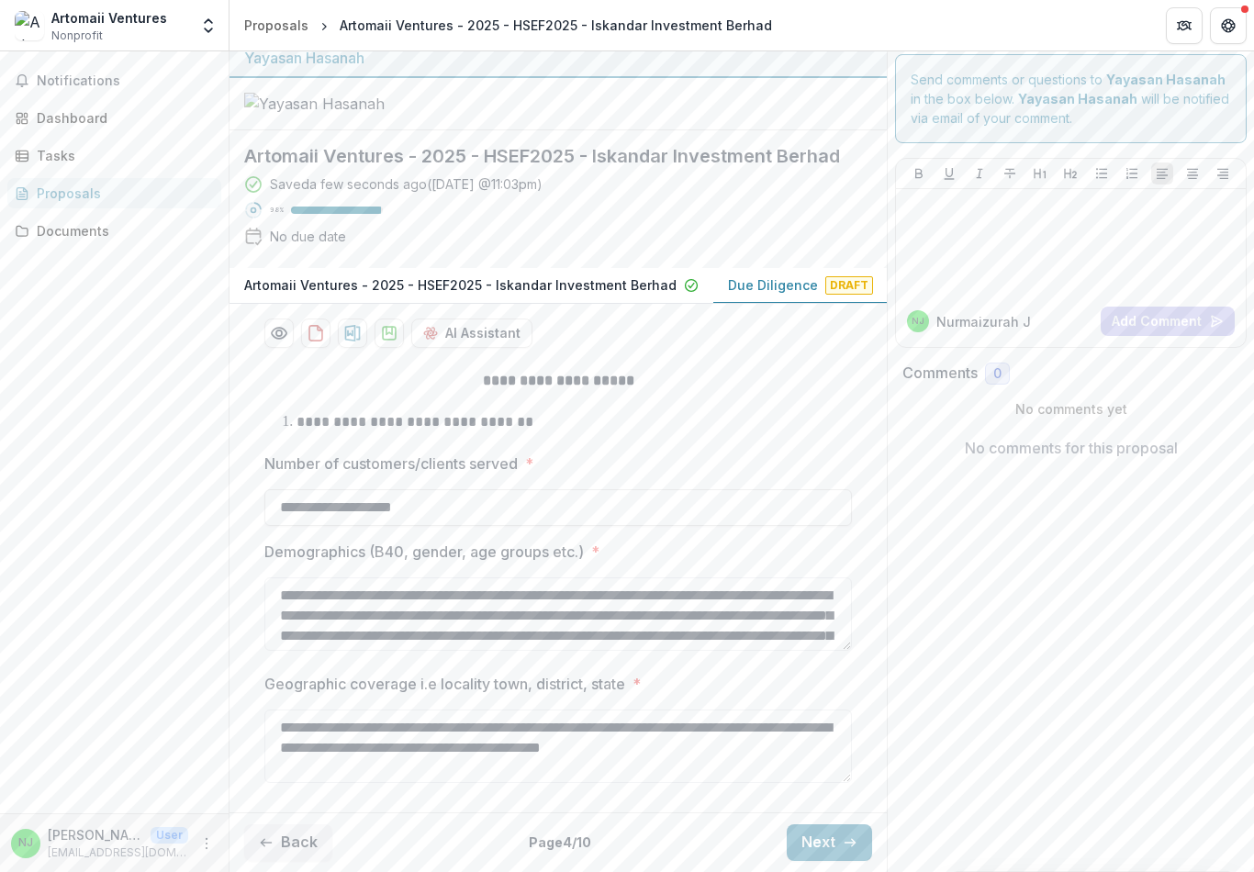
click at [821, 831] on button "Next" at bounding box center [829, 842] width 85 height 37
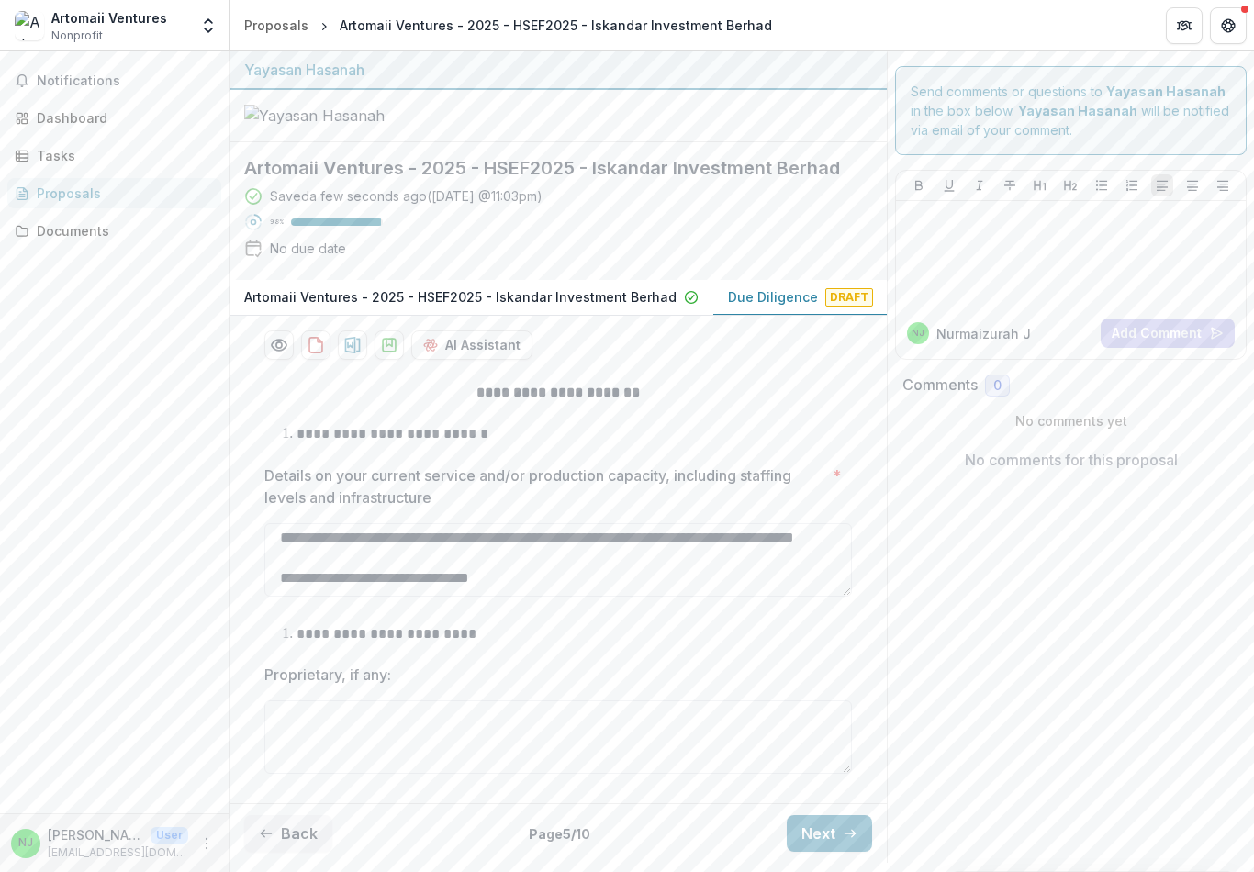
click at [844, 828] on button "Next" at bounding box center [829, 833] width 85 height 37
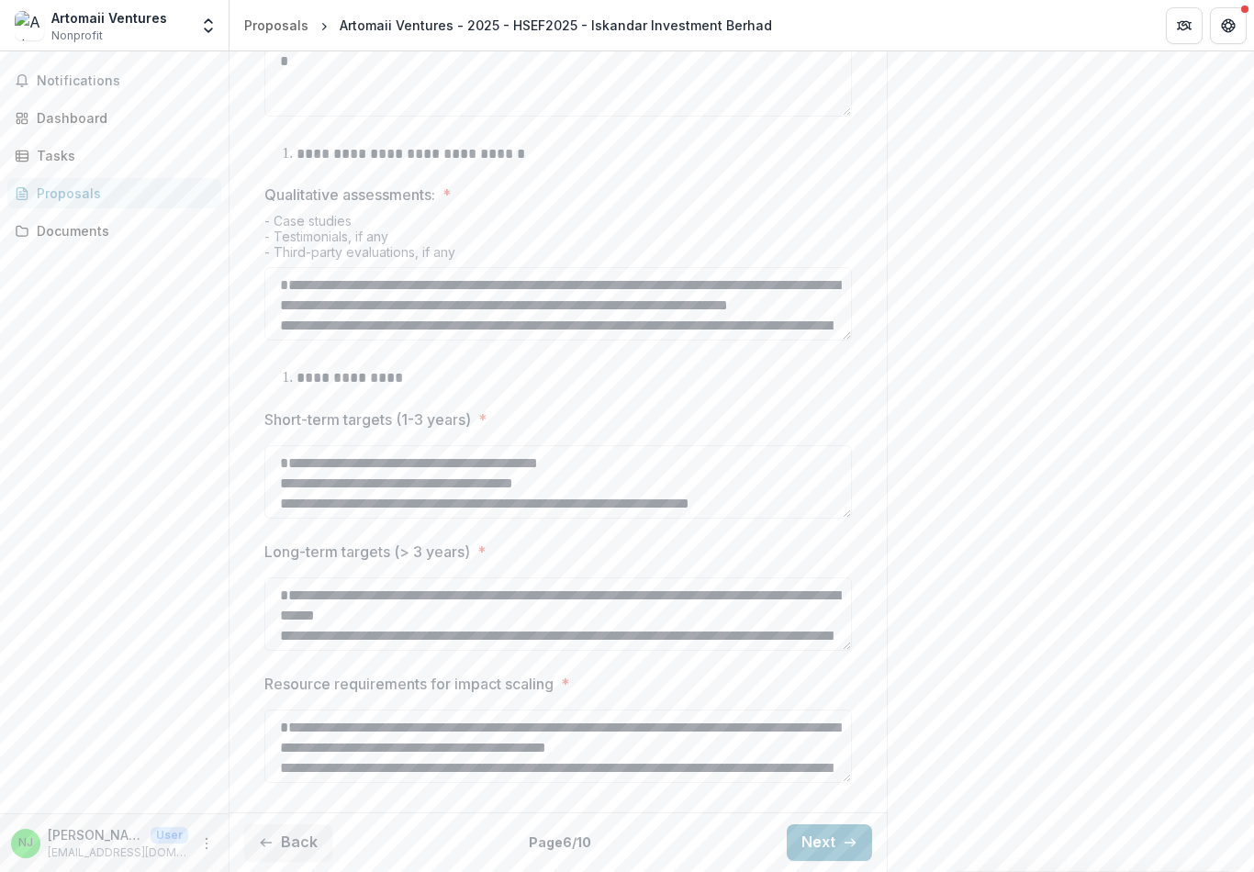
click at [847, 836] on icon "button" at bounding box center [850, 842] width 15 height 15
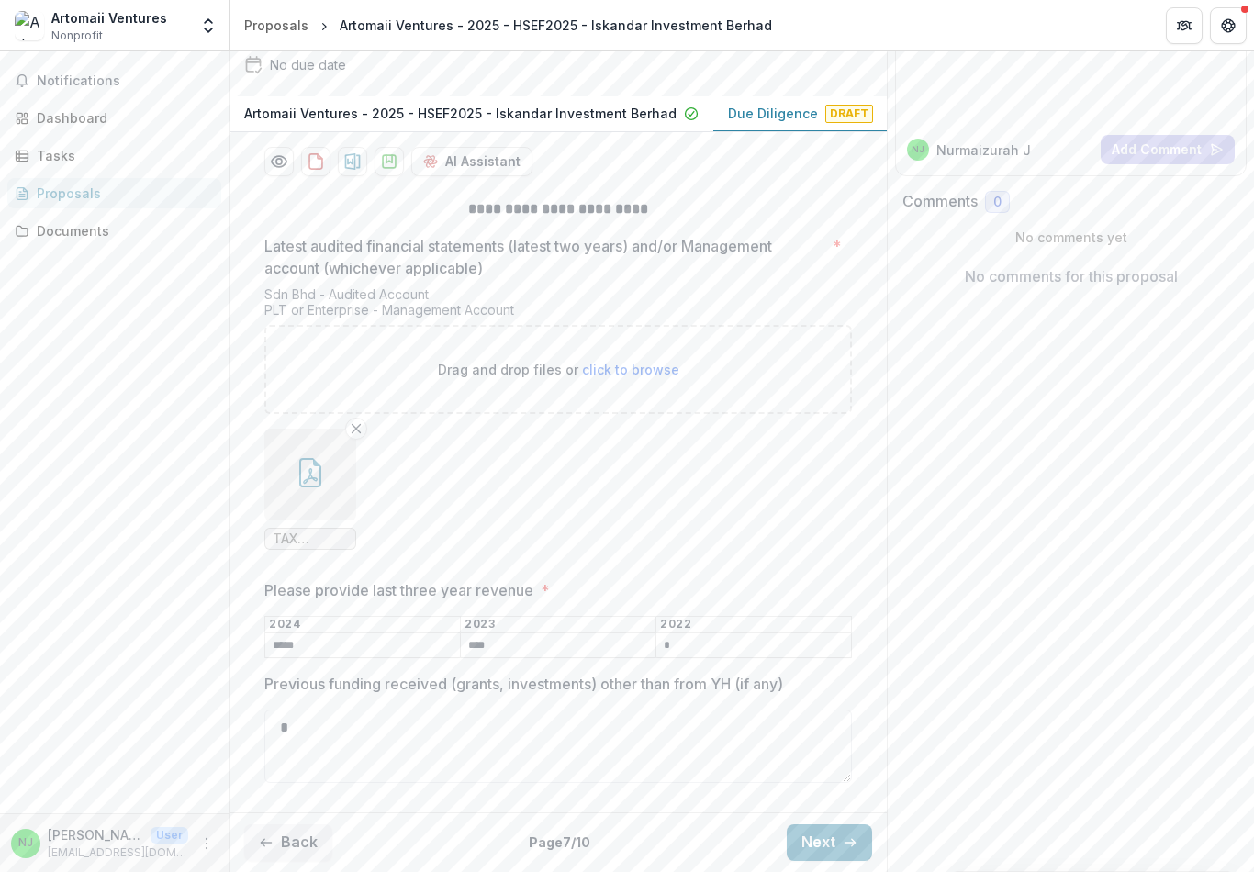
click at [832, 832] on button "Next" at bounding box center [829, 842] width 85 height 37
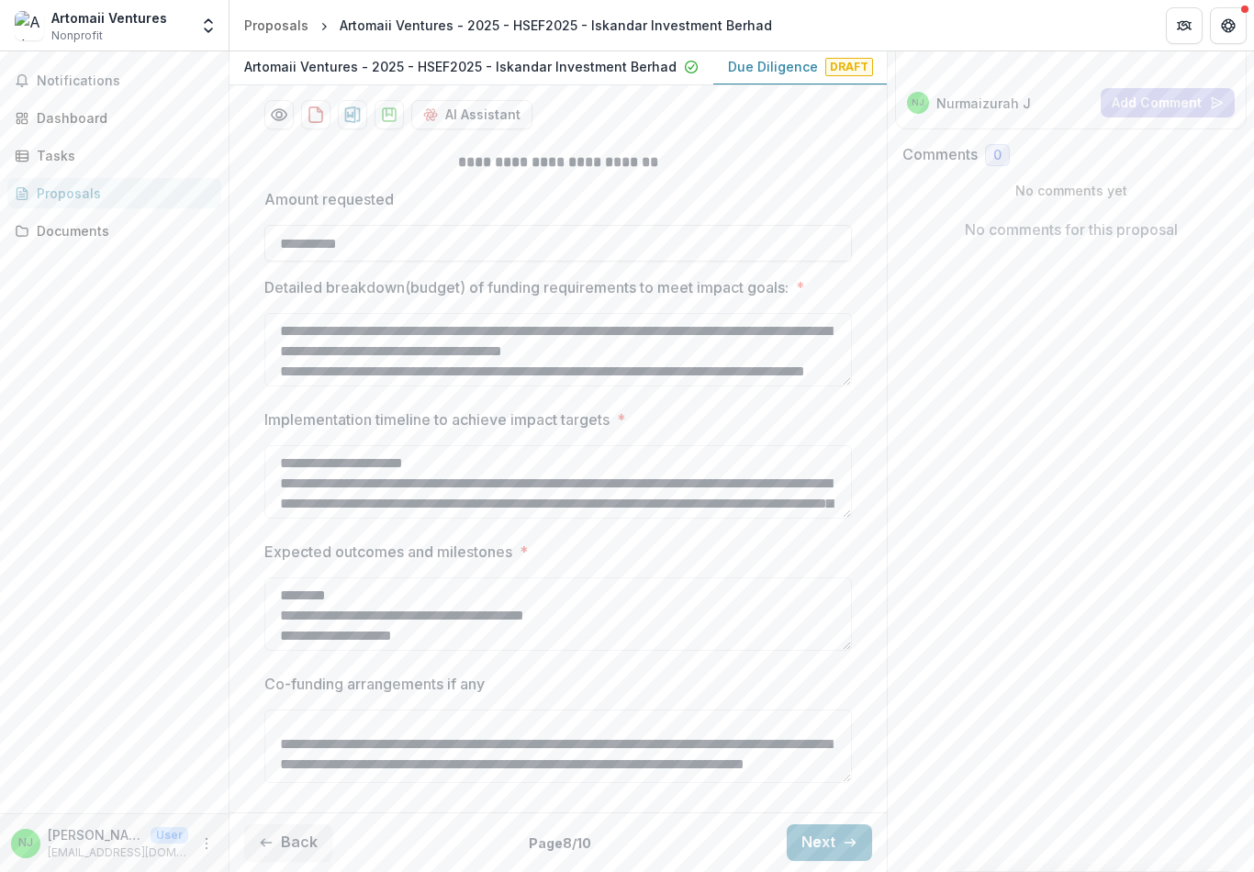
click at [834, 828] on button "Next" at bounding box center [829, 842] width 85 height 37
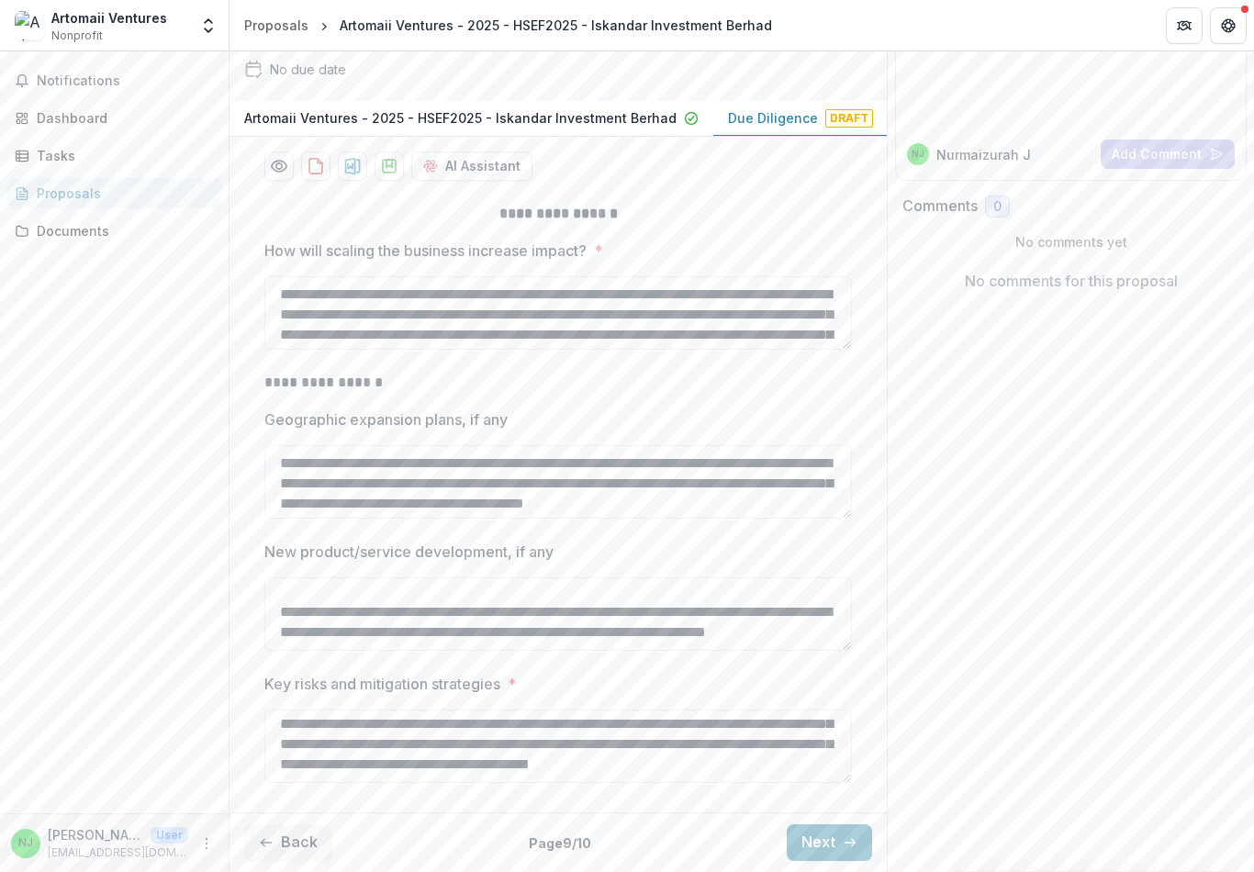
click at [834, 834] on button "Next" at bounding box center [829, 842] width 85 height 37
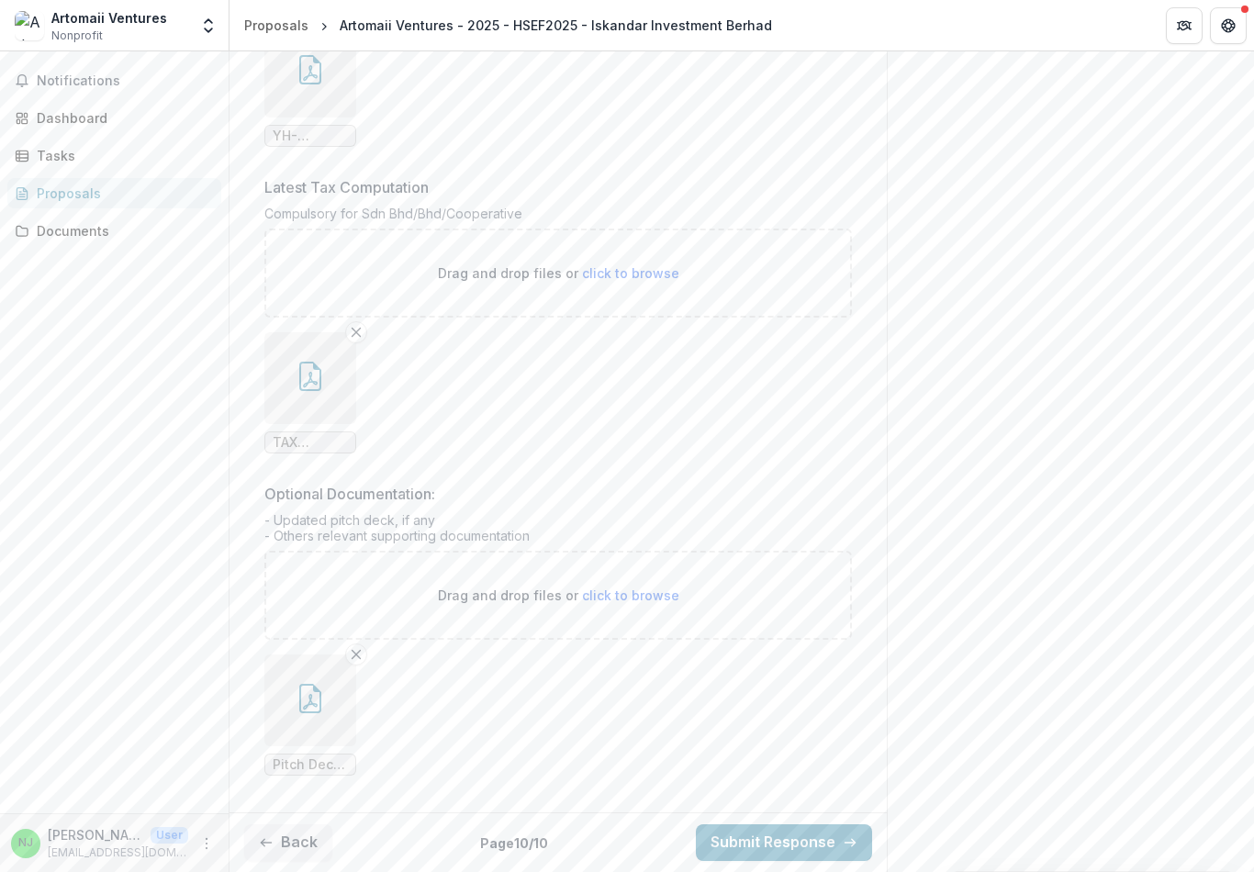
click at [819, 839] on button "Submit Response" at bounding box center [784, 842] width 176 height 37
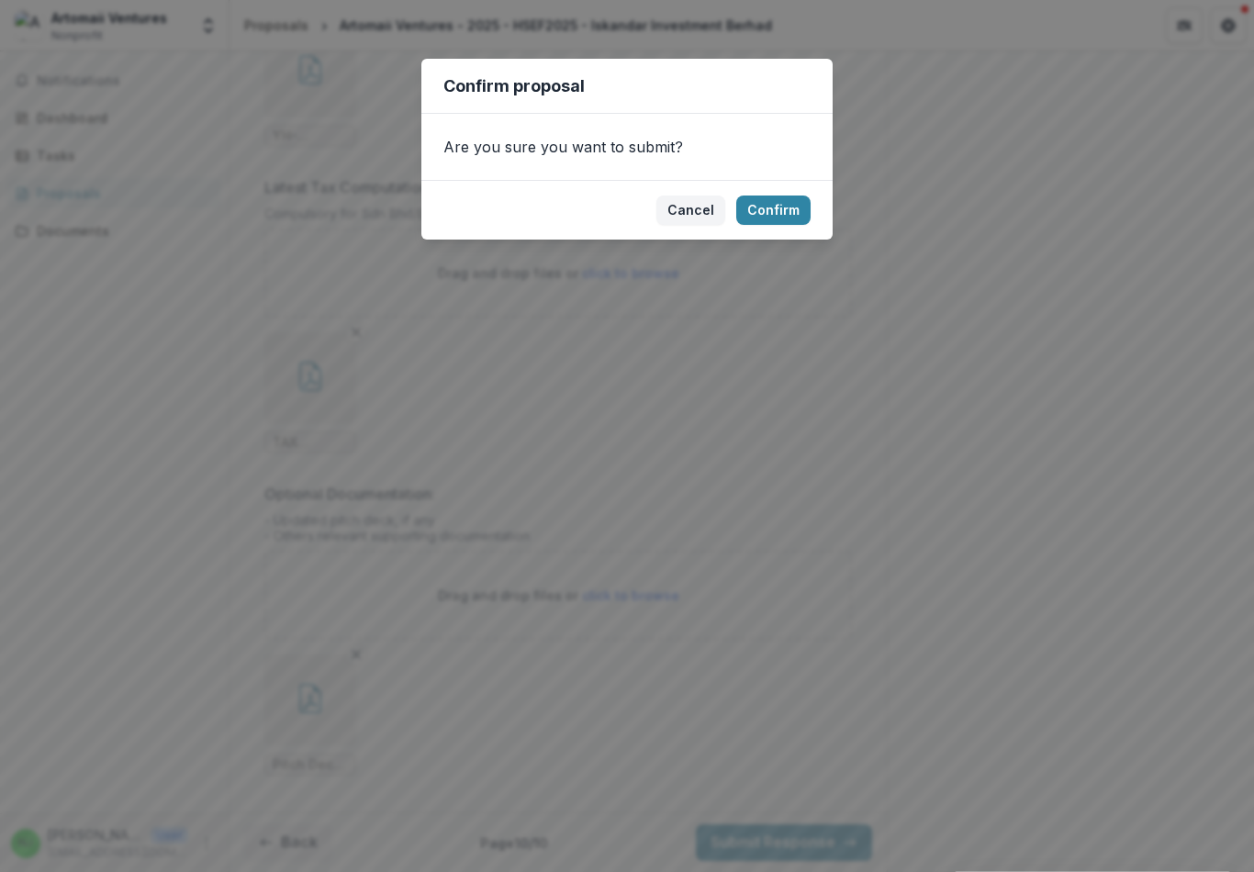
click at [800, 218] on button "Confirm" at bounding box center [773, 210] width 74 height 29
